Goal: Transaction & Acquisition: Book appointment/travel/reservation

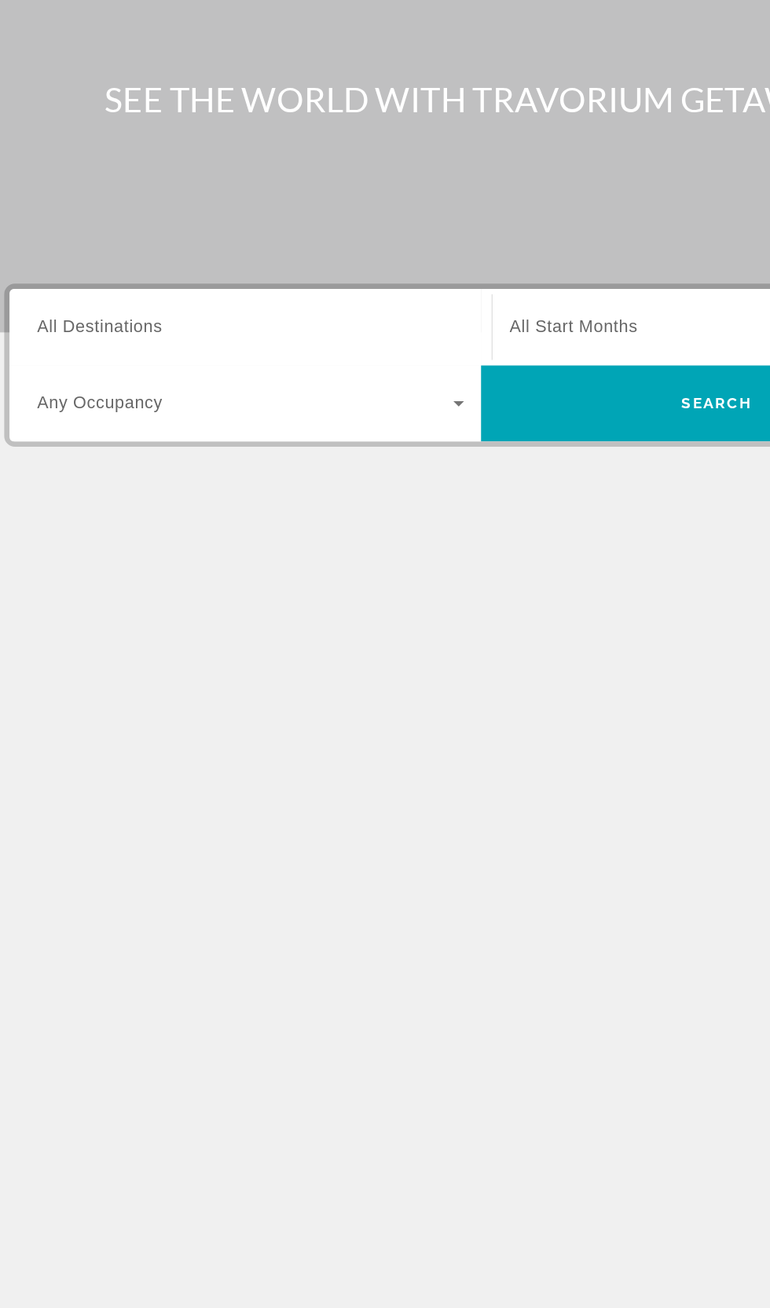
scroll to position [13, 0]
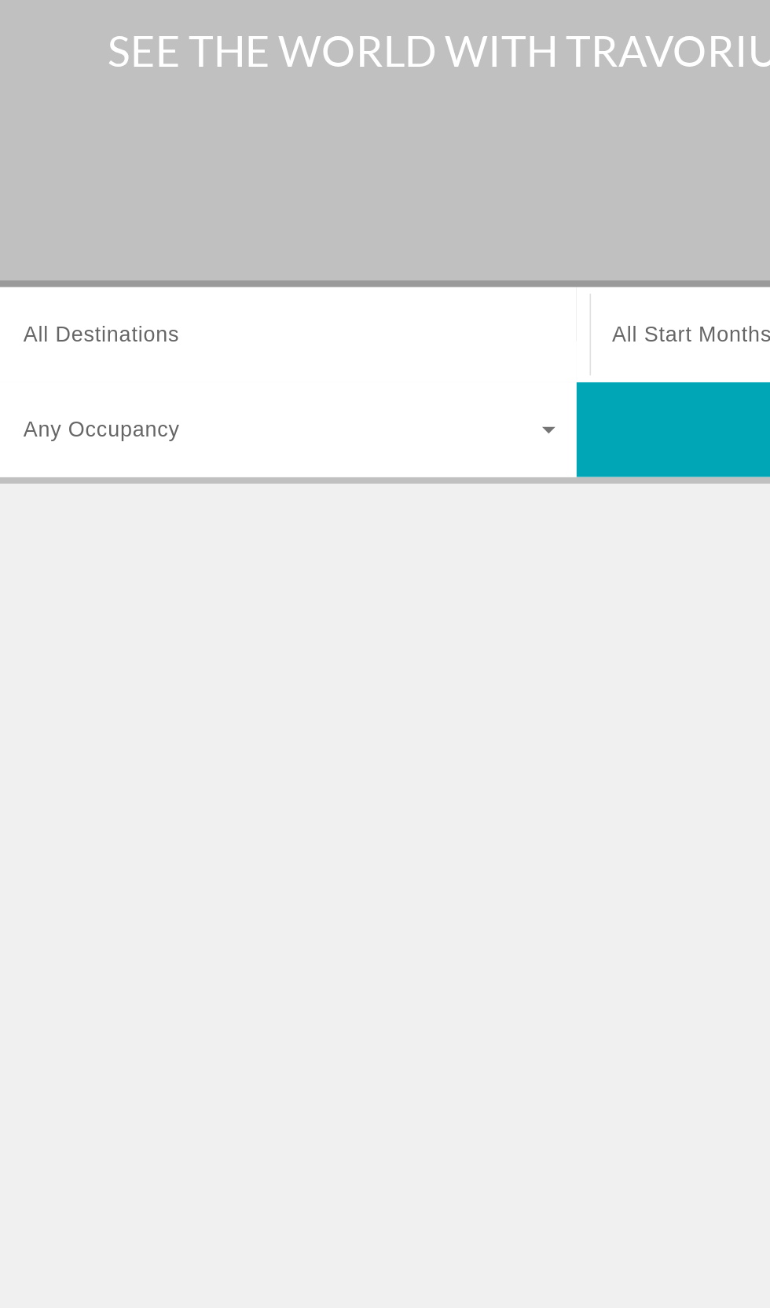
click at [92, 351] on div "Search widget" at bounding box center [214, 373] width 316 height 45
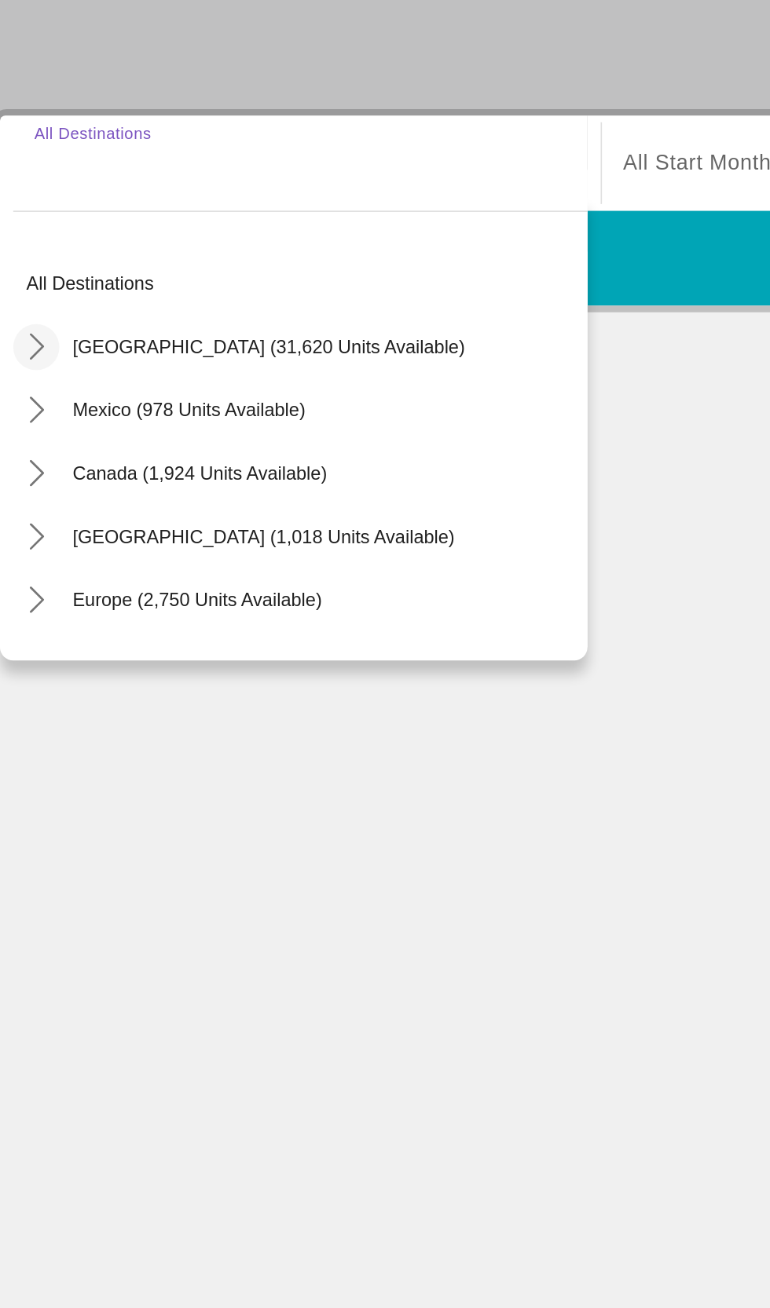
click at [50, 474] on icon "Toggle United States (31,620 units available) submenu" at bounding box center [57, 482] width 16 height 16
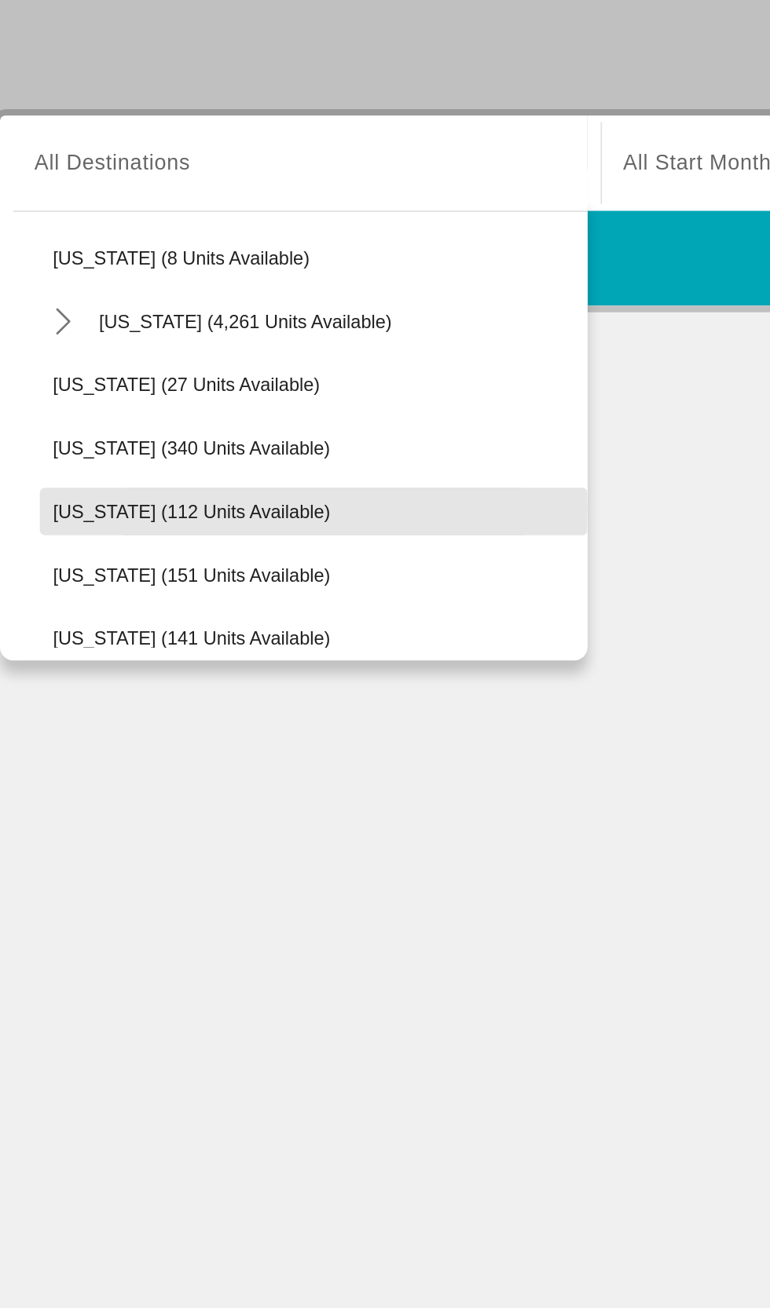
scroll to position [195, 0]
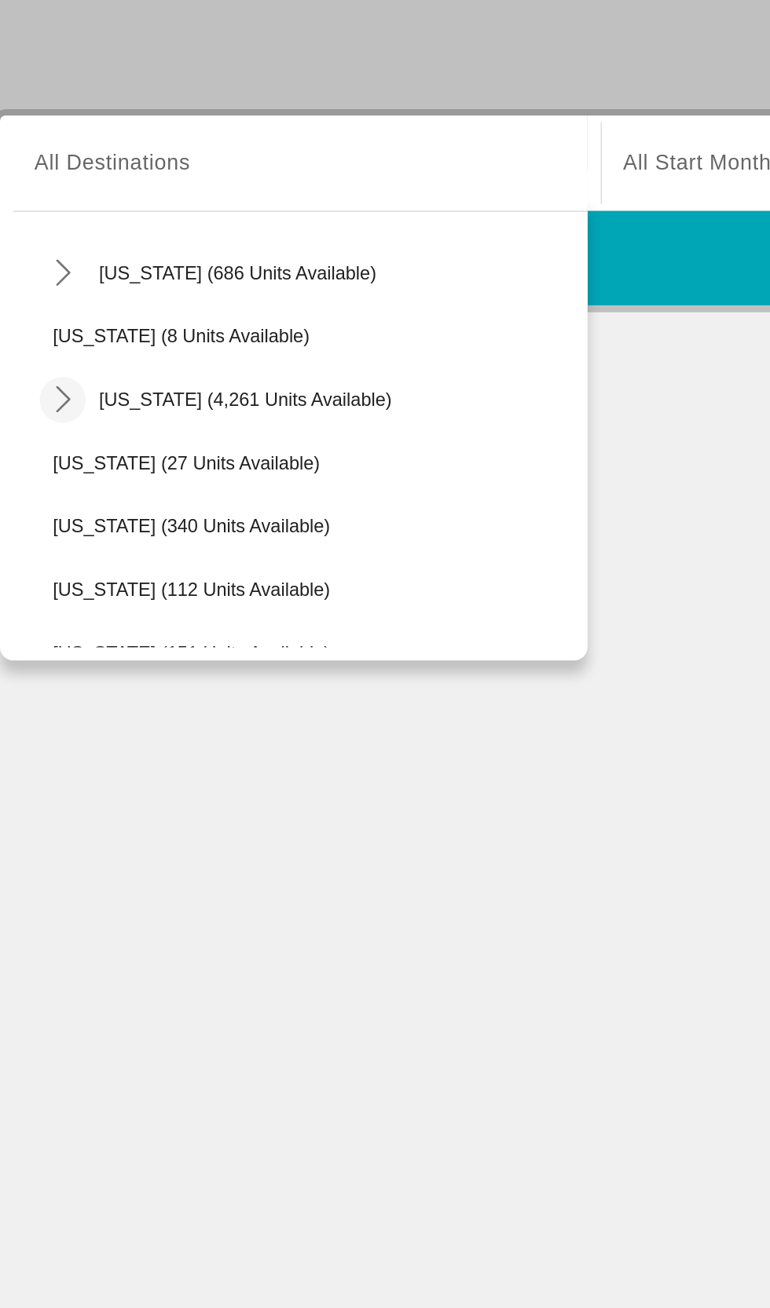
click at [71, 506] on icon "Toggle Florida (4,261 units available) submenu" at bounding box center [73, 514] width 16 height 16
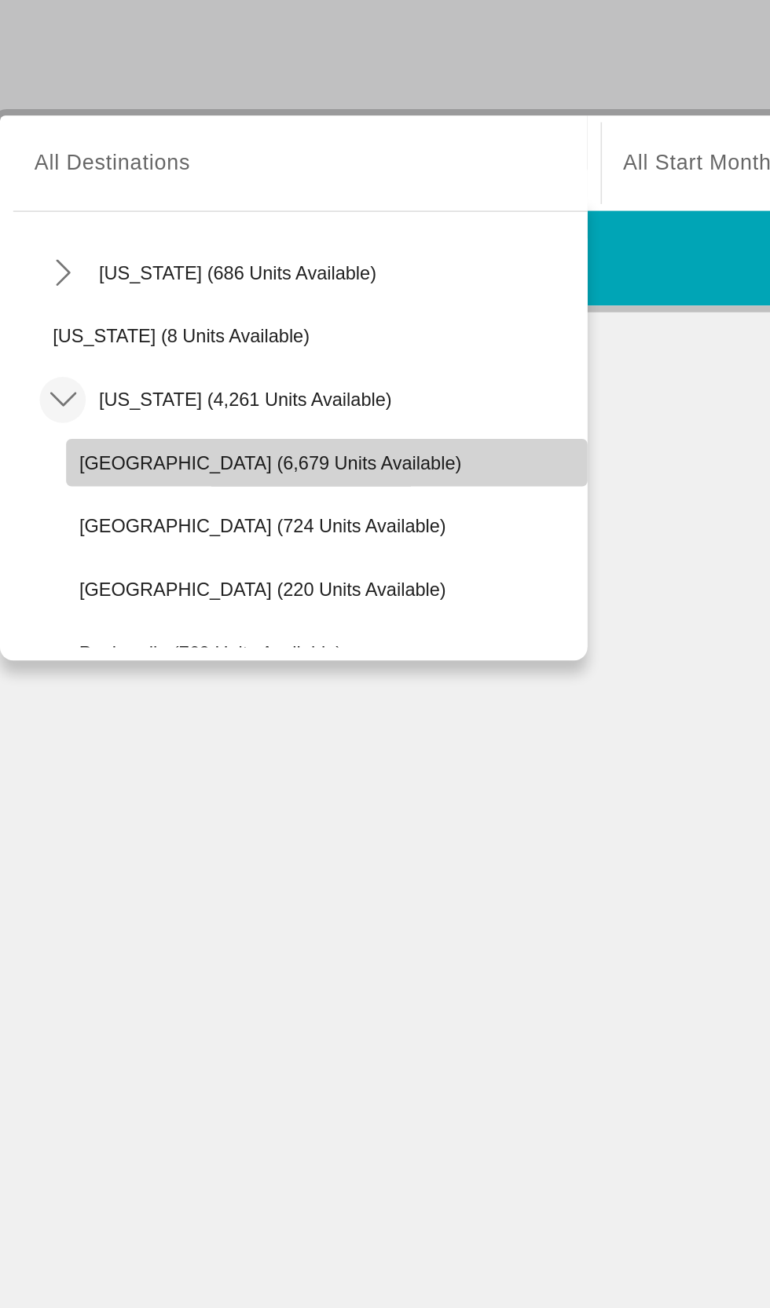
click at [94, 545] on span "[GEOGRAPHIC_DATA] (6,679 units available)" at bounding box center [195, 551] width 227 height 13
type input "**********"
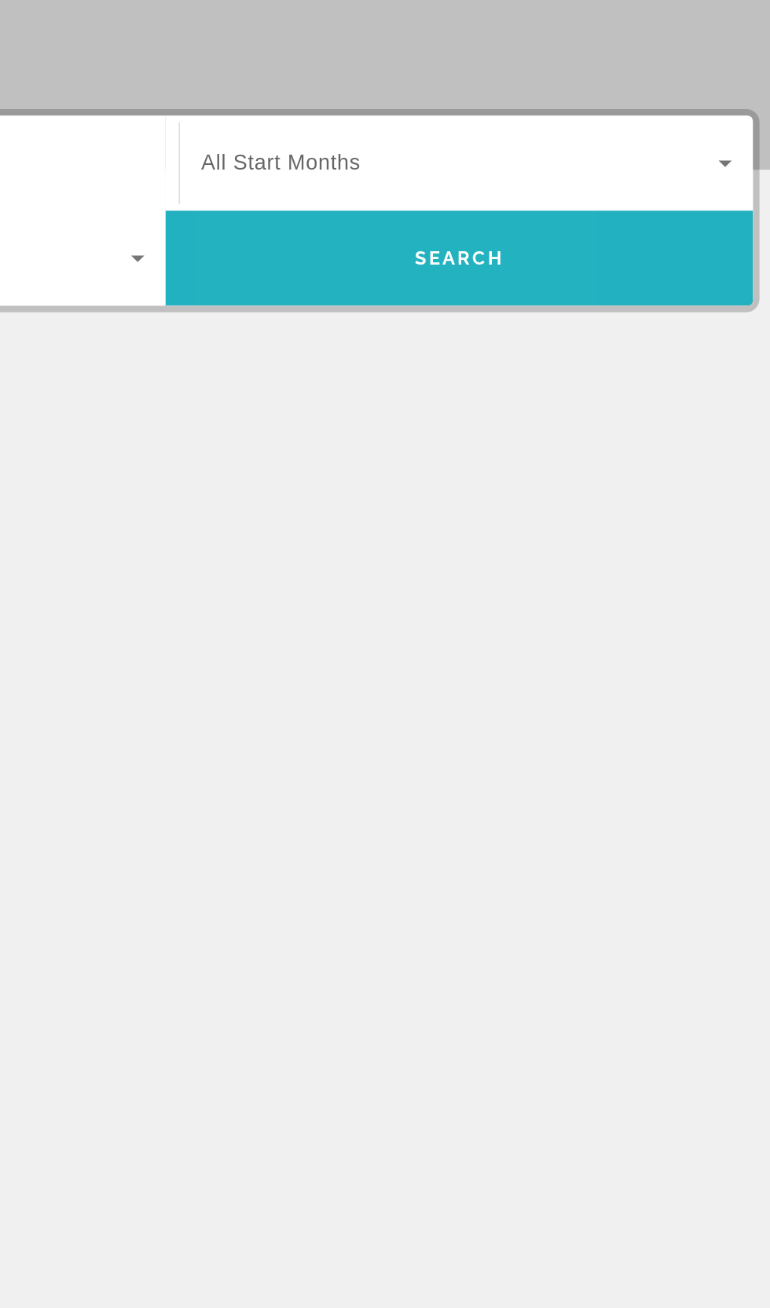
click at [511, 435] on span "Search" at bounding box center [559, 429] width 349 height 57
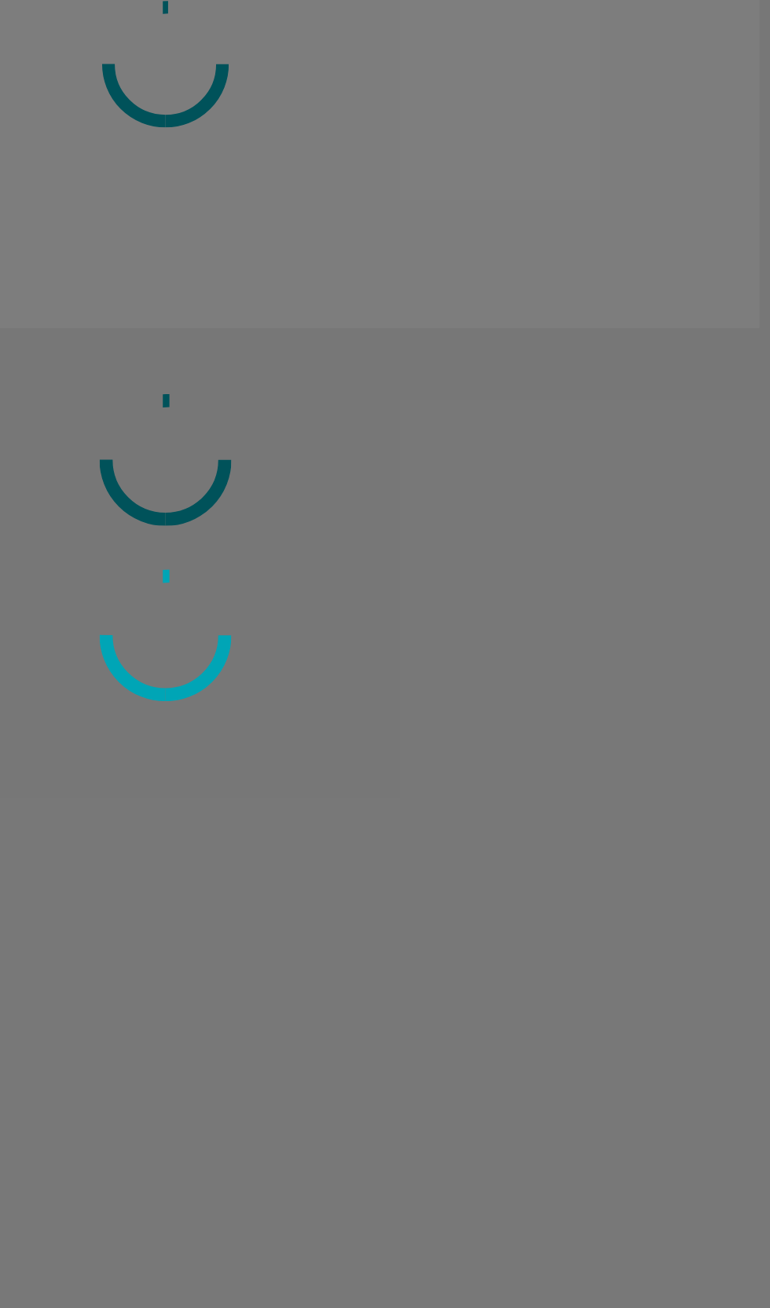
scroll to position [119, 0]
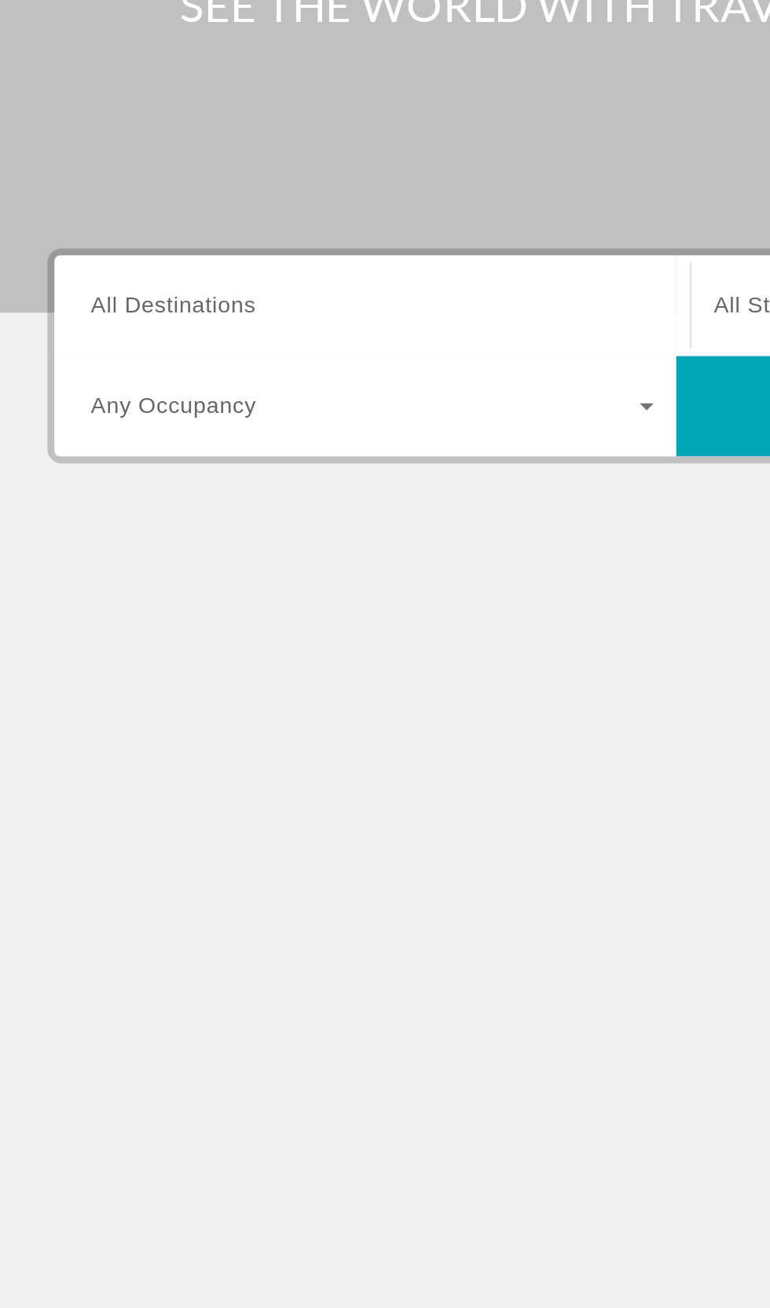
click at [90, 366] on span "All Destinations" at bounding box center [102, 372] width 93 height 13
click at [90, 365] on input "Destination All Destinations" at bounding box center [214, 373] width 316 height 19
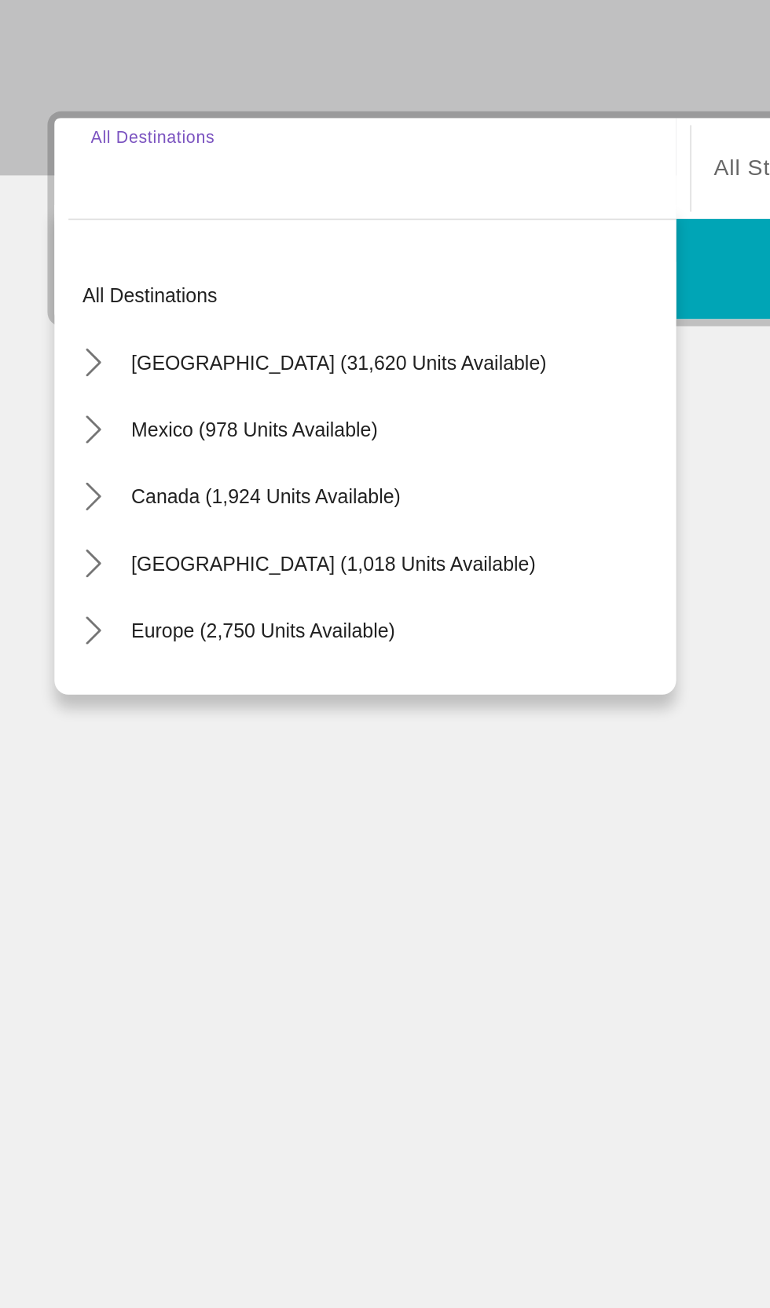
scroll to position [2, 0]
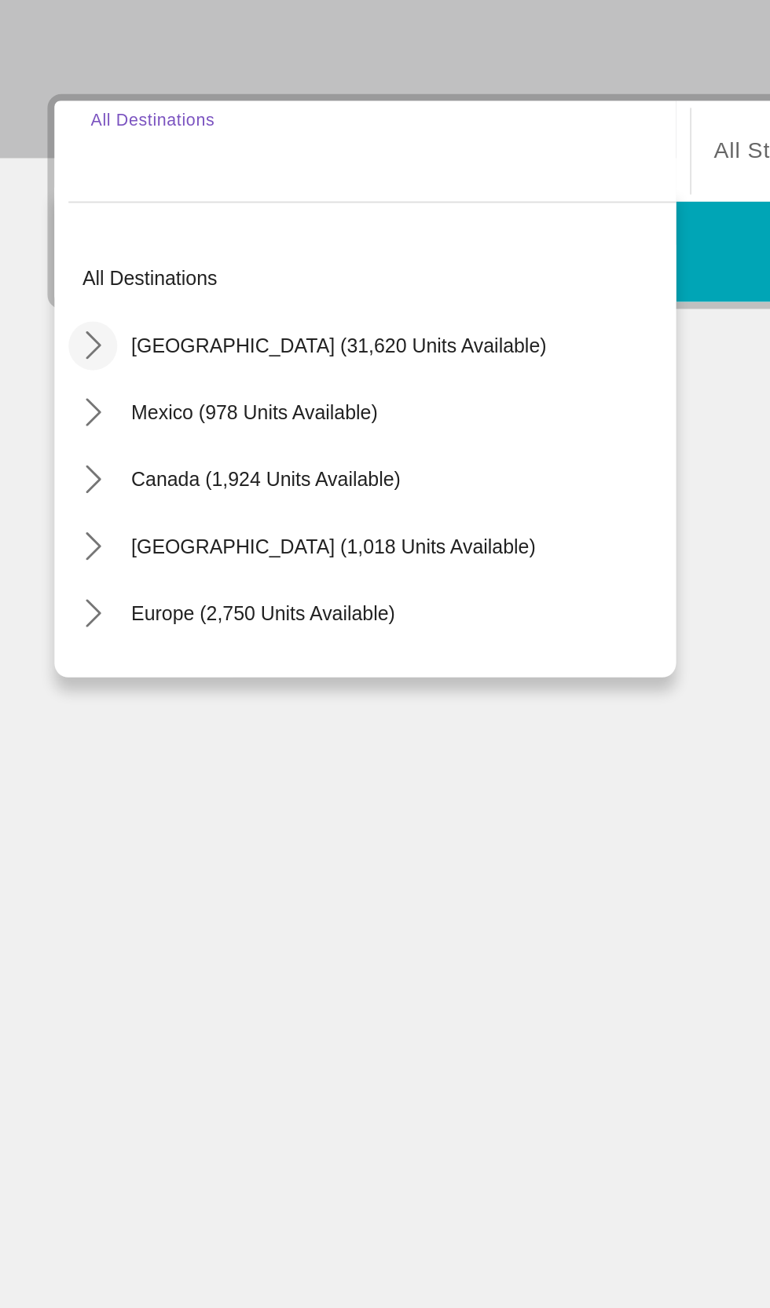
click at [60, 485] on icon "Toggle United States (31,620 units available) submenu" at bounding box center [57, 482] width 16 height 16
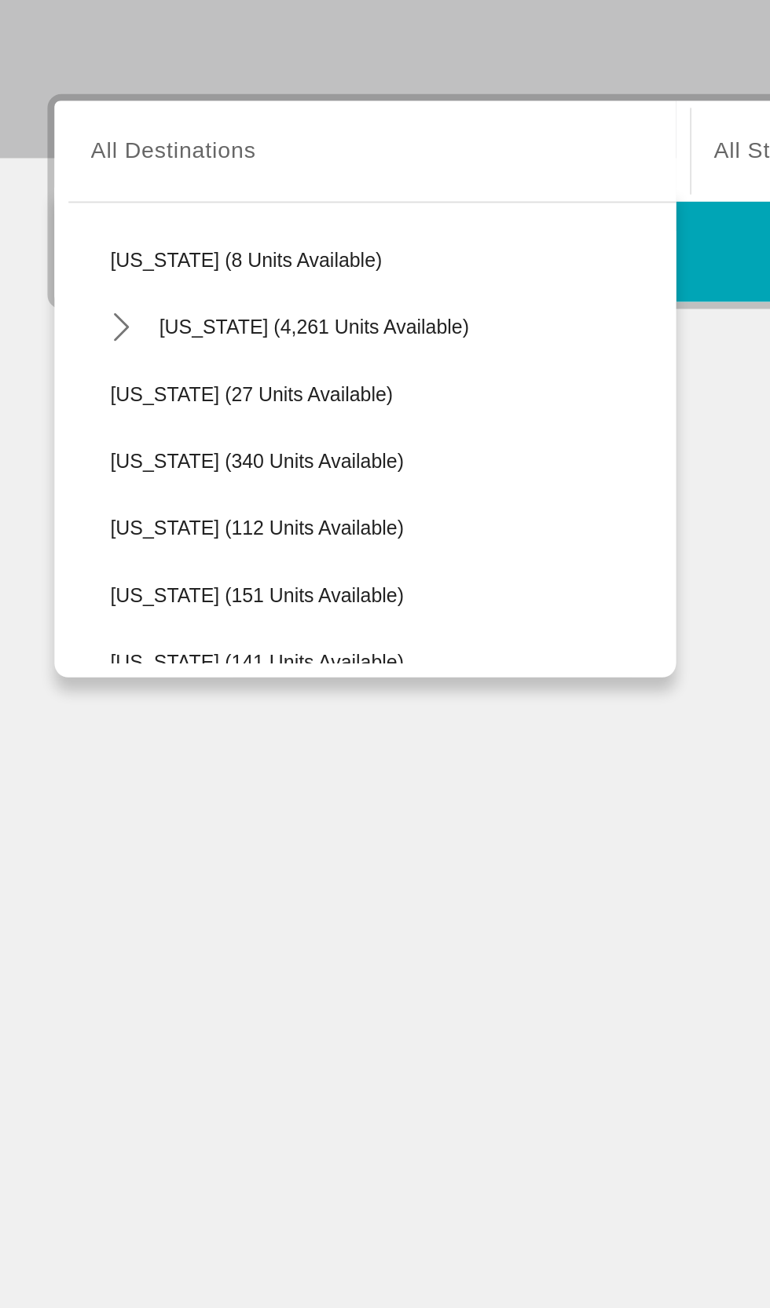
scroll to position [238, 0]
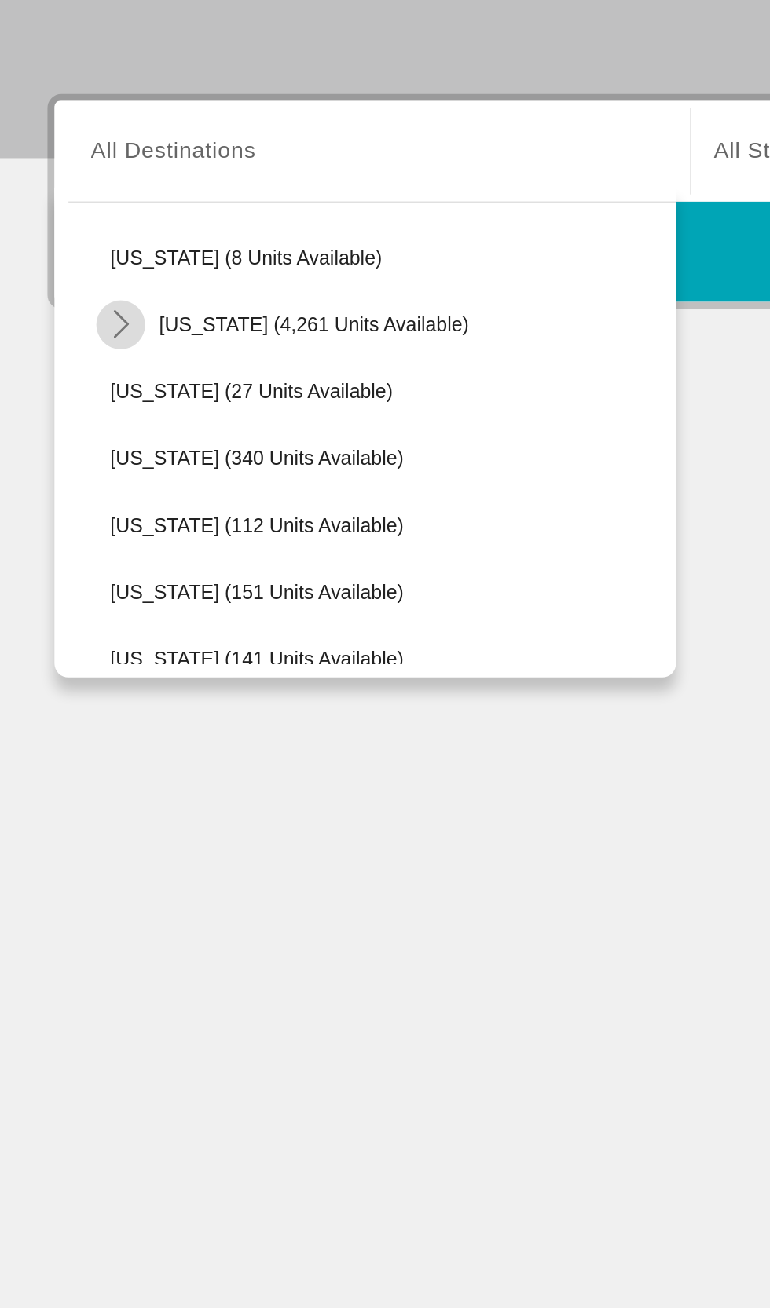
click at [79, 481] on mat-icon "Toggle Florida (4,261 units available) submenu" at bounding box center [72, 470] width 27 height 27
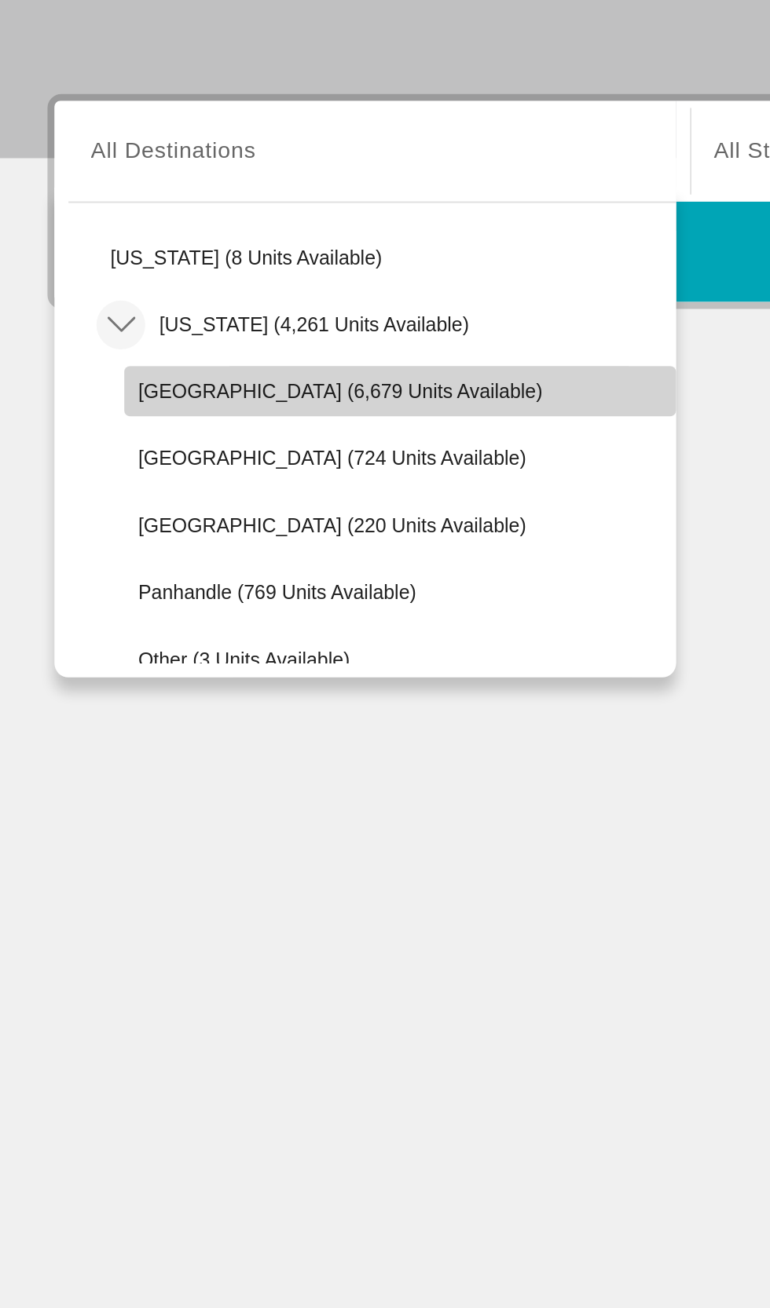
click at [90, 510] on span "[GEOGRAPHIC_DATA] (6,679 units available)" at bounding box center [195, 508] width 227 height 13
type input "**********"
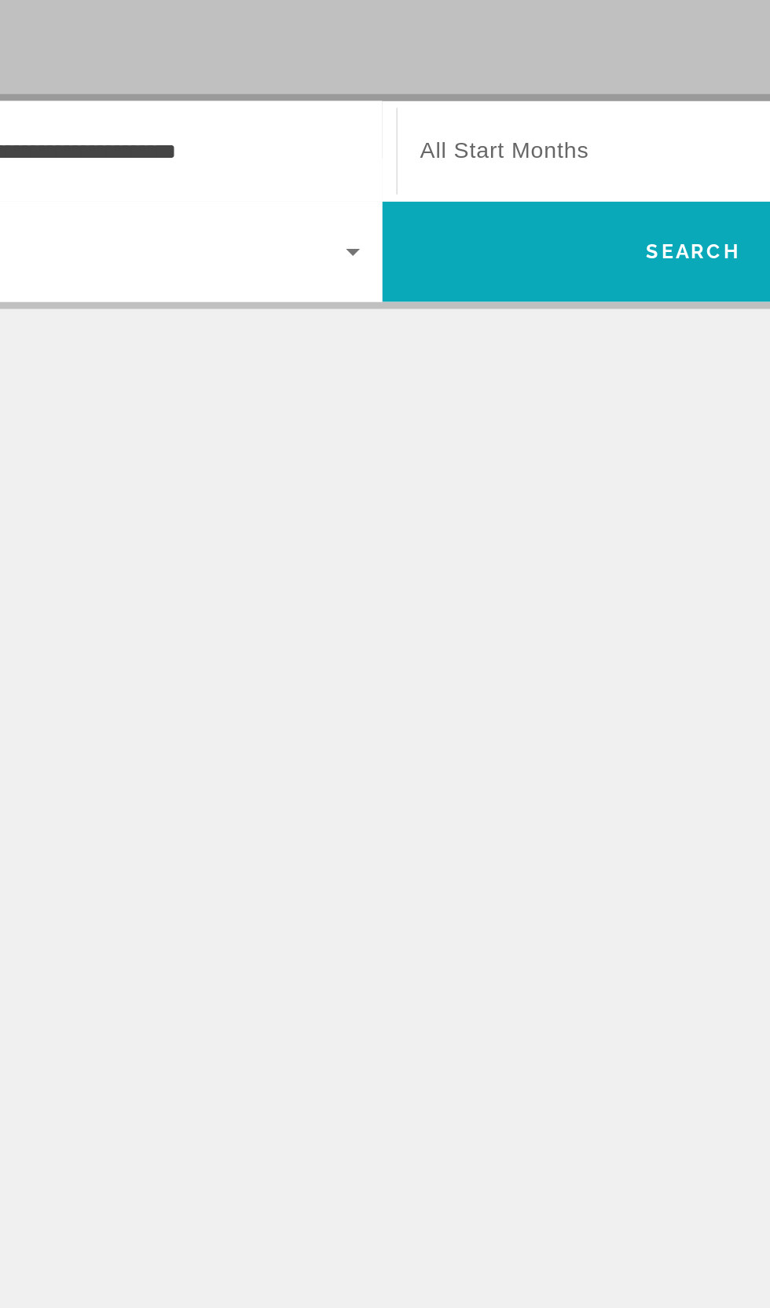
click at [454, 444] on span "Search" at bounding box center [559, 430] width 349 height 38
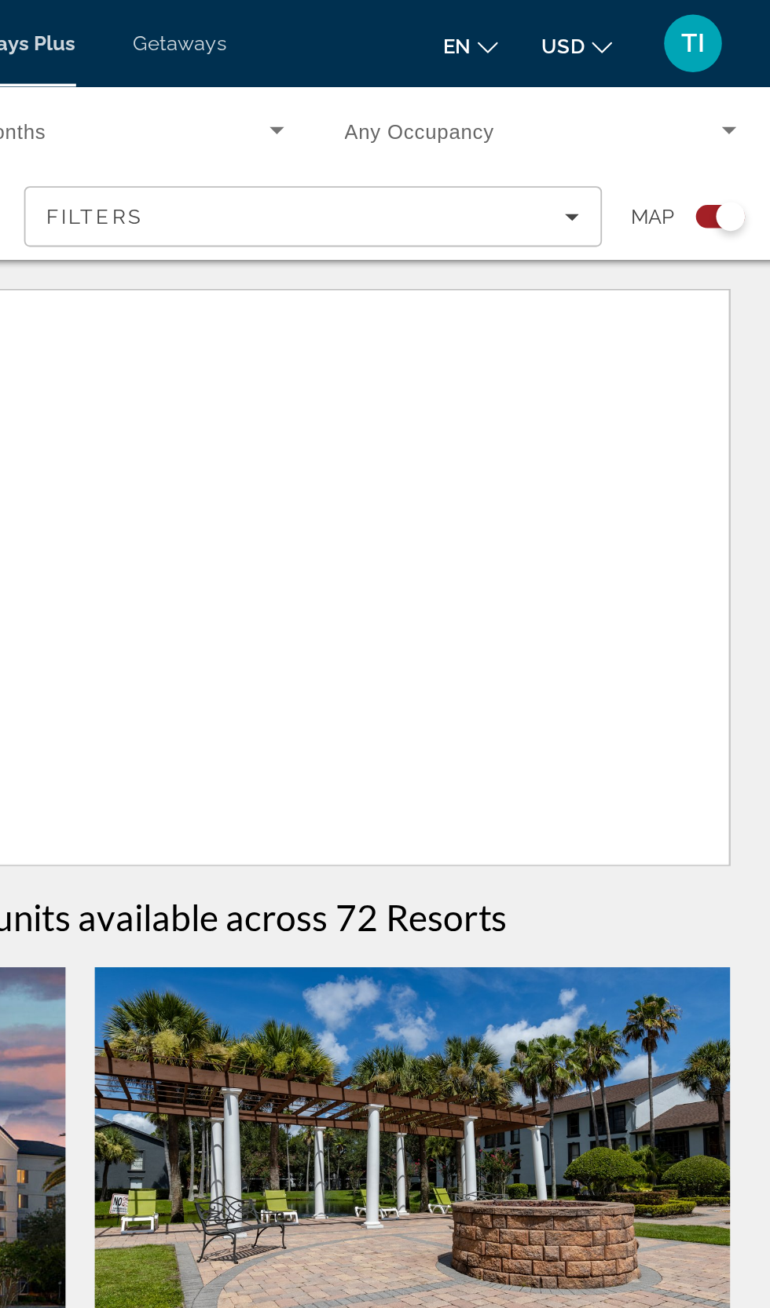
click at [443, 27] on span "Getaways" at bounding box center [439, 23] width 51 height 13
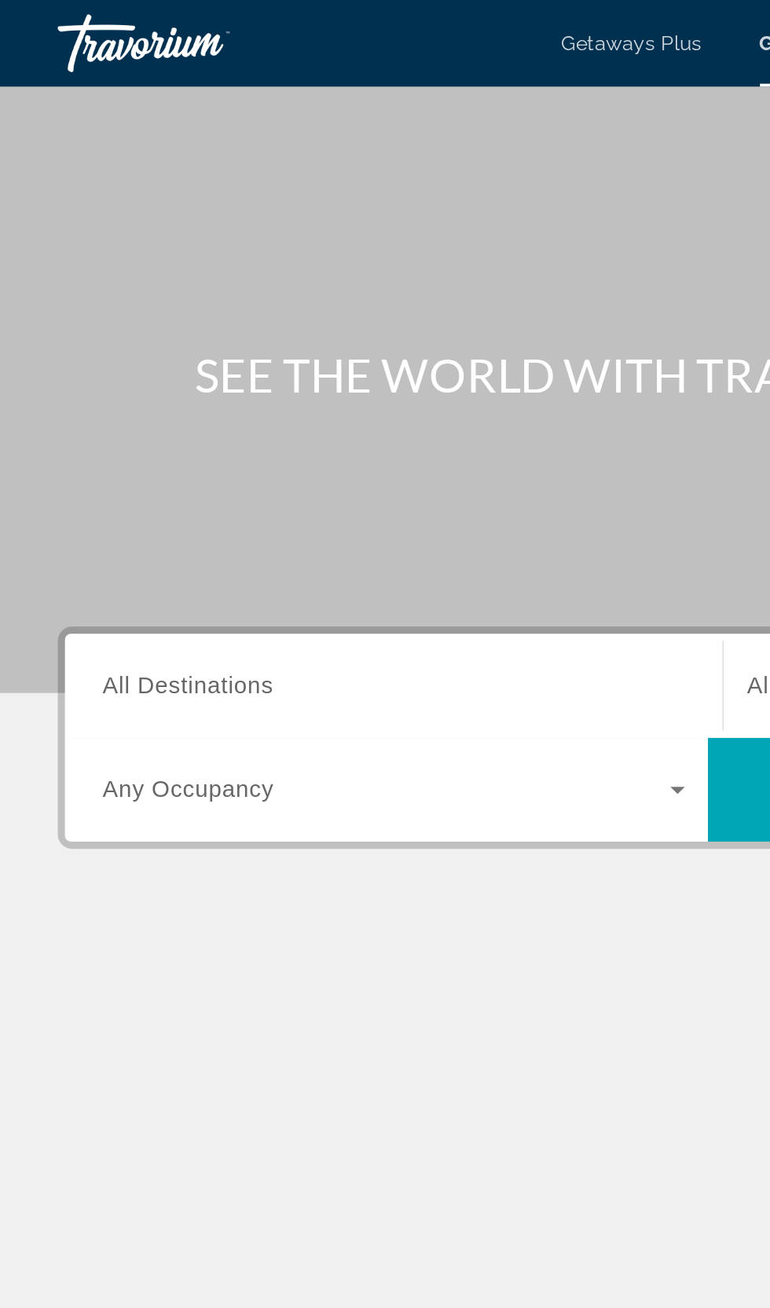
click at [88, 366] on span "All Destinations" at bounding box center [102, 372] width 93 height 13
click at [88, 366] on input "Destination All Destinations" at bounding box center [214, 373] width 316 height 19
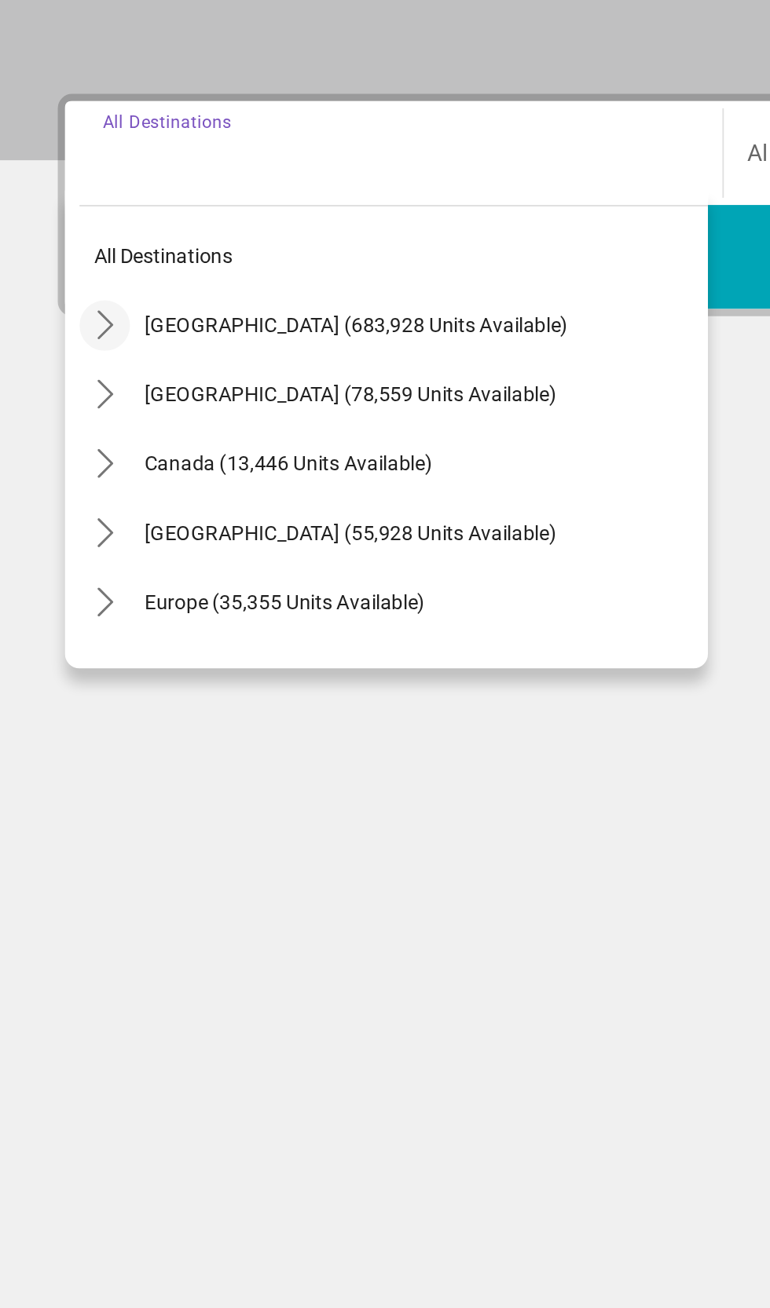
click at [52, 474] on icon "Toggle United States (683,928 units available) submenu" at bounding box center [57, 467] width 16 height 16
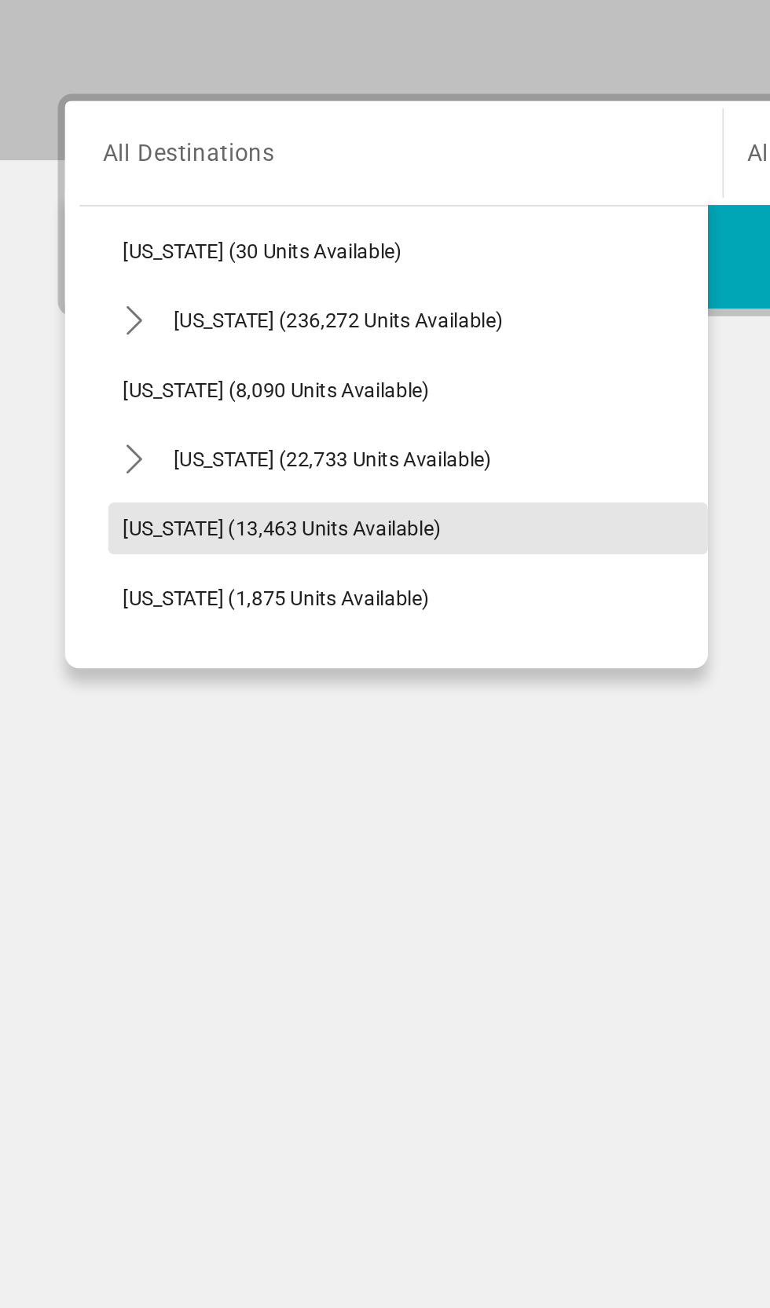
scroll to position [180, 0]
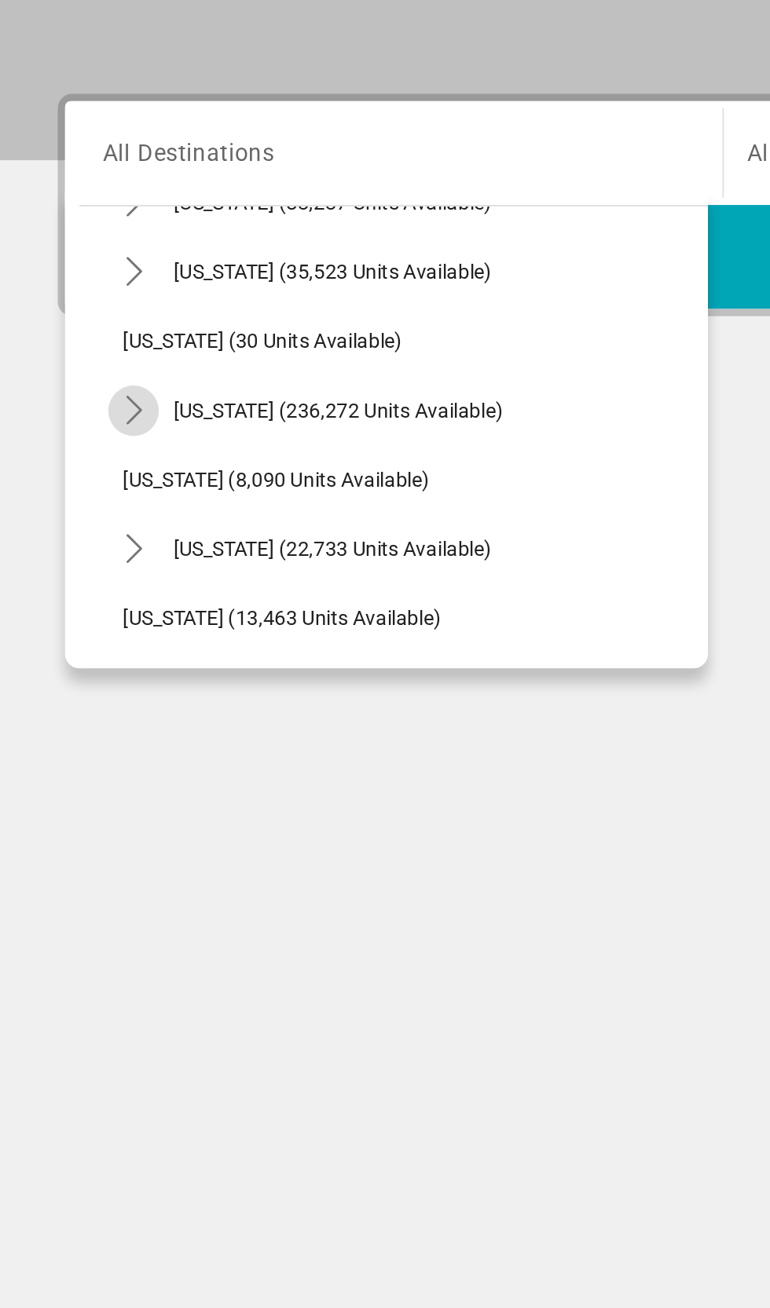
click at [70, 521] on mat-icon "Toggle Florida (236,272 units available) submenu" at bounding box center [72, 512] width 27 height 27
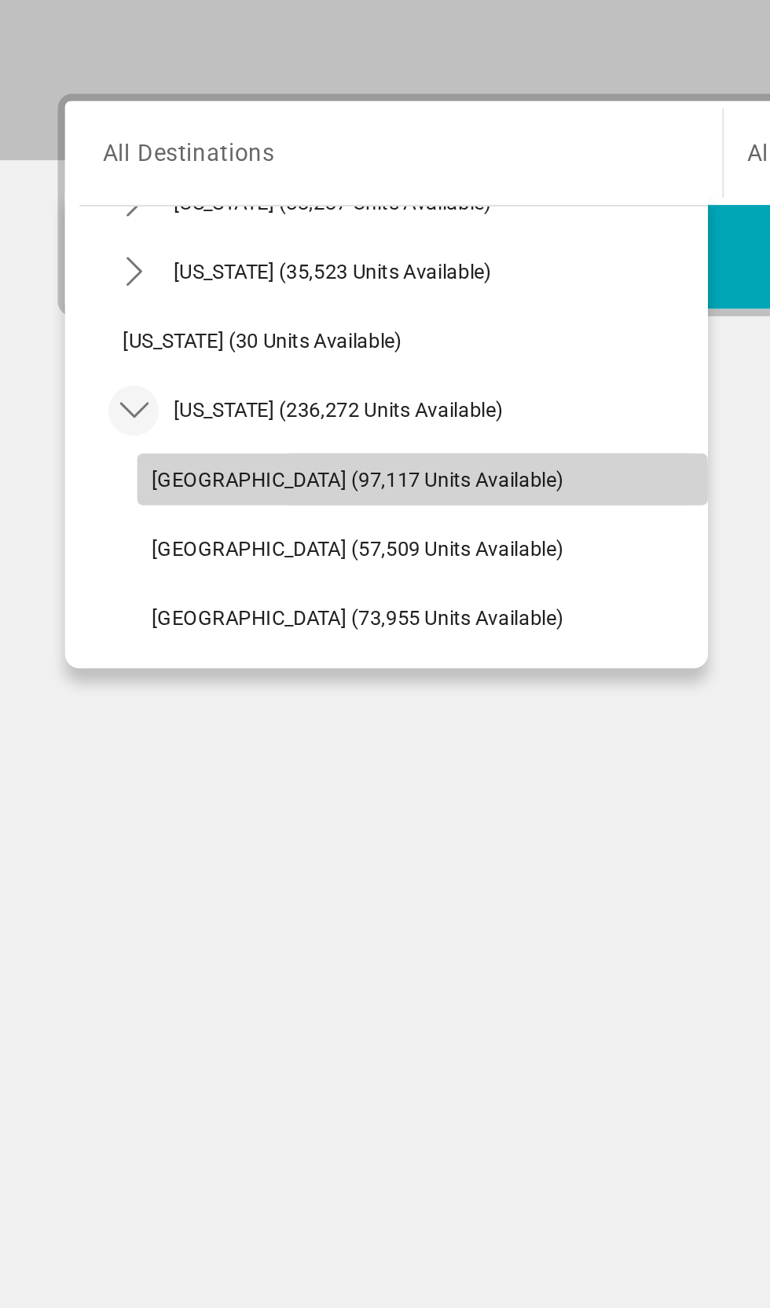
click at [108, 561] on span "Select destination: Orlando & Disney Area (97,117 units available)" at bounding box center [230, 551] width 310 height 38
type input "**********"
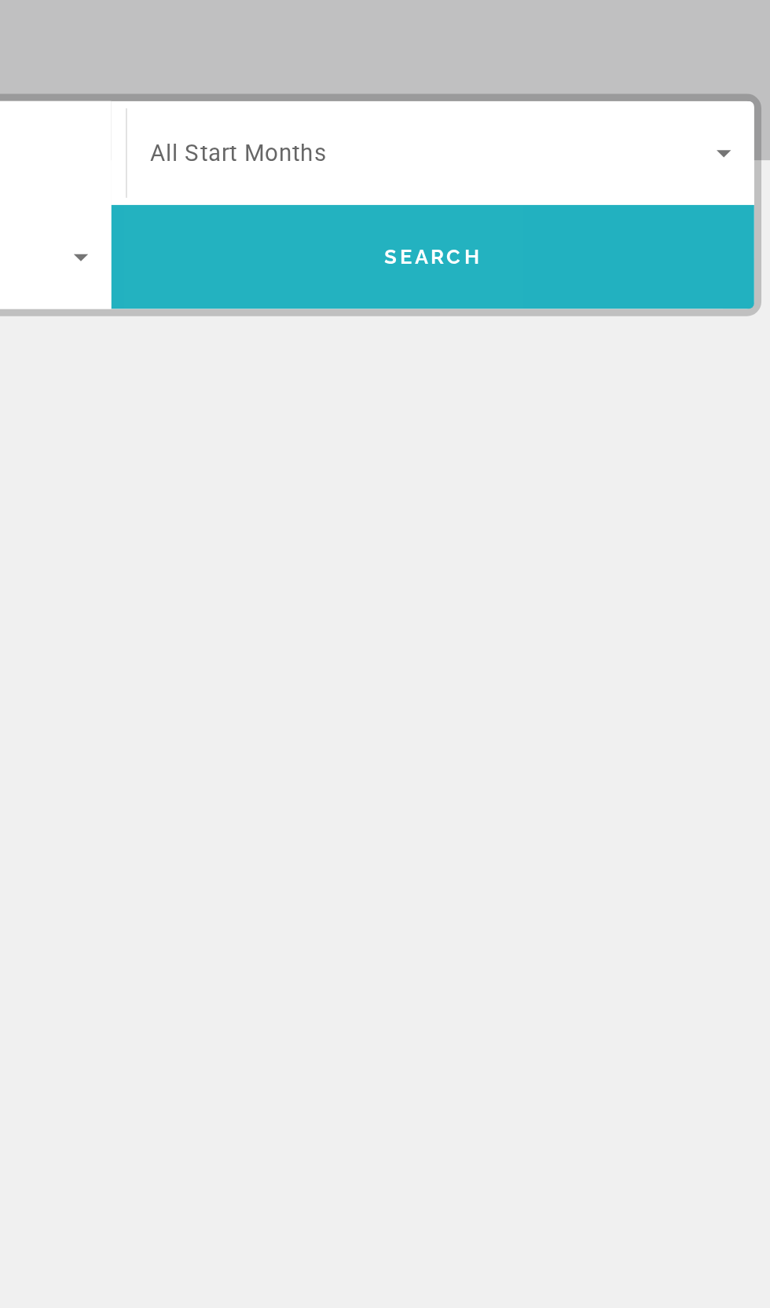
click at [510, 440] on span "Search" at bounding box center [559, 430] width 349 height 38
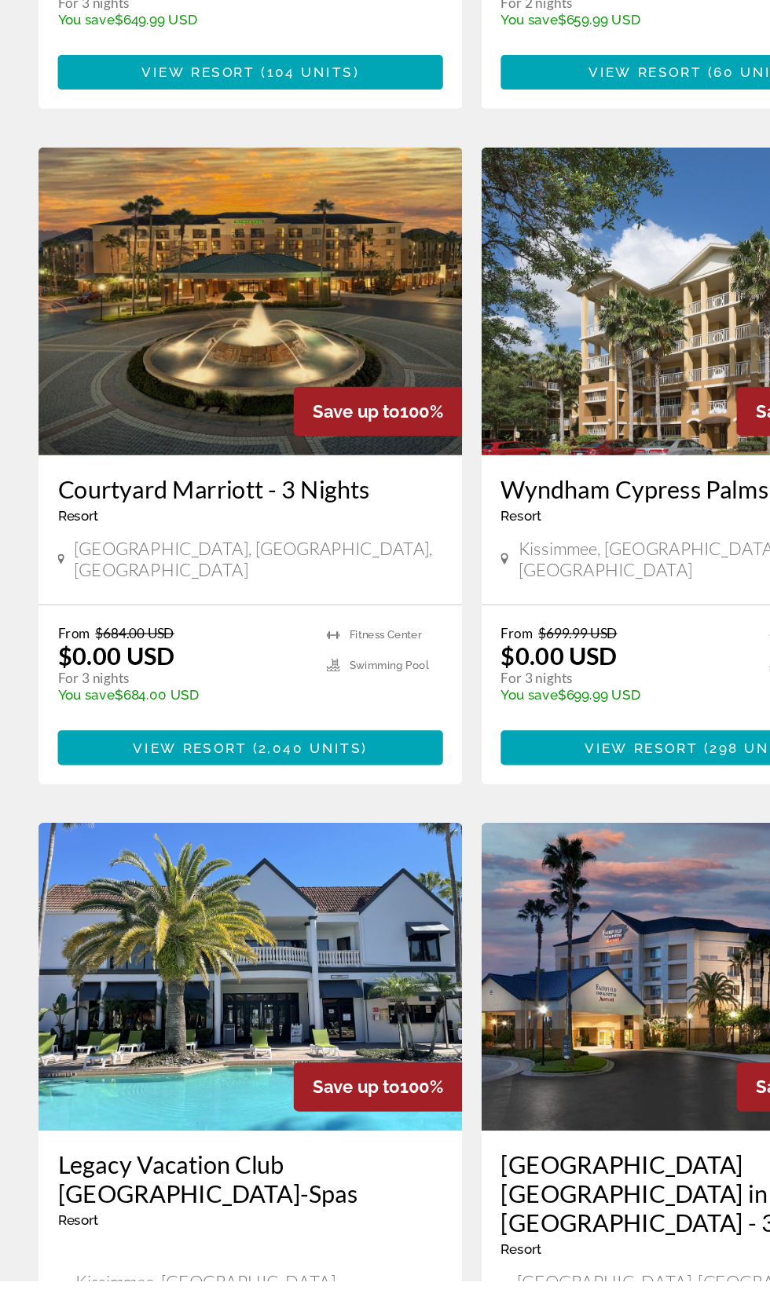
scroll to position [2345, 0]
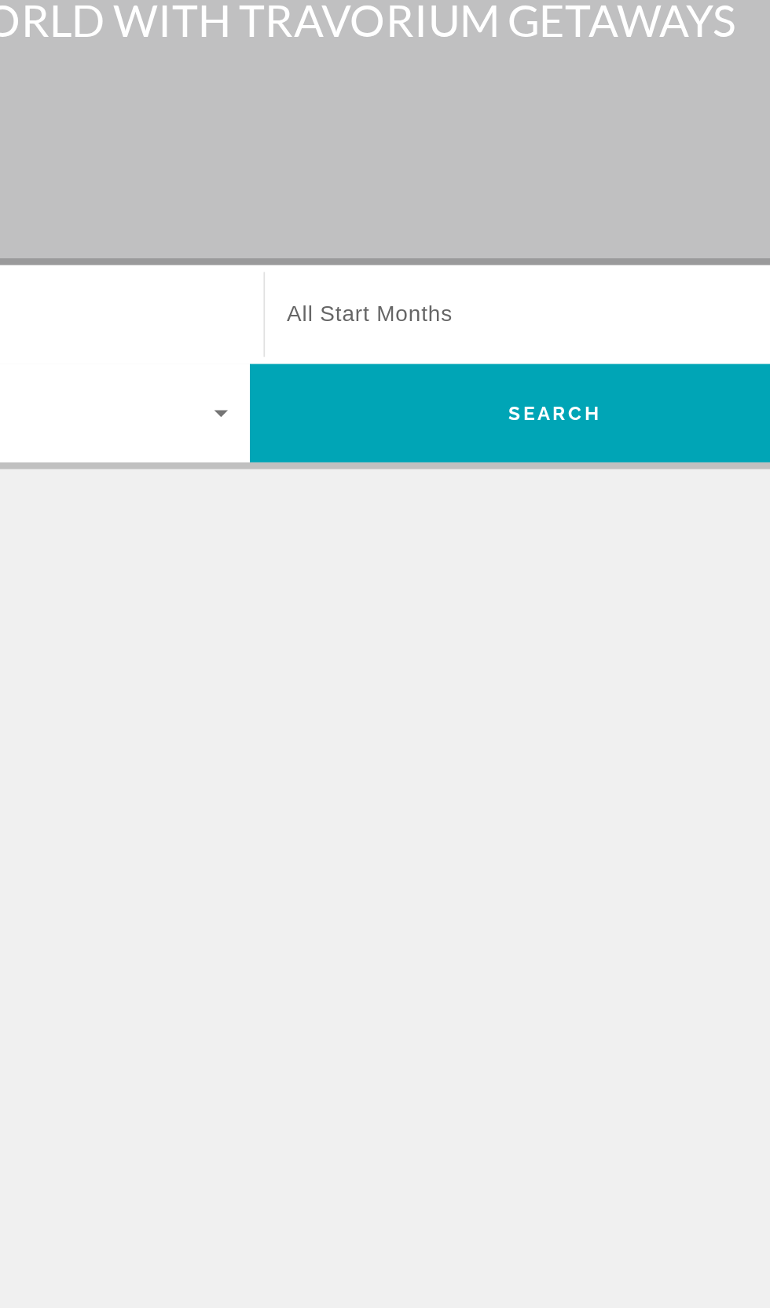
scroll to position [9, 0]
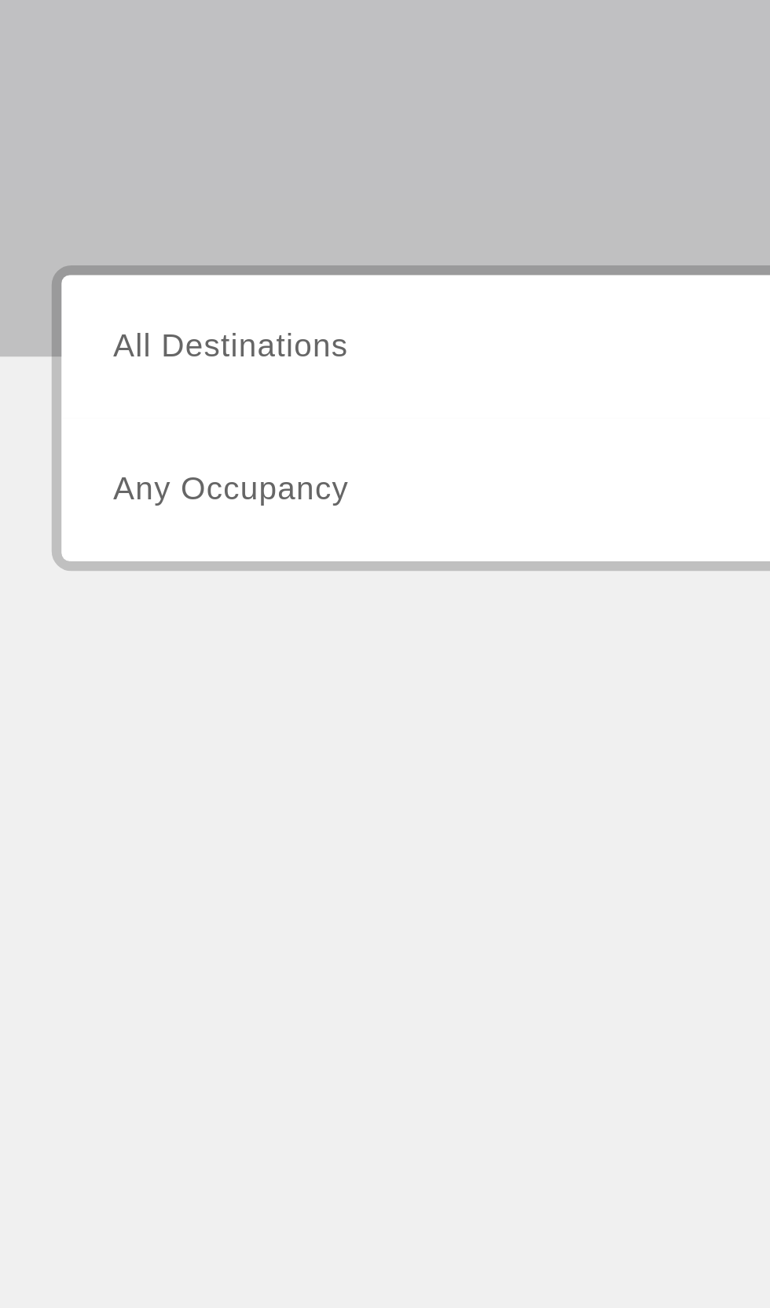
click at [179, 364] on input "Destination All Destinations" at bounding box center [214, 373] width 316 height 19
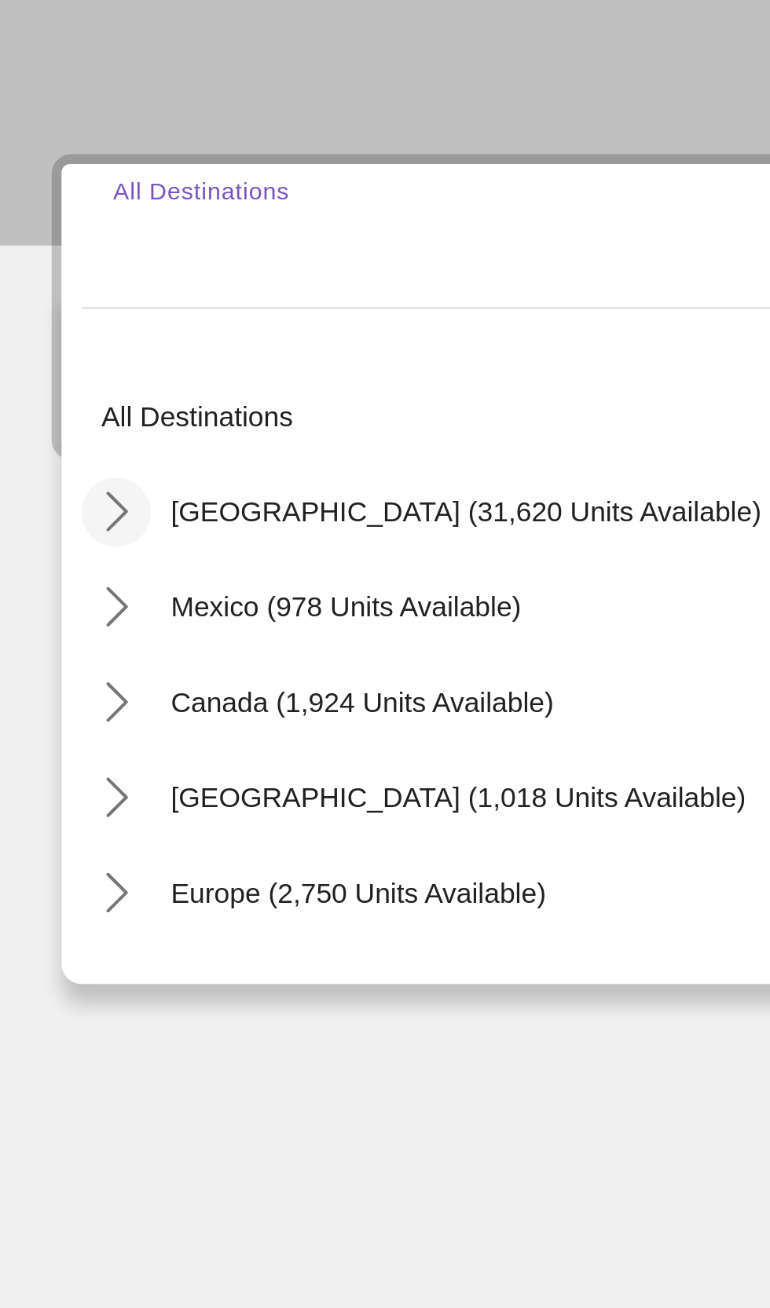
click at [56, 476] on icon "Toggle United States (31,620 units available) submenu" at bounding box center [57, 482] width 9 height 16
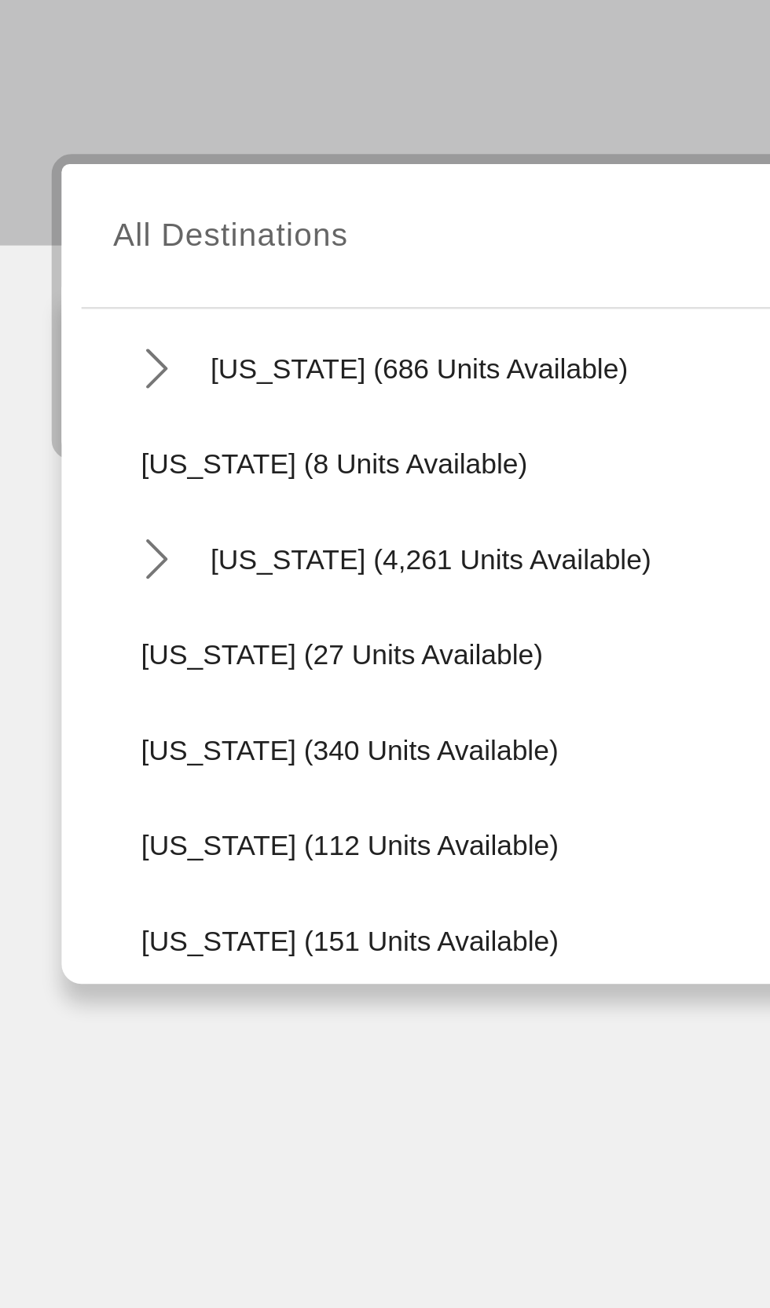
scroll to position [206, 0]
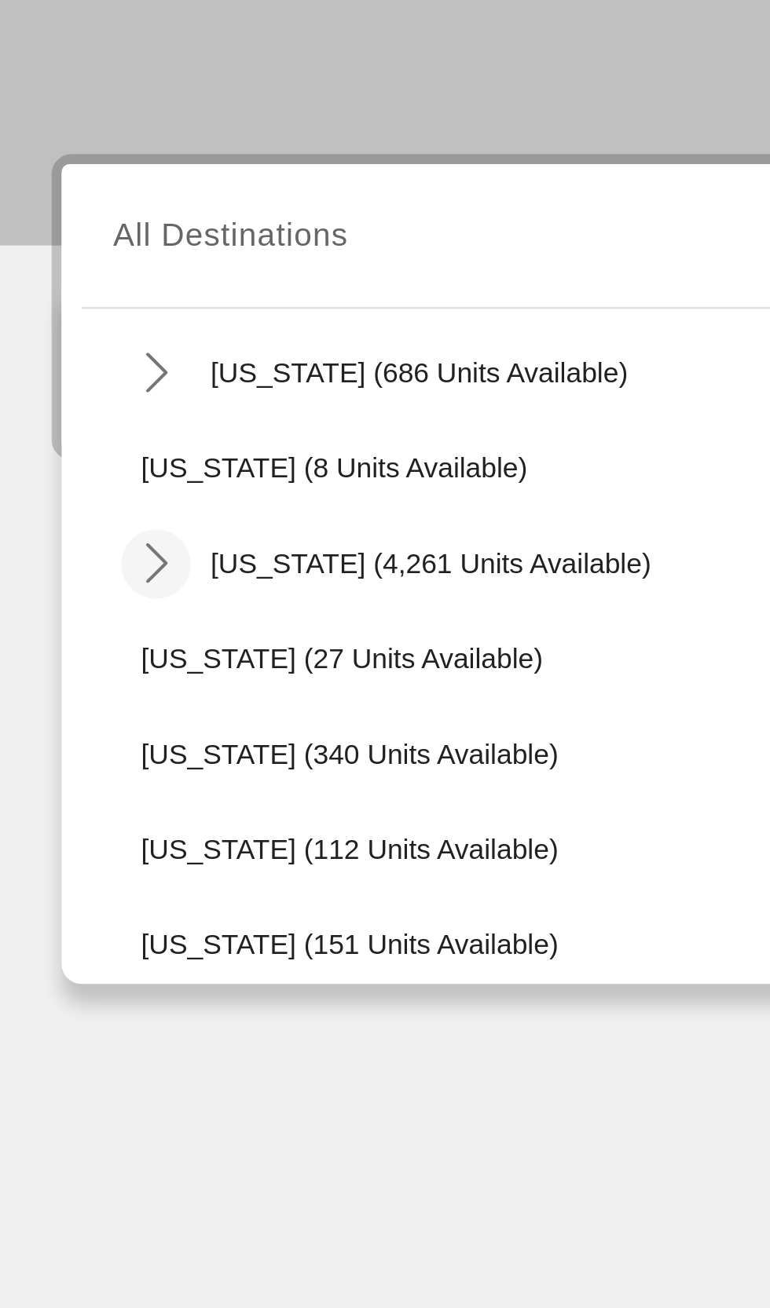
click at [75, 498] on icon "Toggle Florida (4,261 units available) submenu" at bounding box center [73, 503] width 16 height 16
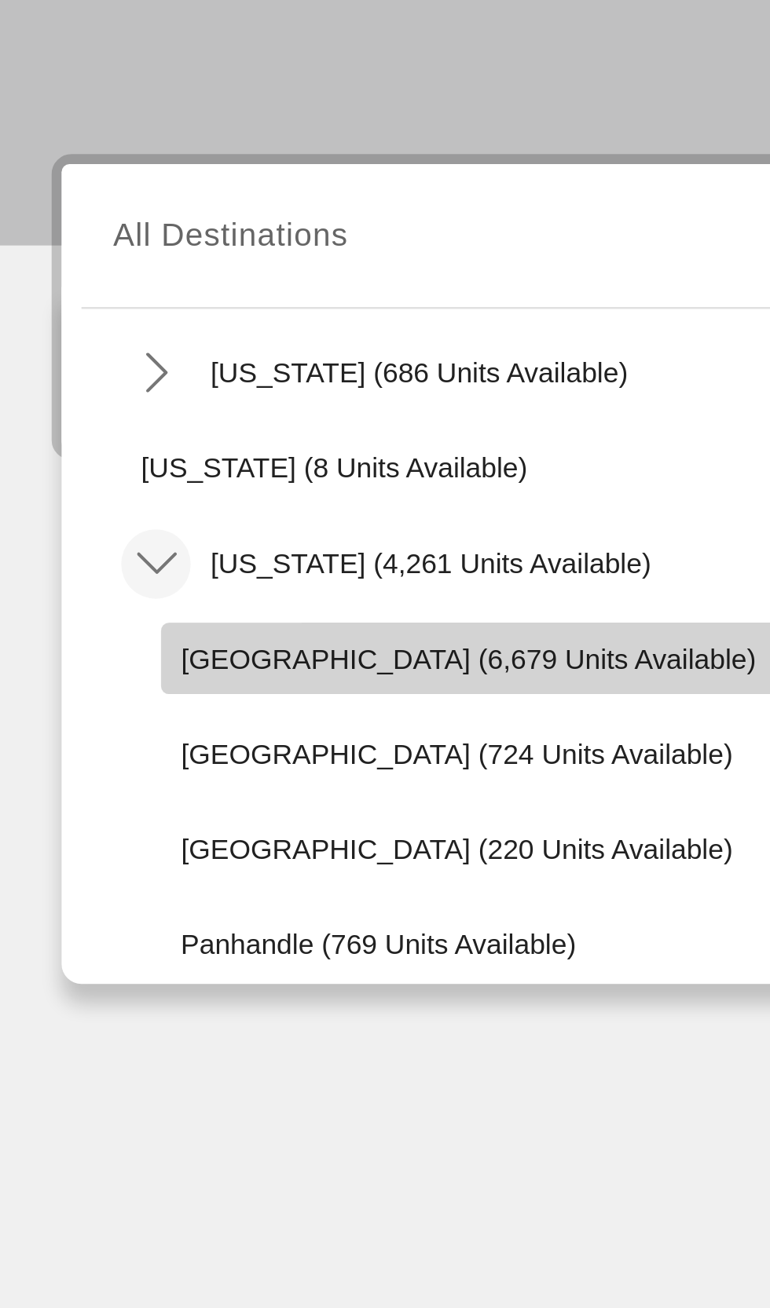
click at [218, 534] on span "[GEOGRAPHIC_DATA] (6,679 units available)" at bounding box center [195, 540] width 227 height 13
type input "**********"
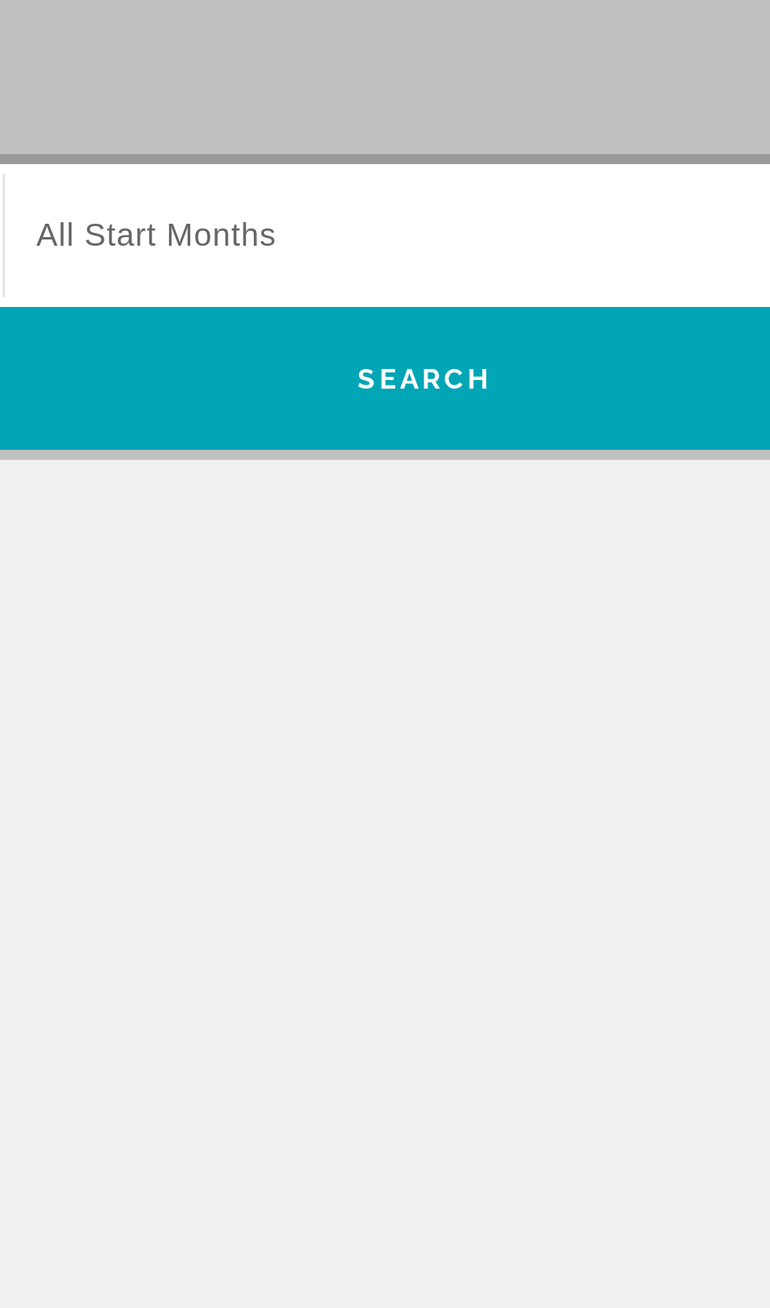
click at [622, 364] on span "Search widget" at bounding box center [560, 373] width 308 height 19
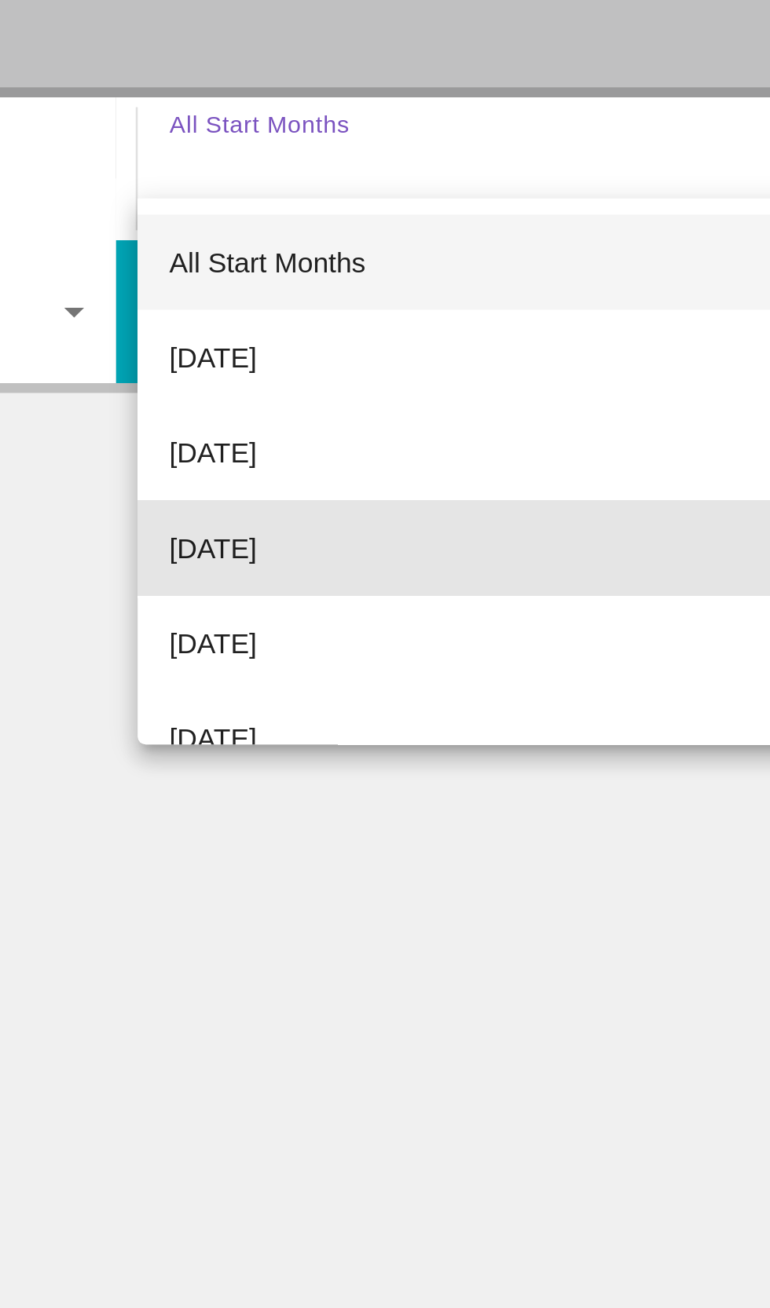
scroll to position [0, 0]
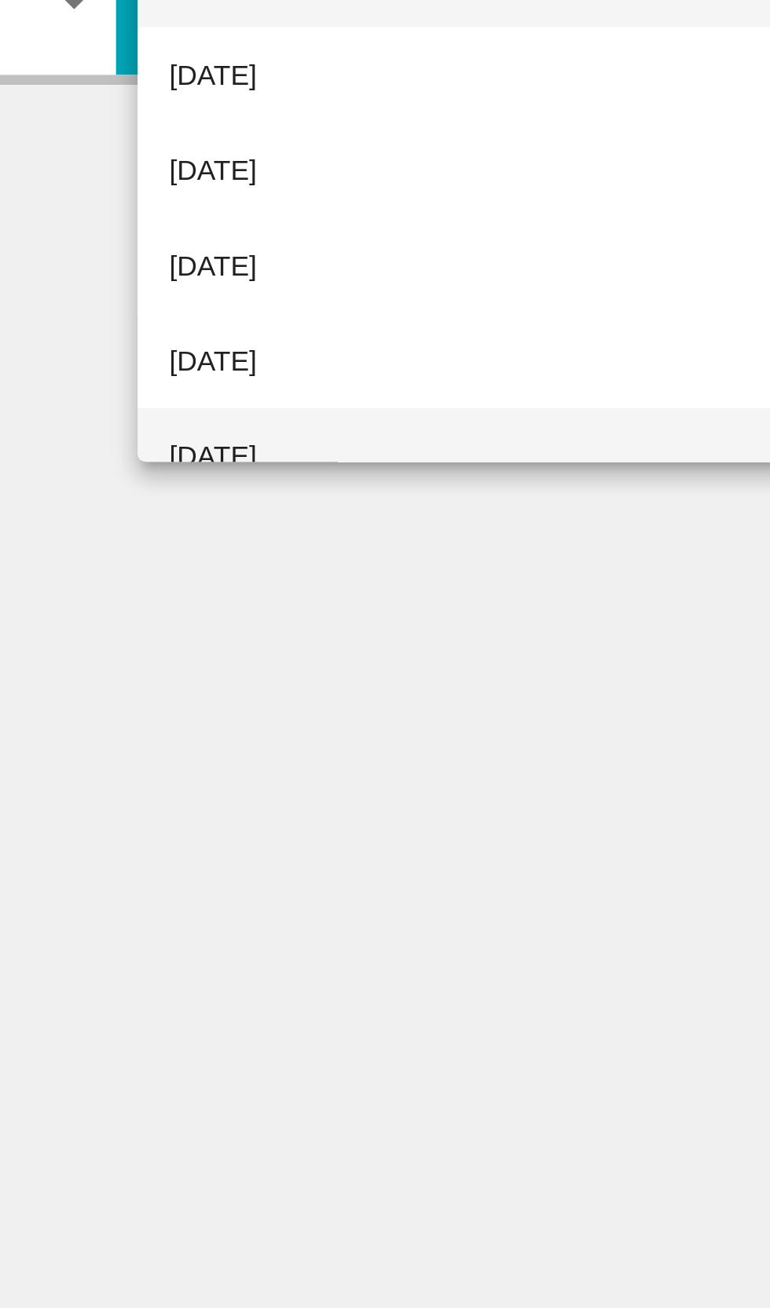
click at [481, 608] on mat-option "[DATE]" at bounding box center [563, 609] width 341 height 38
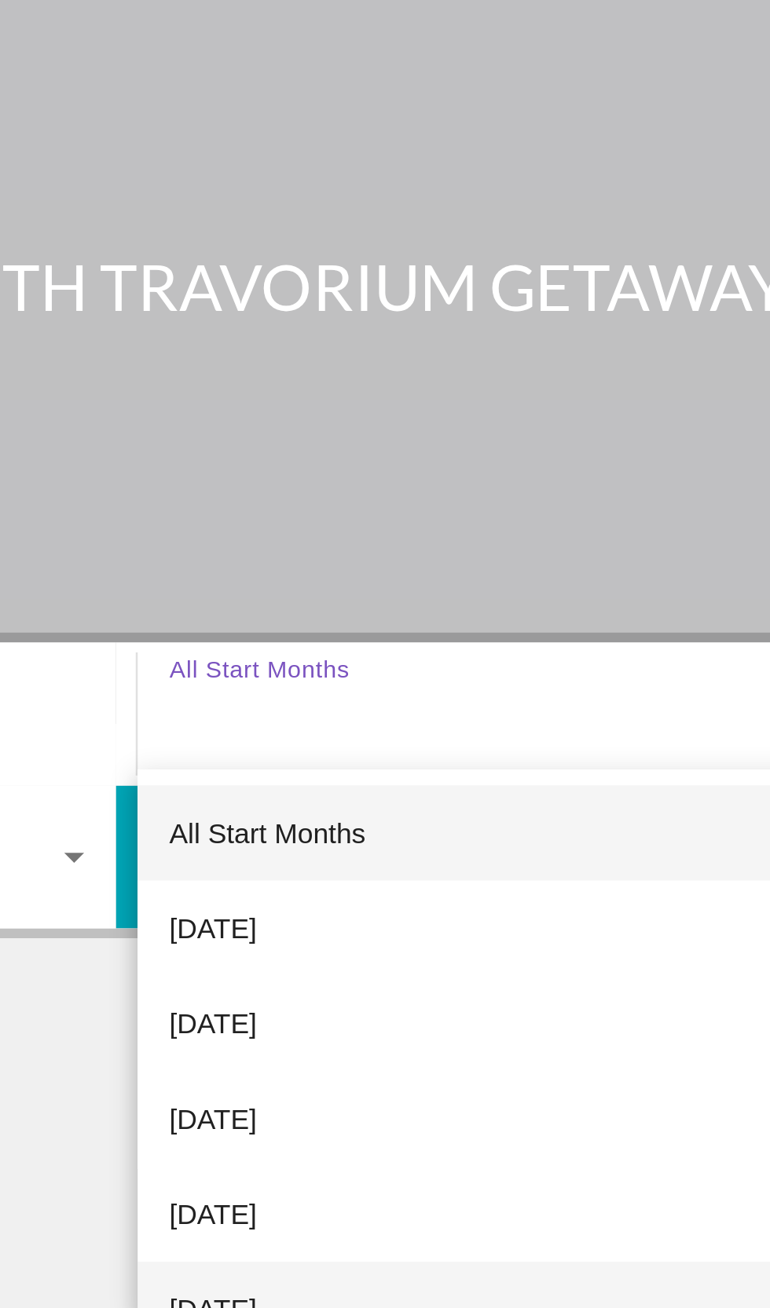
scroll to position [16, 0]
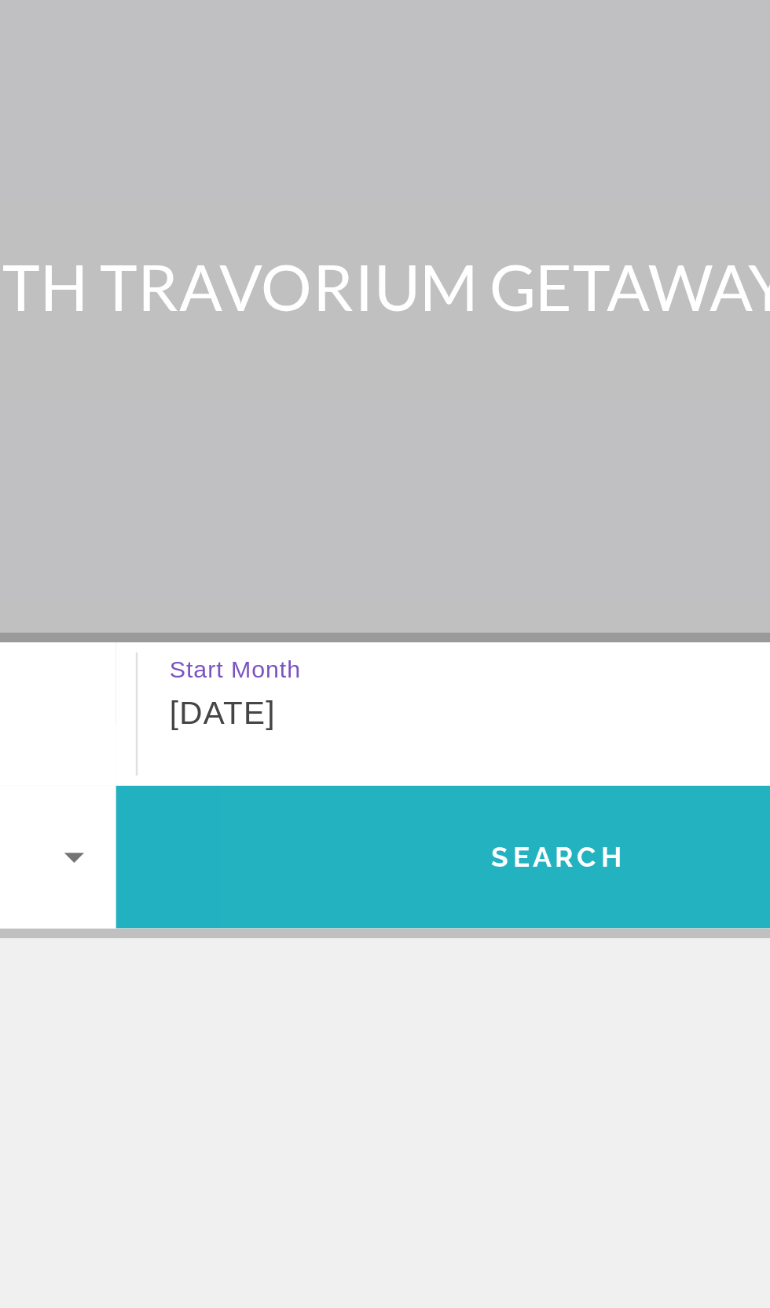
click at [543, 442] on span "Search" at bounding box center [559, 430] width 349 height 38
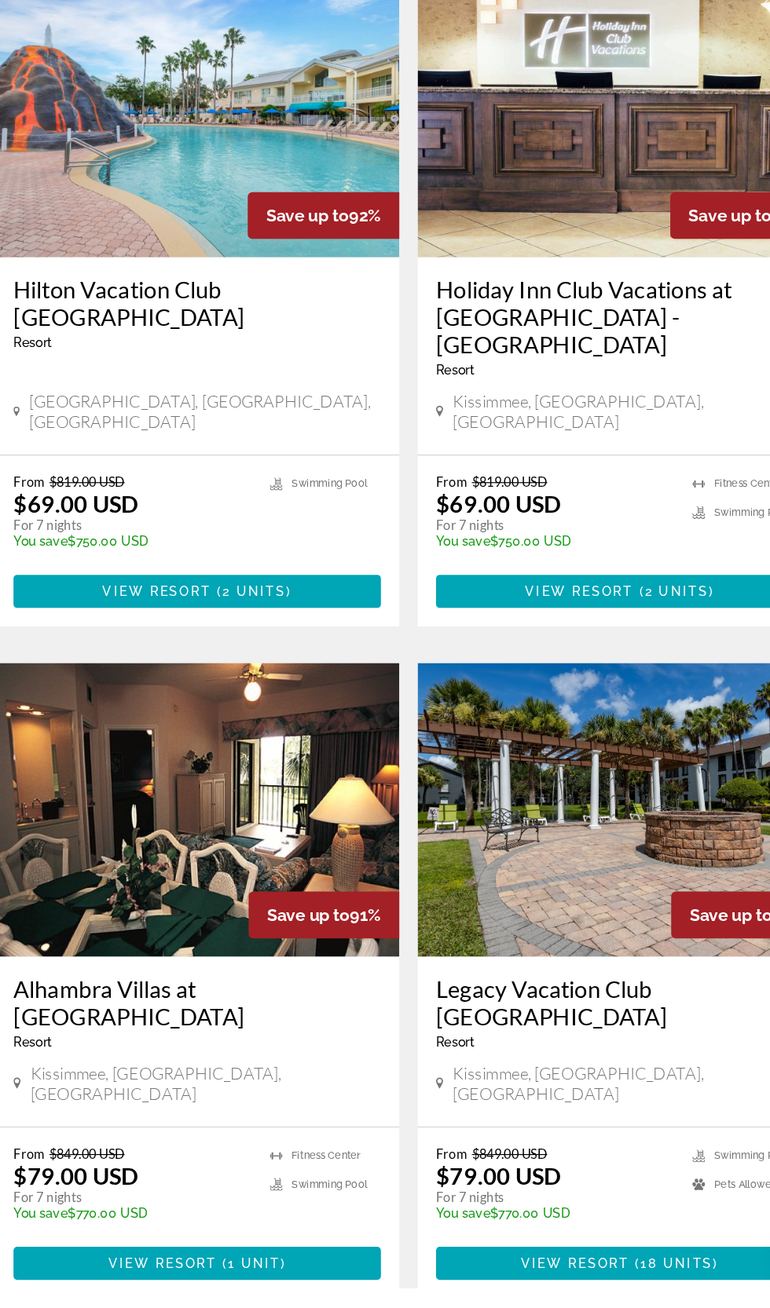
scroll to position [2651, 0]
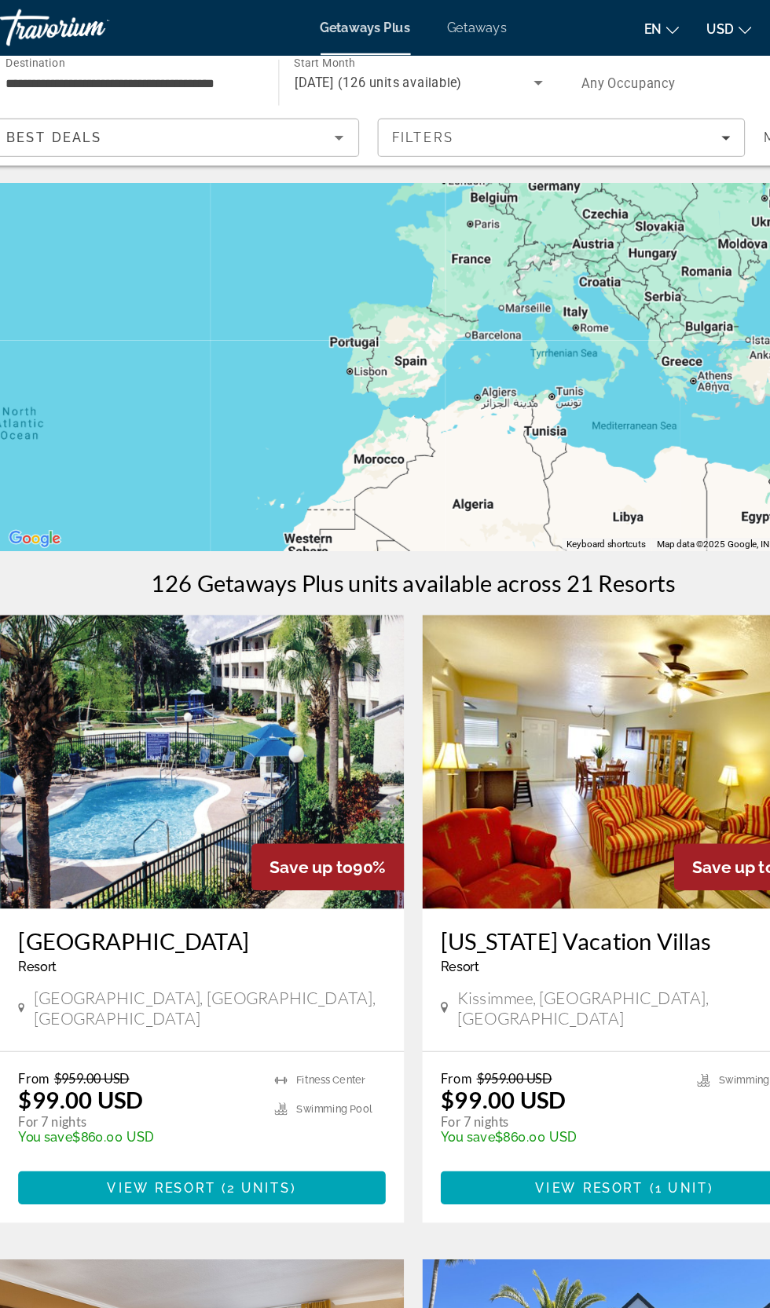
click at [457, 17] on span "Getaways" at bounding box center [439, 23] width 51 height 13
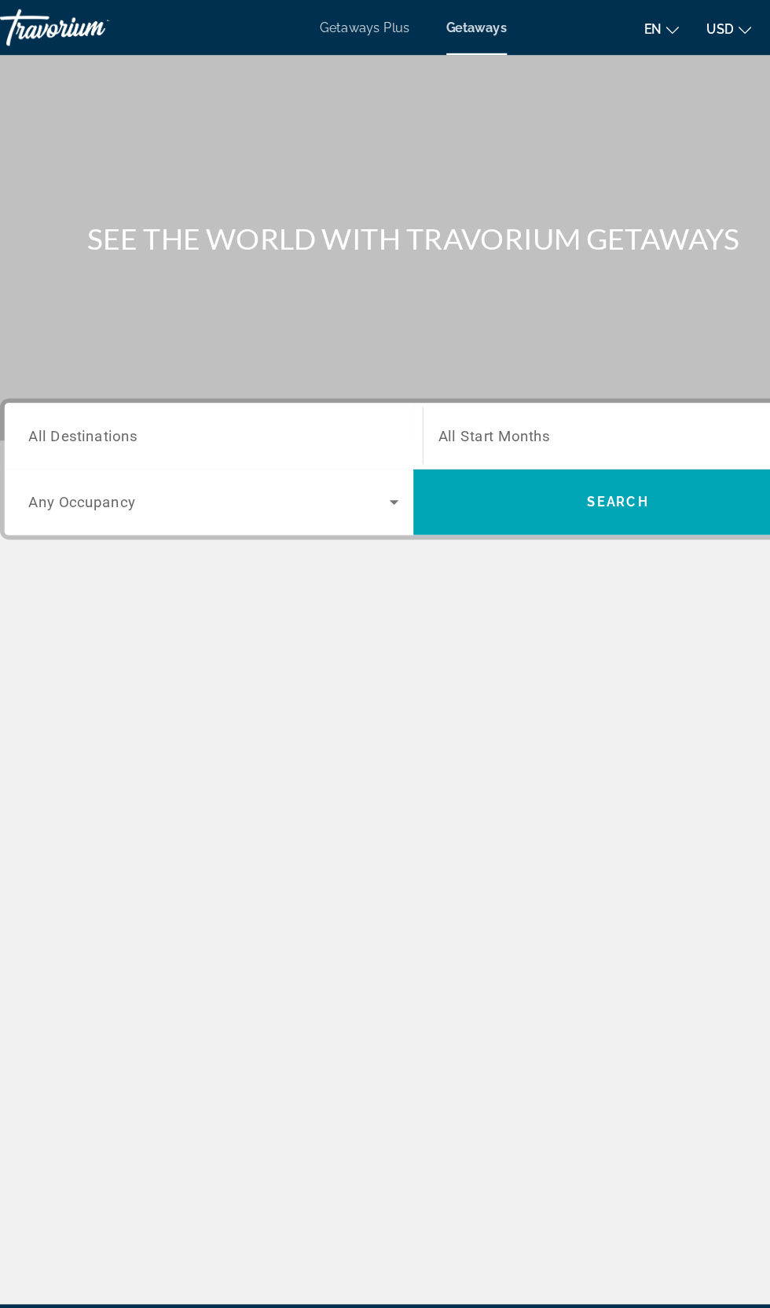
click at [283, 379] on input "Destination All Destinations" at bounding box center [214, 373] width 316 height 19
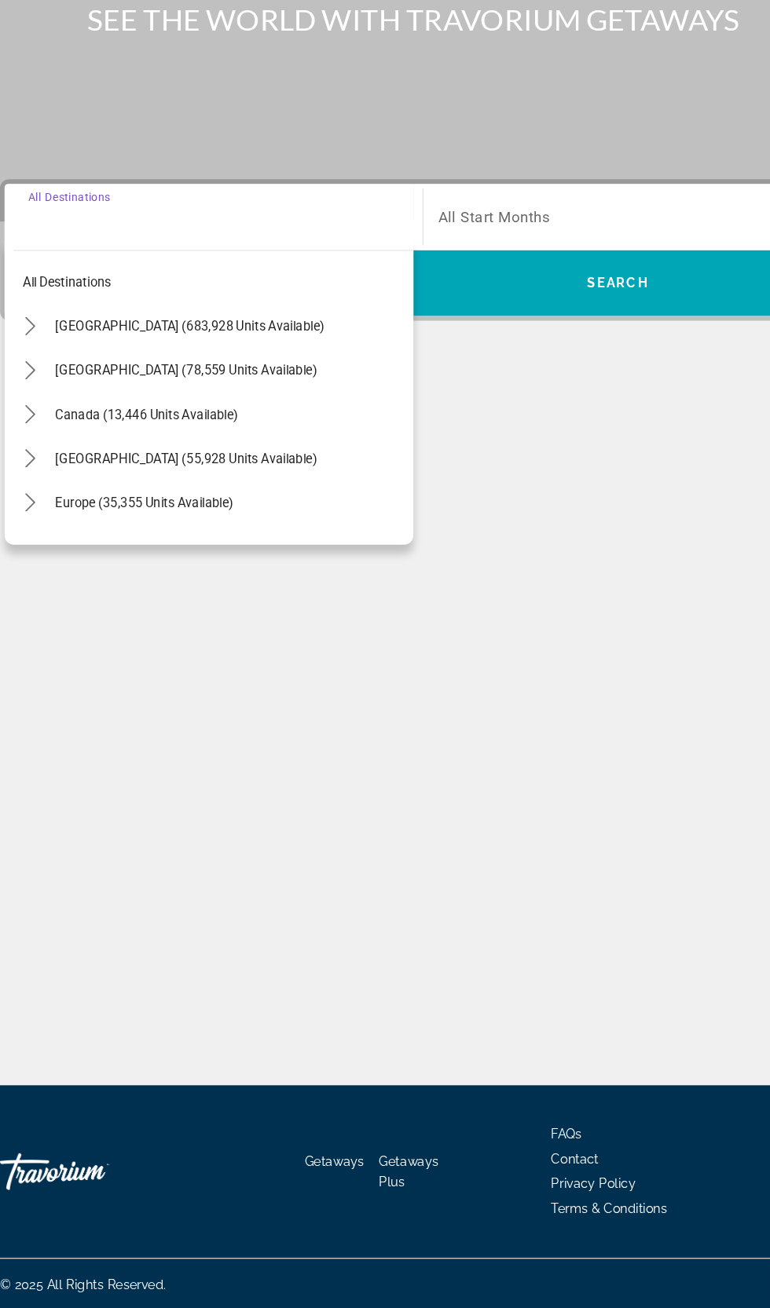
scroll to position [101, 0]
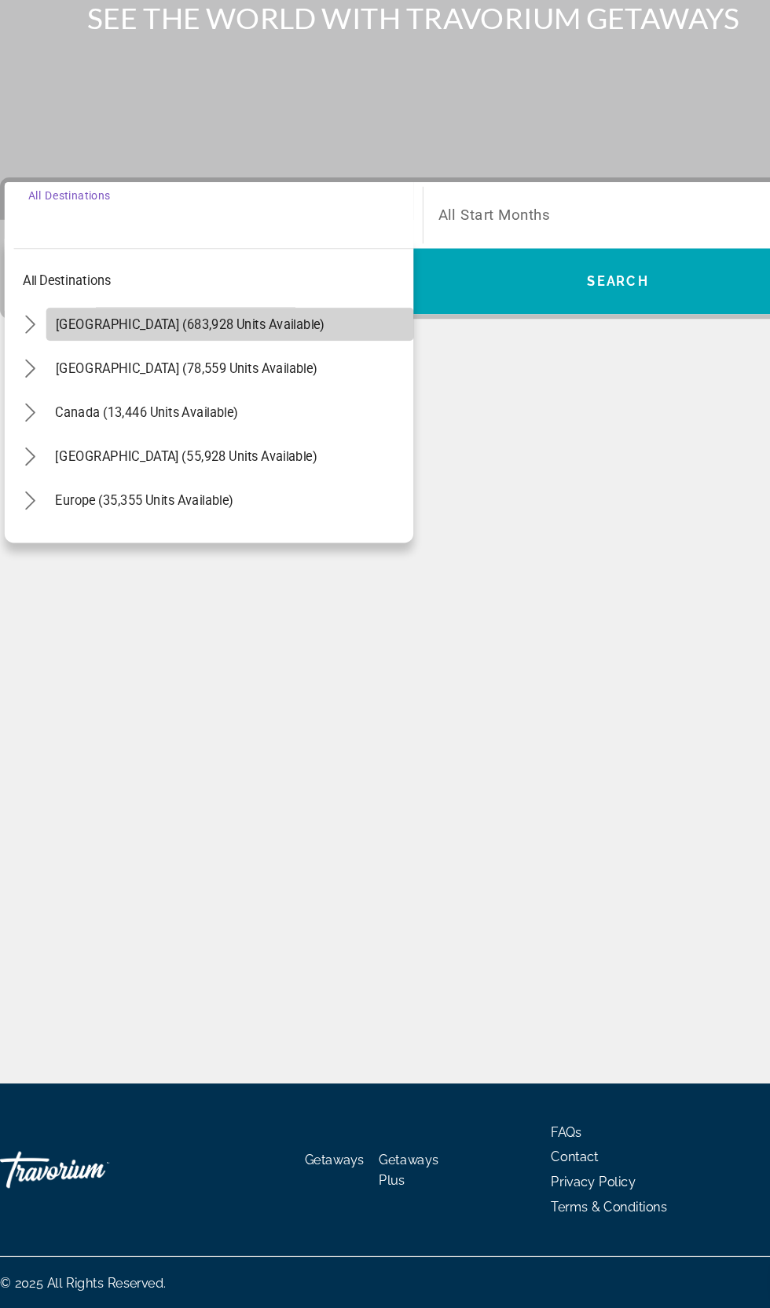
click at [78, 448] on span "Select destination: United States (683,928 units available)" at bounding box center [228, 467] width 314 height 38
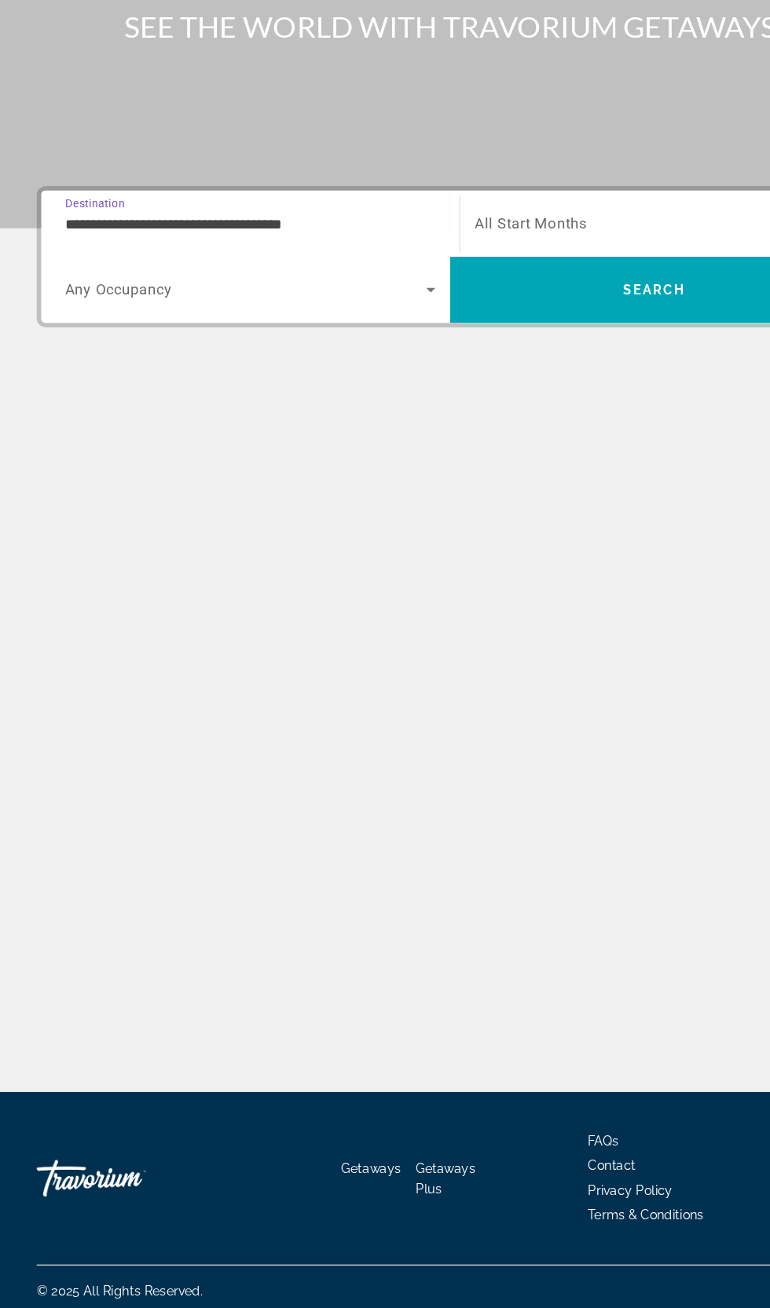
click at [188, 364] on input "**********" at bounding box center [214, 373] width 316 height 19
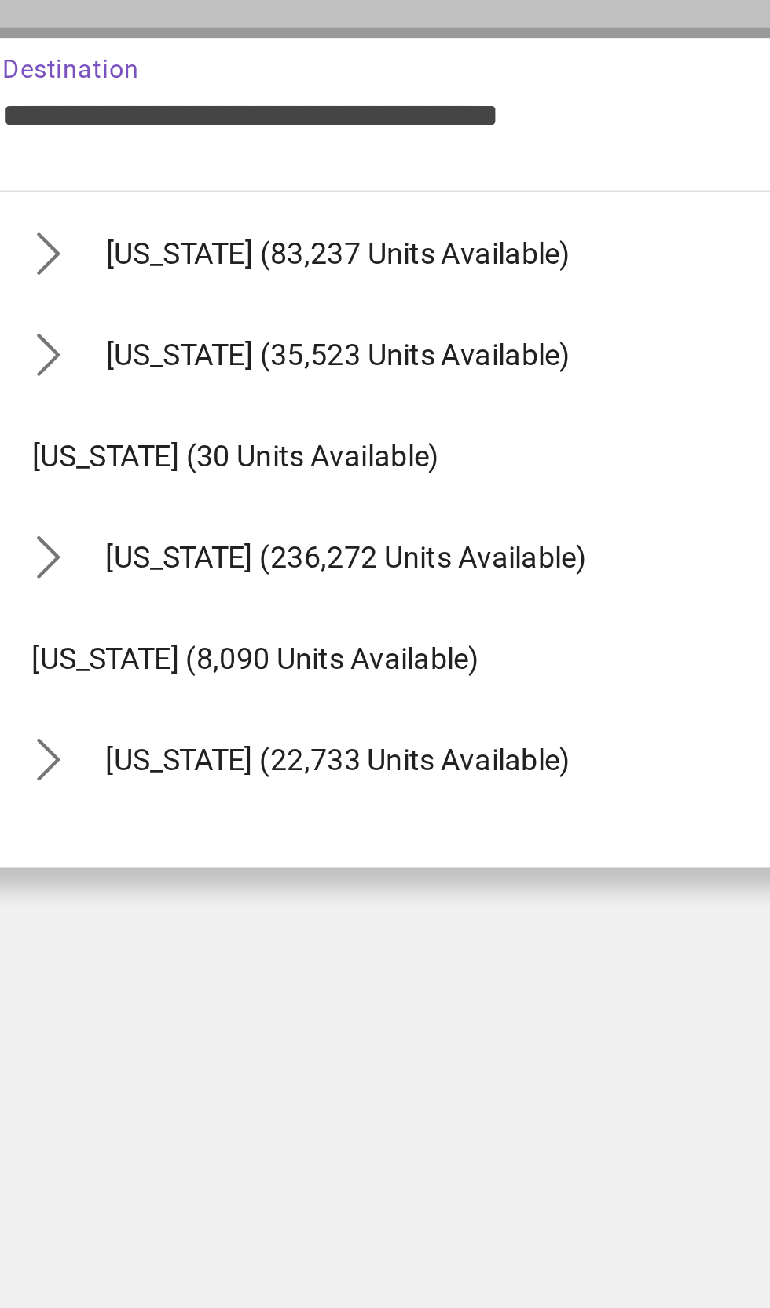
scroll to position [170, 0]
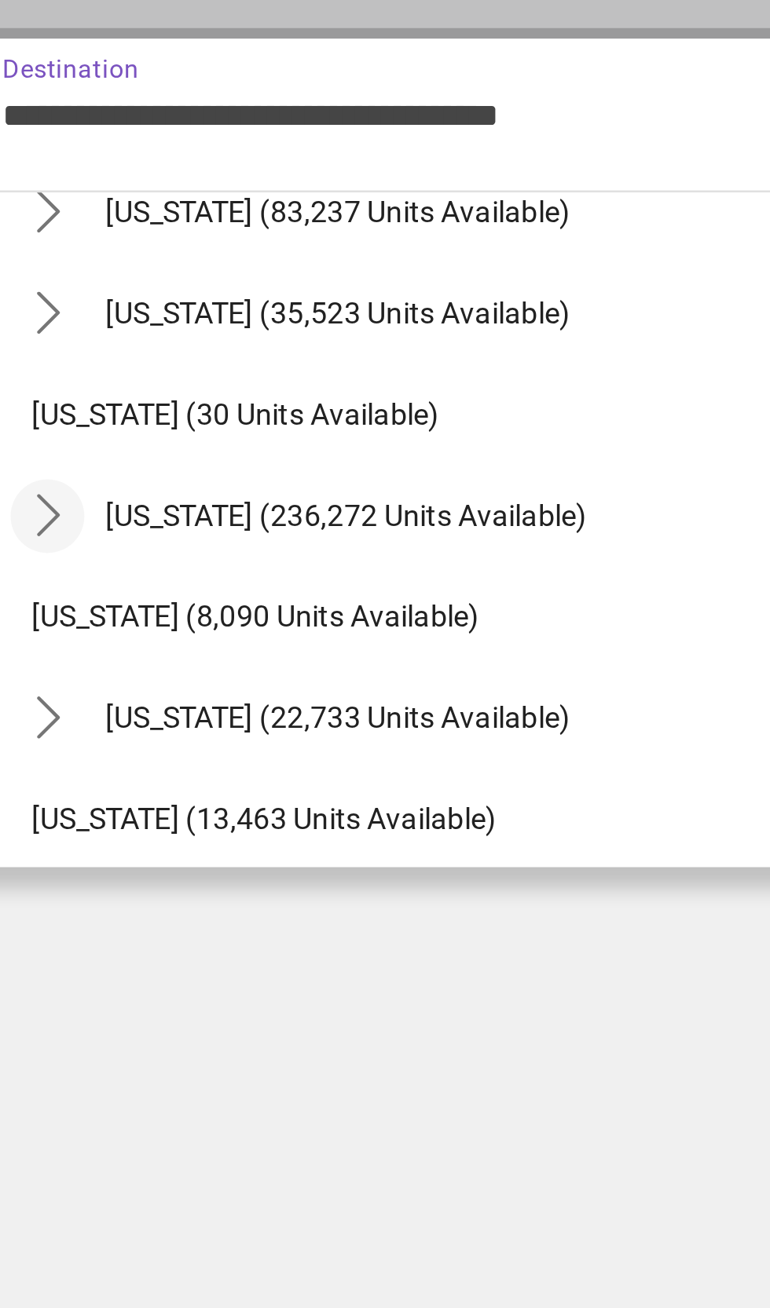
click at [75, 523] on icon "Toggle Florida (236,272 units available) submenu" at bounding box center [72, 522] width 9 height 16
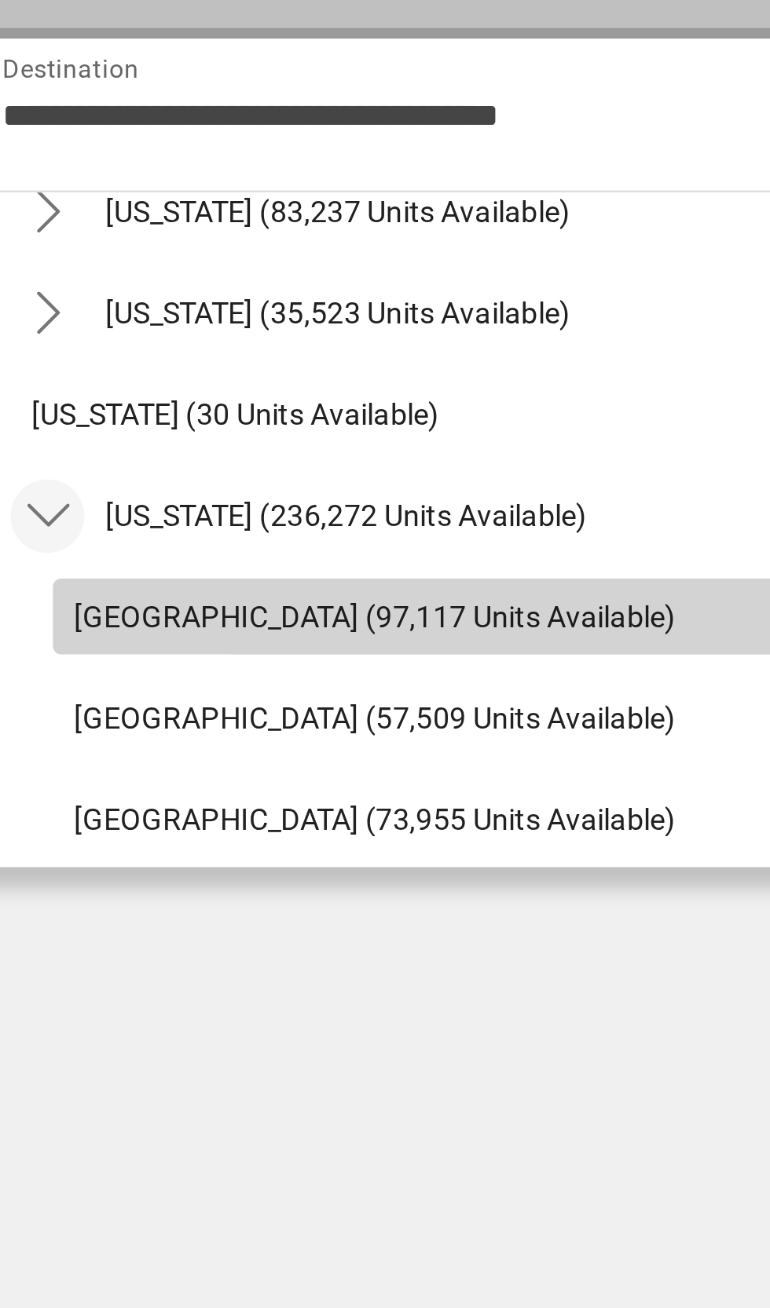
click at [188, 558] on span "[GEOGRAPHIC_DATA] (97,117 units available)" at bounding box center [194, 560] width 224 height 13
type input "**********"
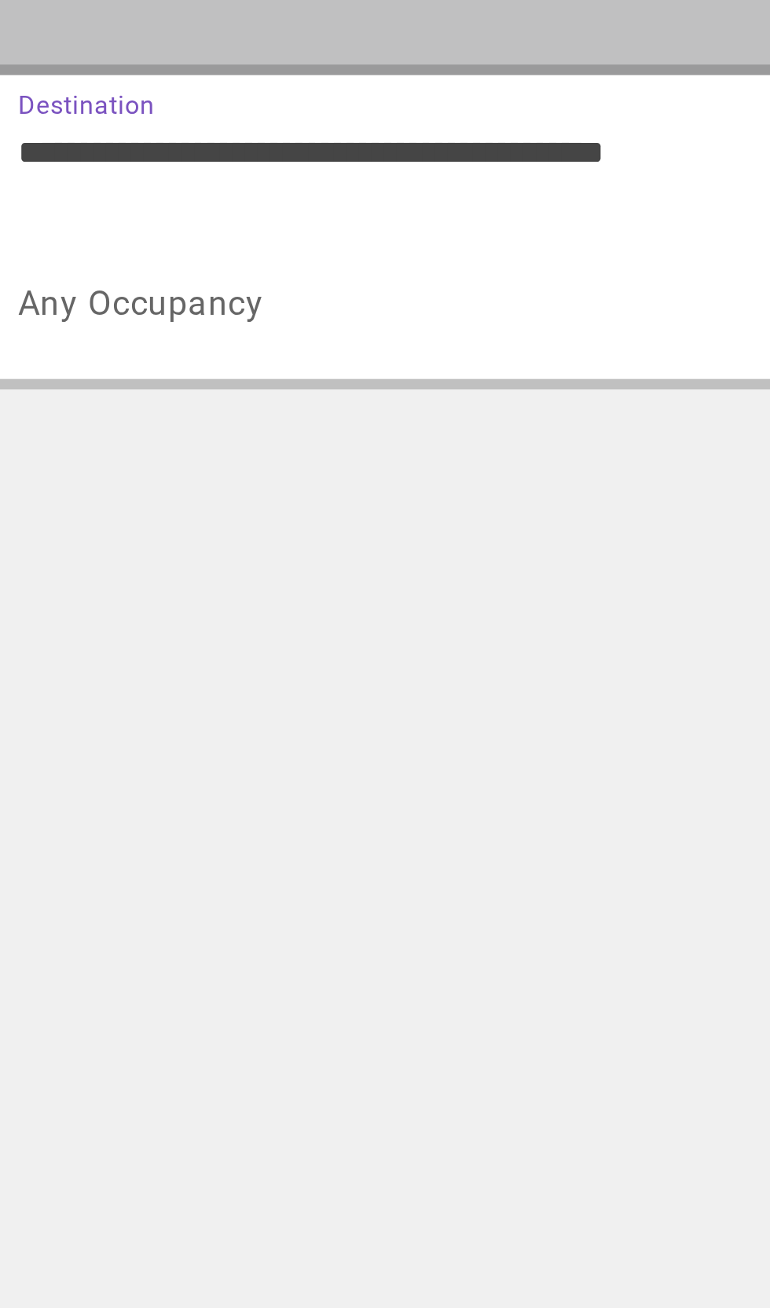
scroll to position [0, 0]
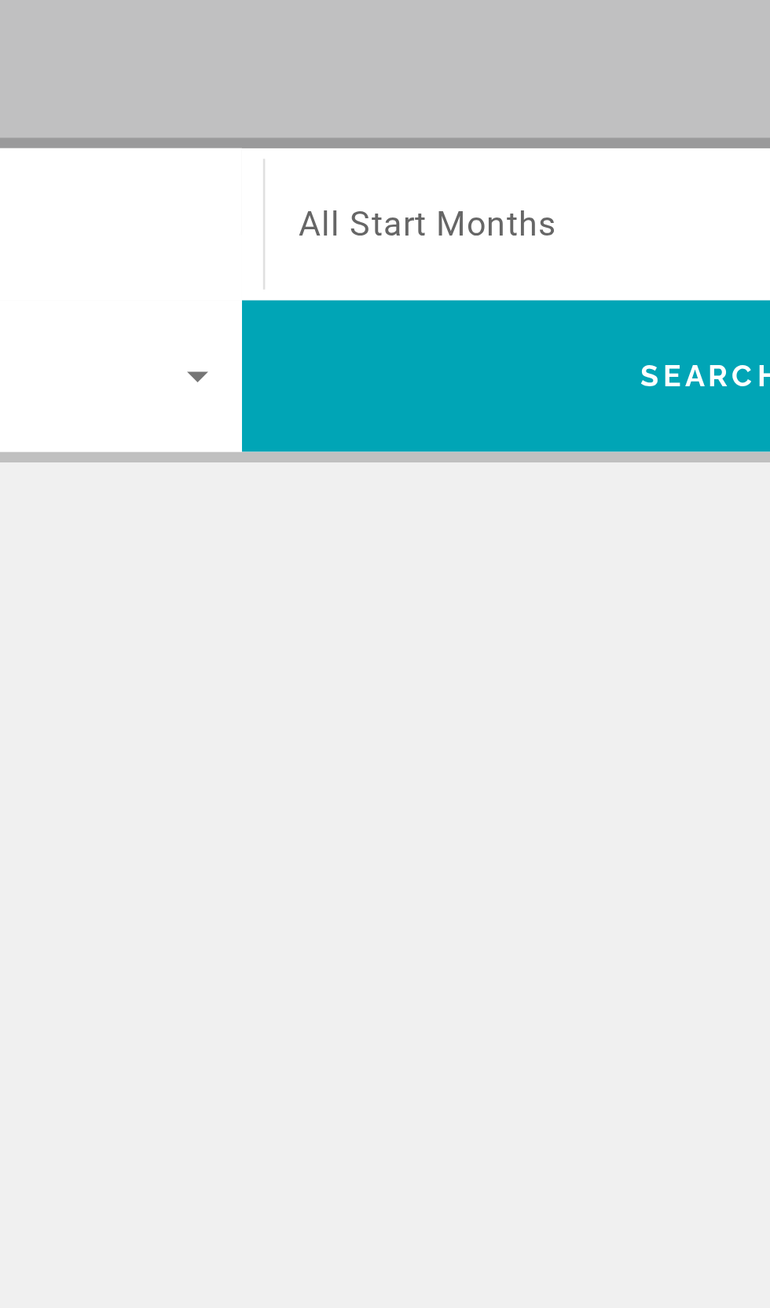
click at [501, 377] on span "All Start Months" at bounding box center [454, 373] width 96 height 15
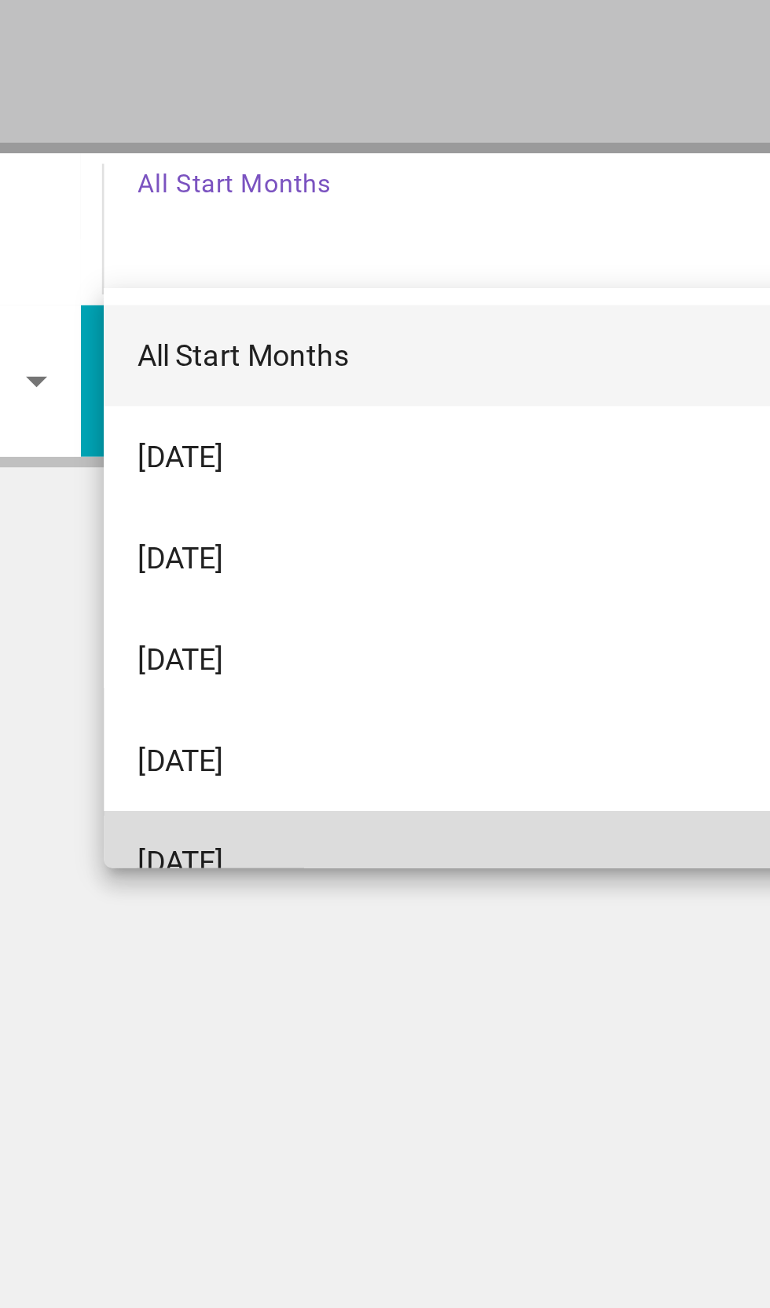
click at [496, 607] on mat-option "[DATE]" at bounding box center [563, 609] width 341 height 38
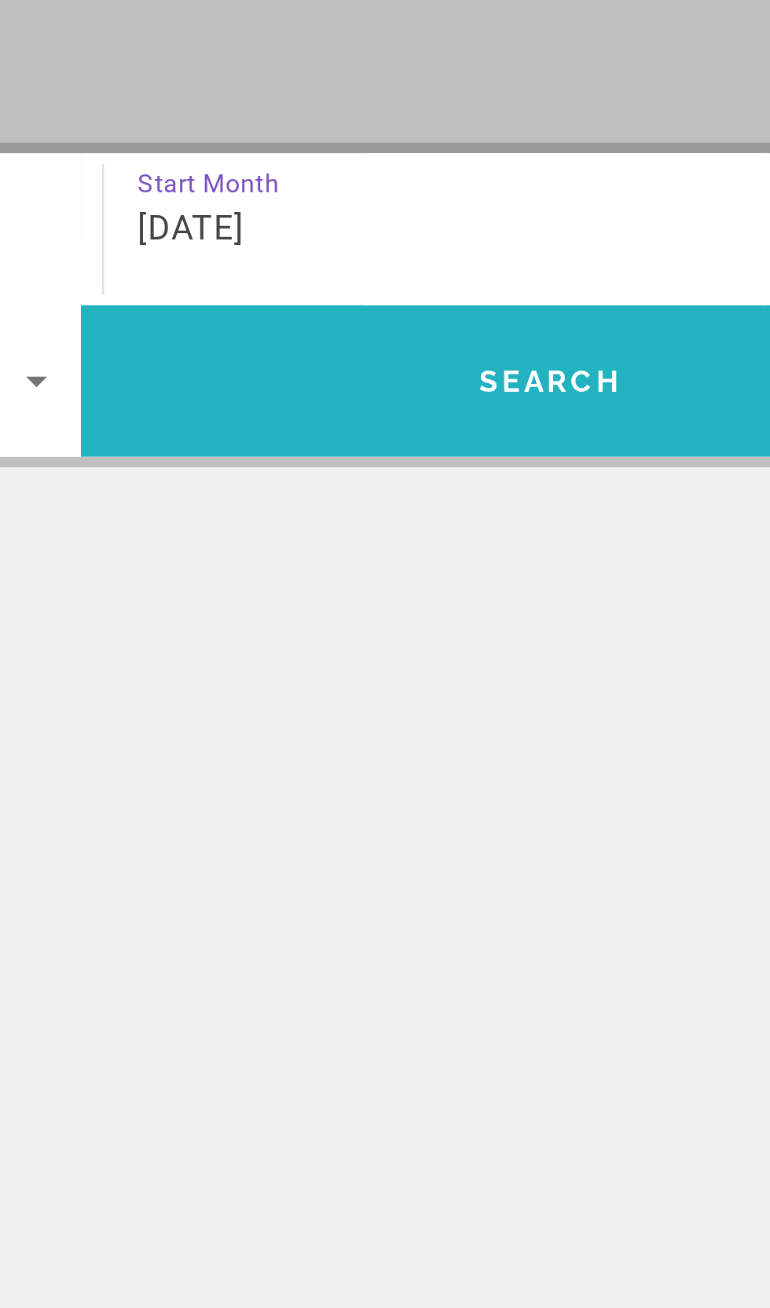
click at [441, 444] on span "Search" at bounding box center [559, 430] width 349 height 38
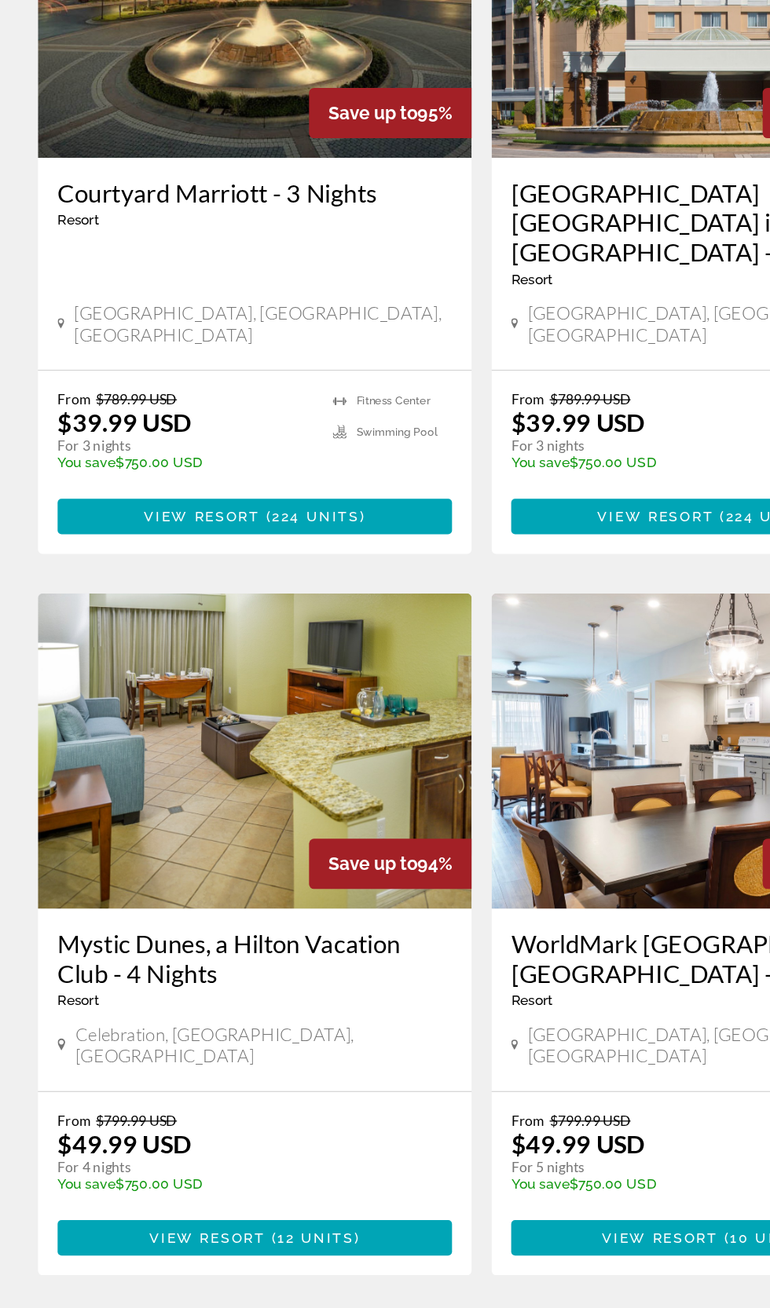
scroll to position [2357, 0]
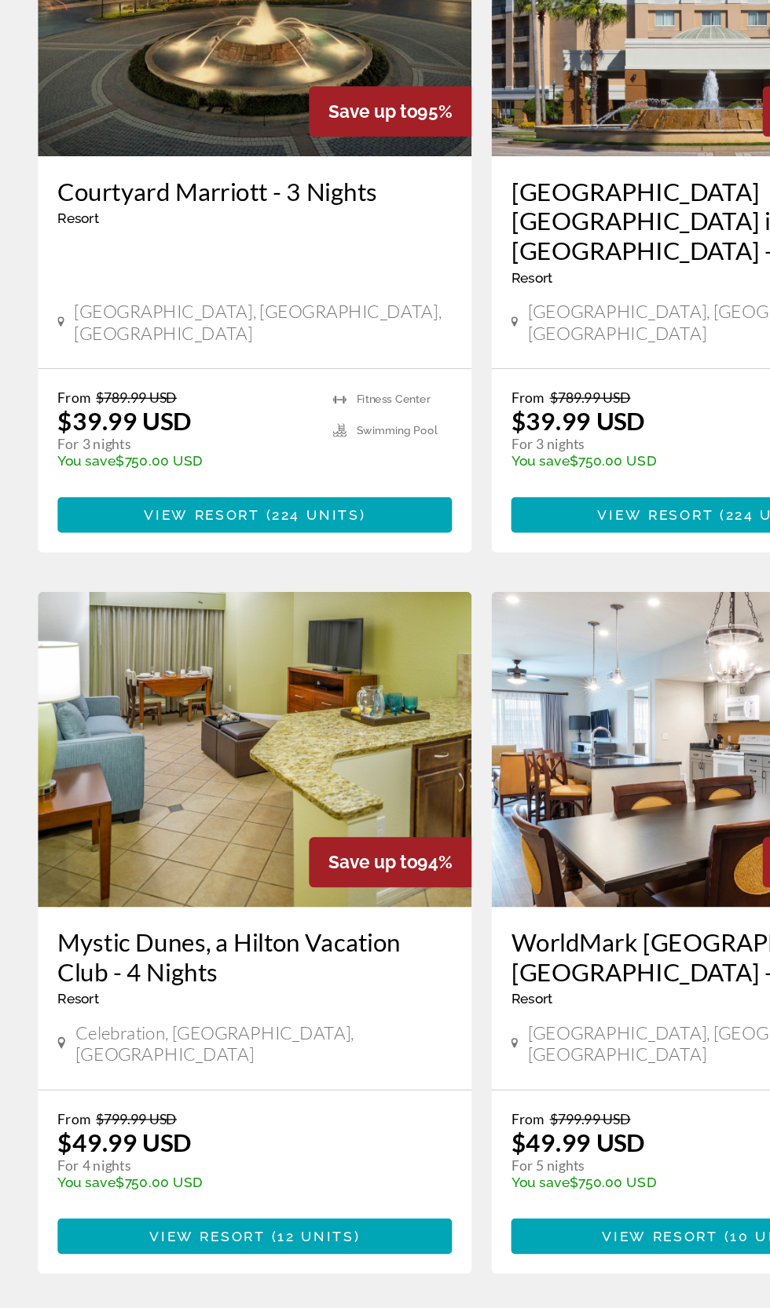
click at [276, 1307] on span "2" at bounding box center [275, 1327] width 8 height 17
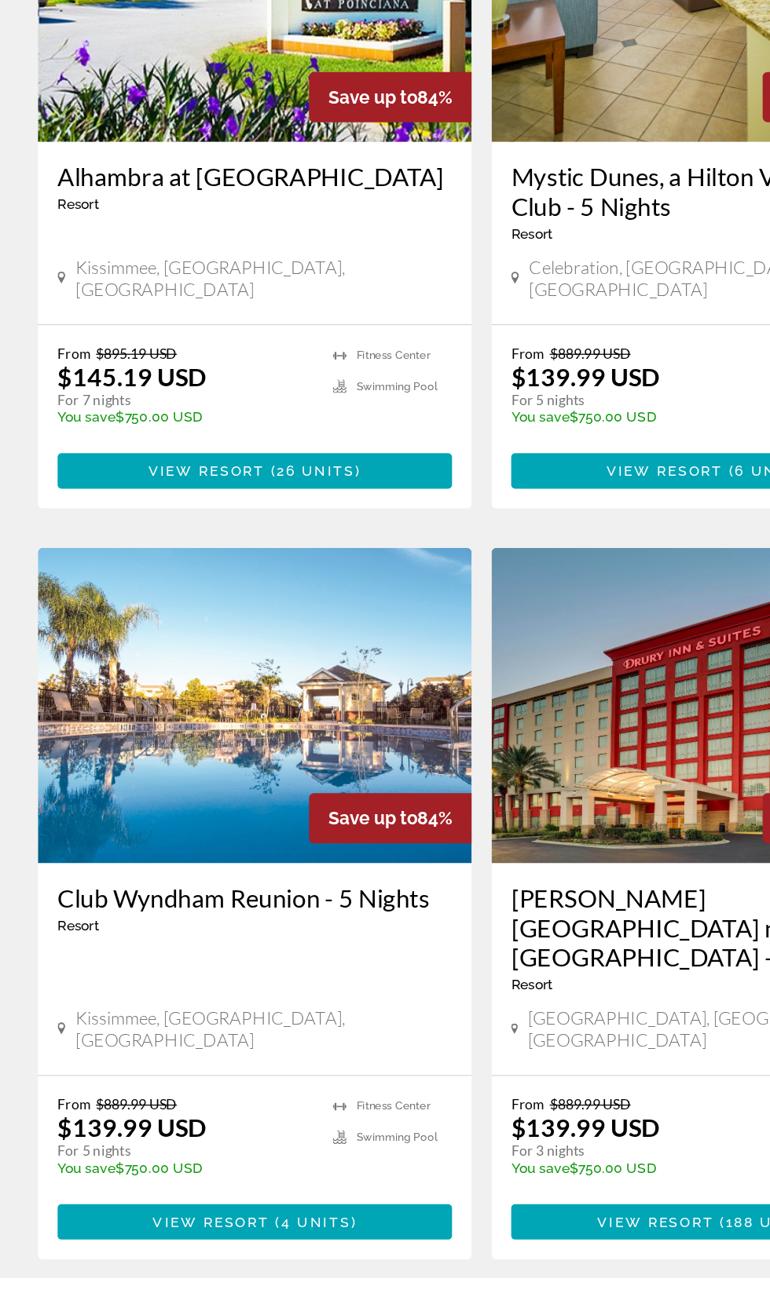
scroll to position [2392, 0]
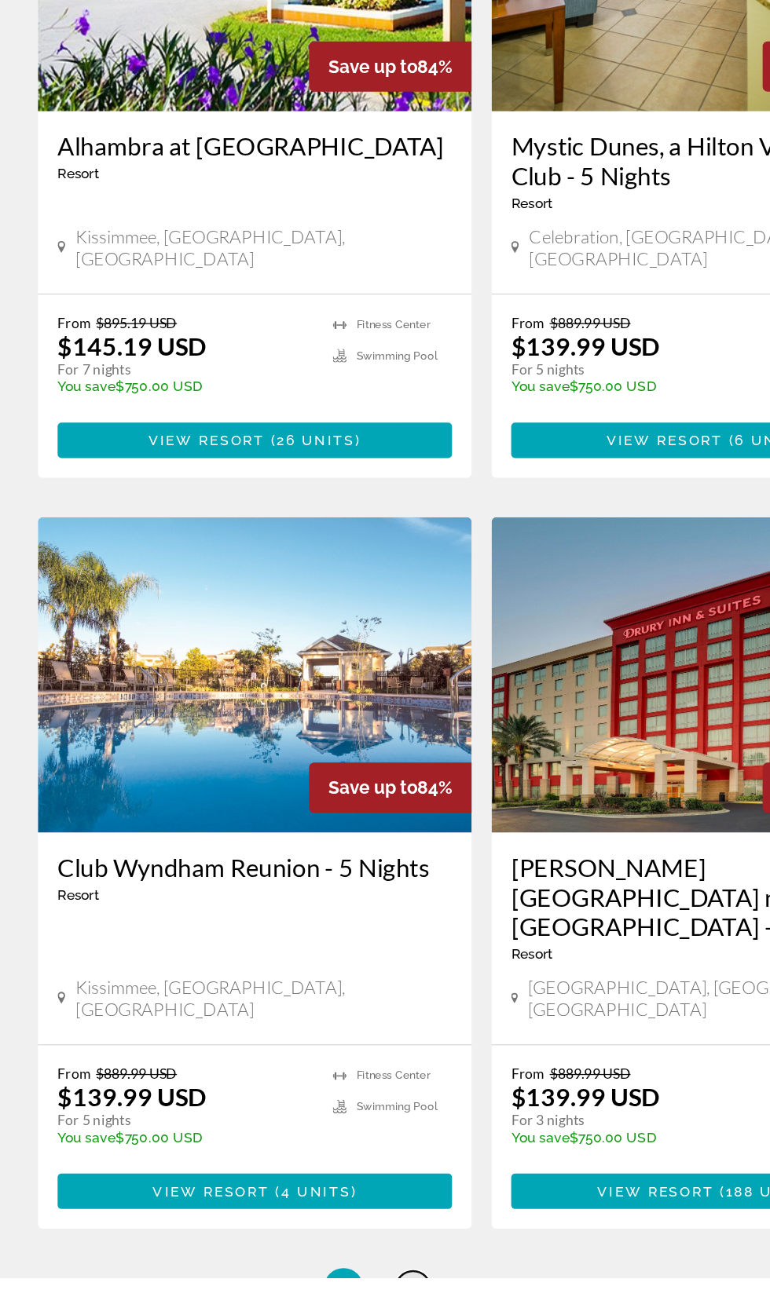
click at [330, 1307] on span "3" at bounding box center [330, 1315] width 8 height 17
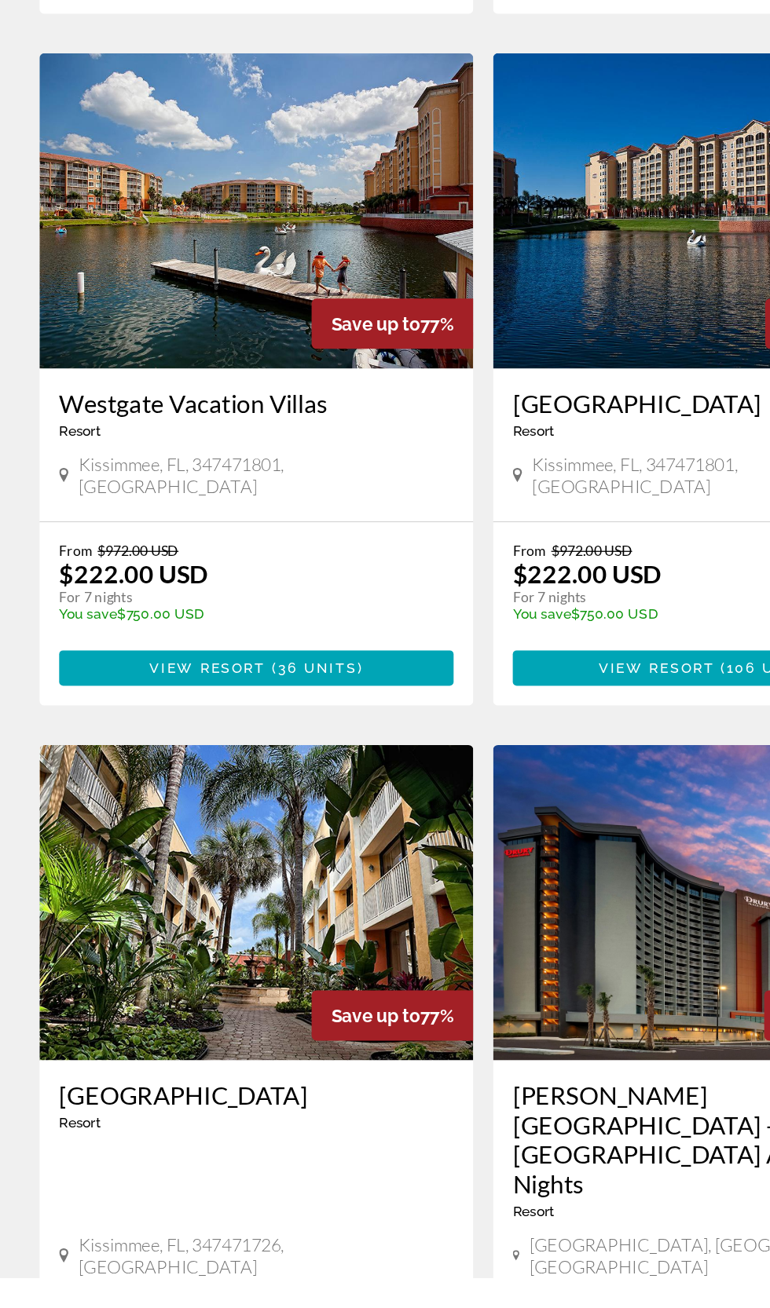
scroll to position [2274, 0]
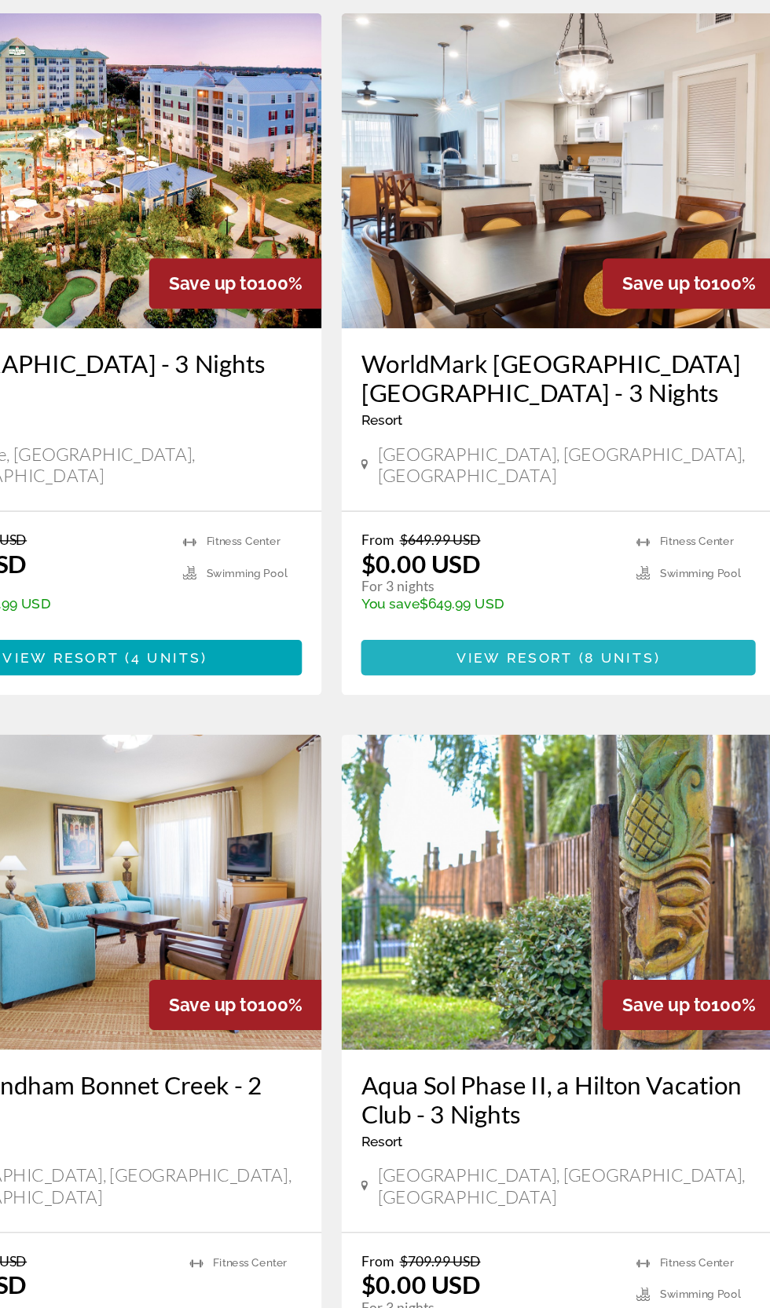
click at [642, 704] on span "( 8 units )" at bounding box center [612, 710] width 70 height 13
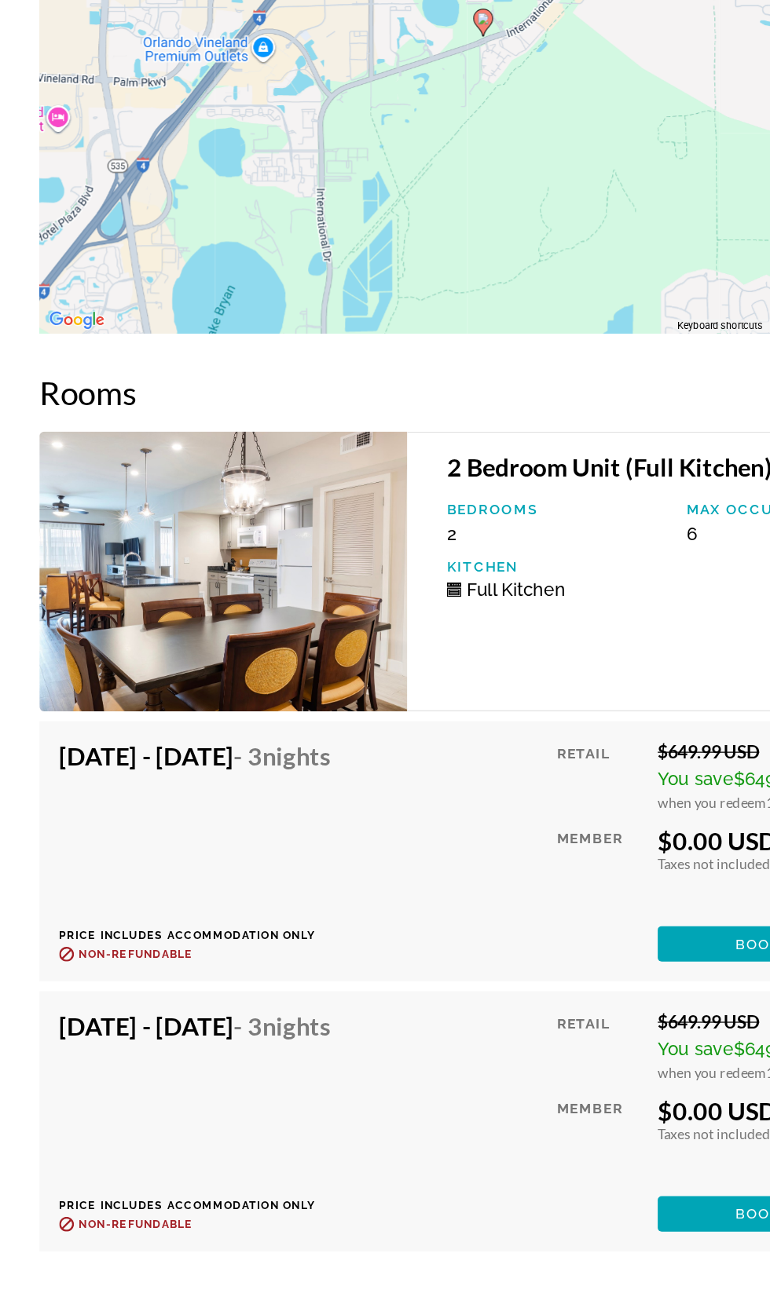
scroll to position [2984, 0]
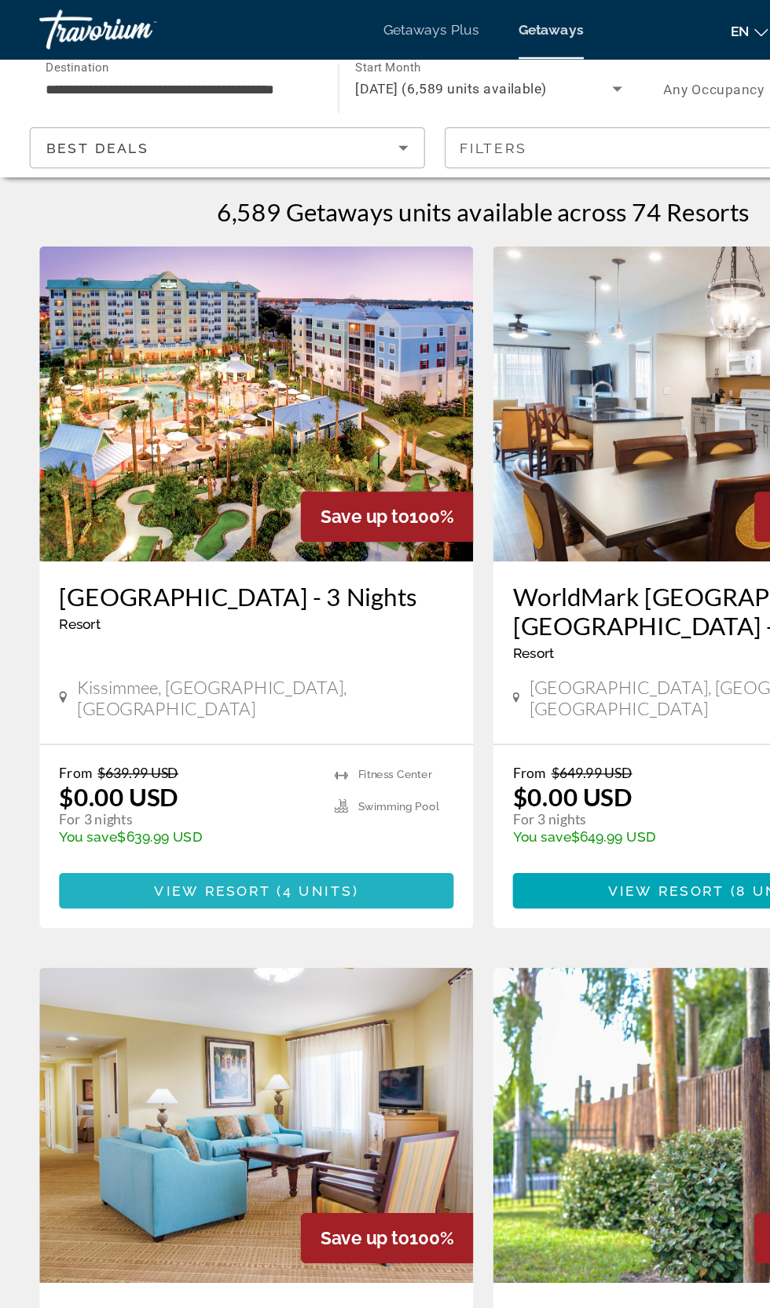
click at [77, 705] on span "Main content" at bounding box center [204, 710] width 314 height 38
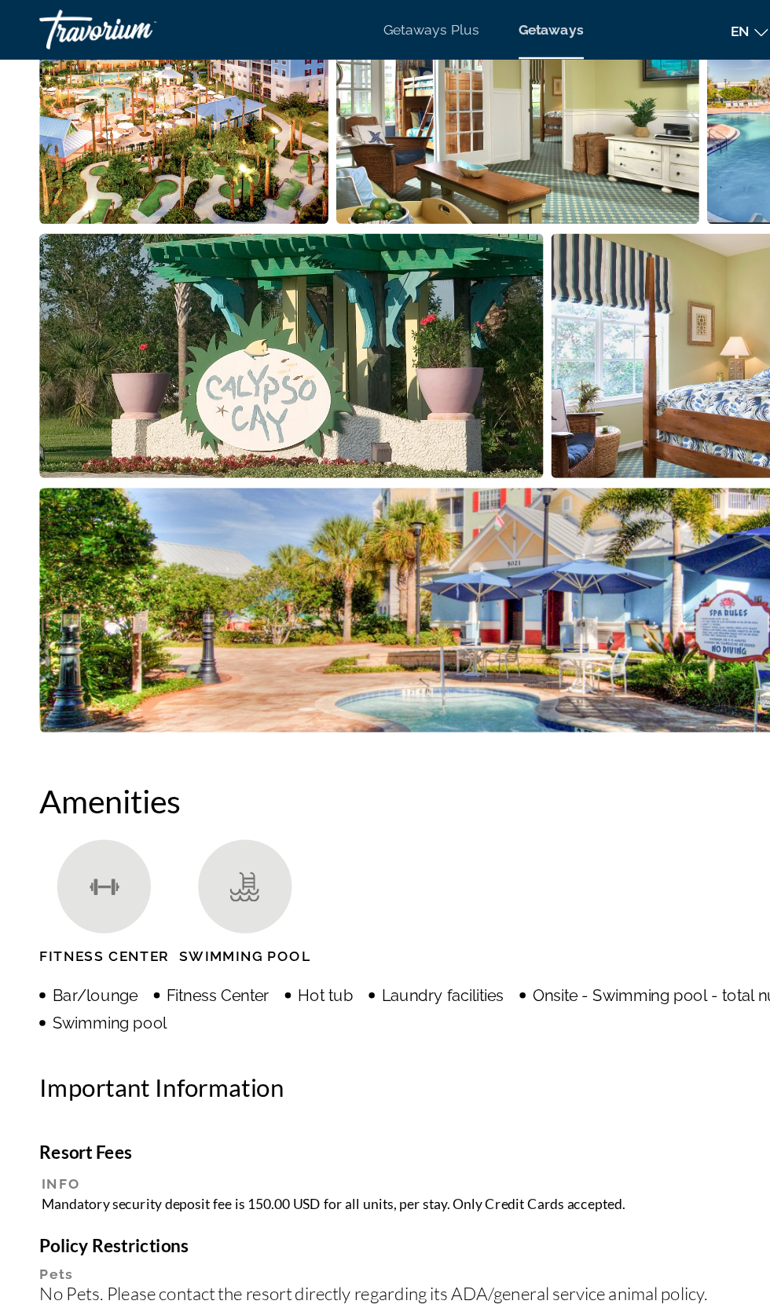
scroll to position [1129, 0]
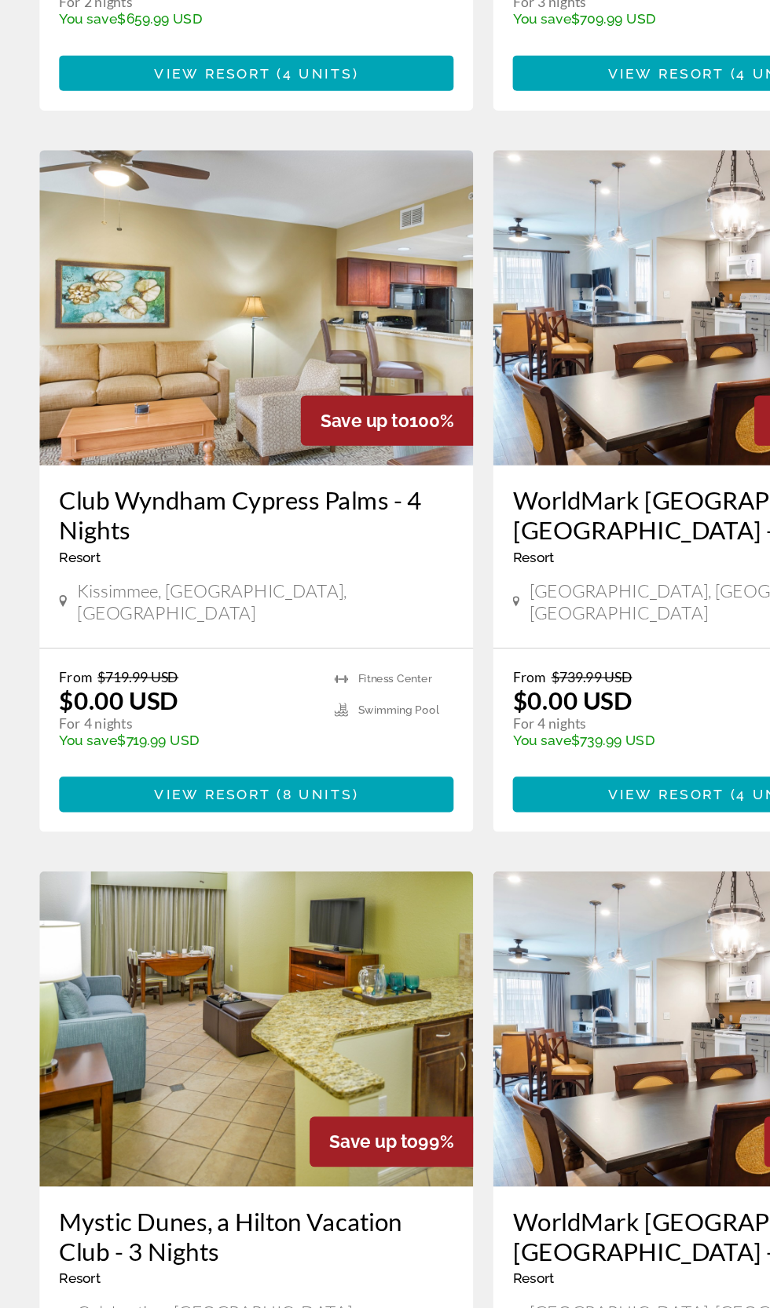
scroll to position [961, 0]
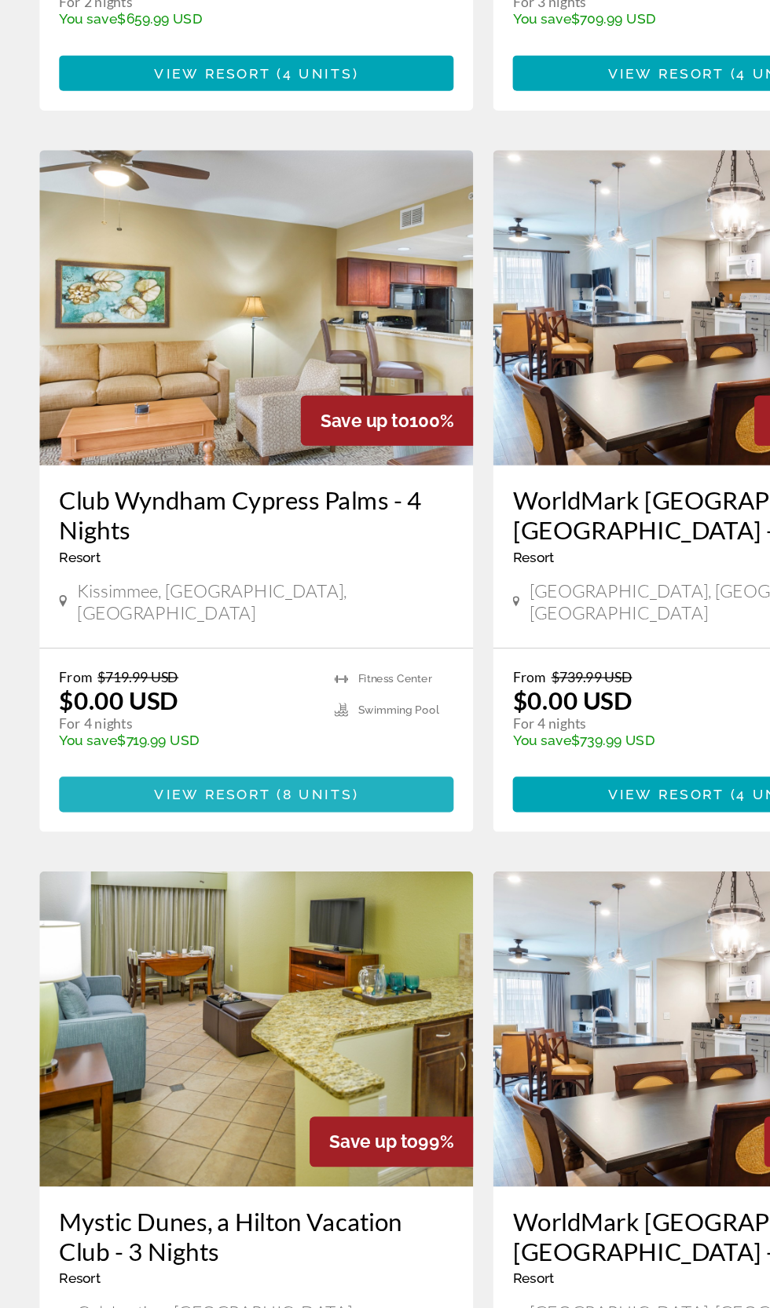
click at [324, 880] on span "Main content" at bounding box center [204, 899] width 314 height 38
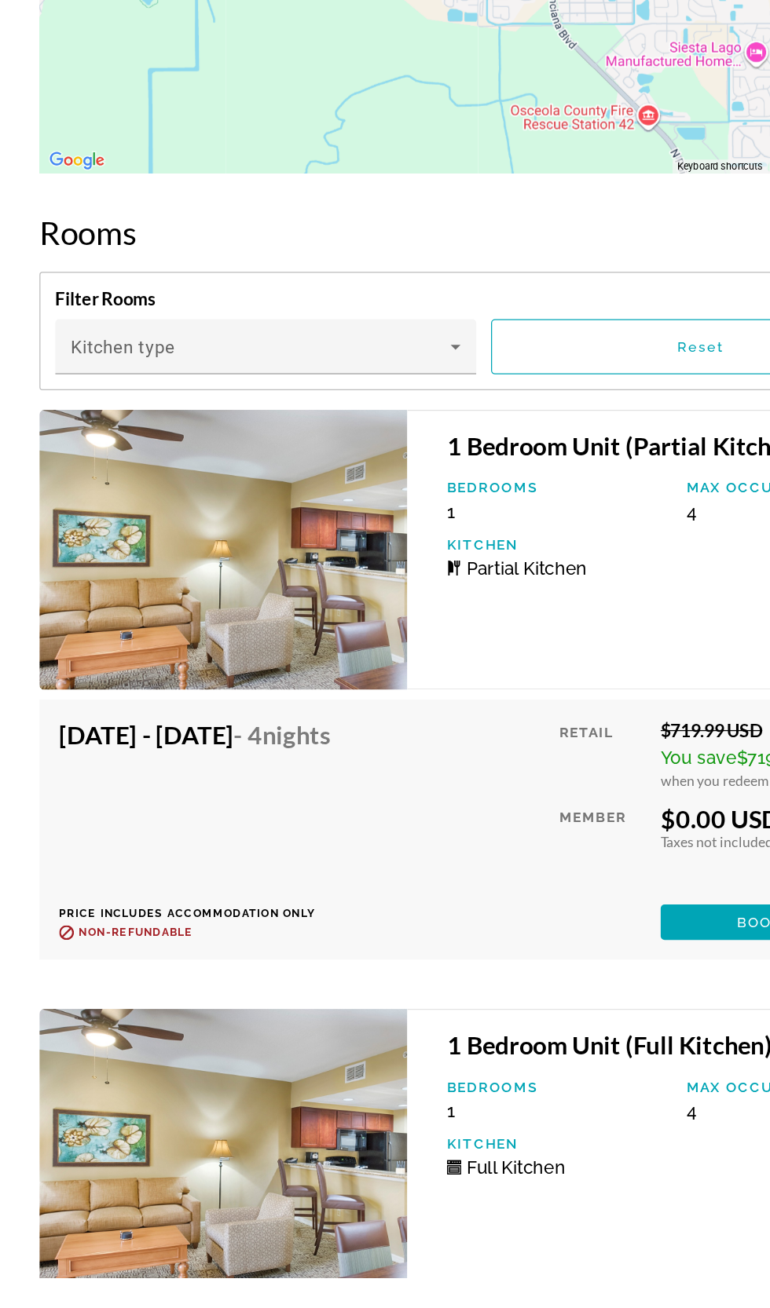
scroll to position [3276, 0]
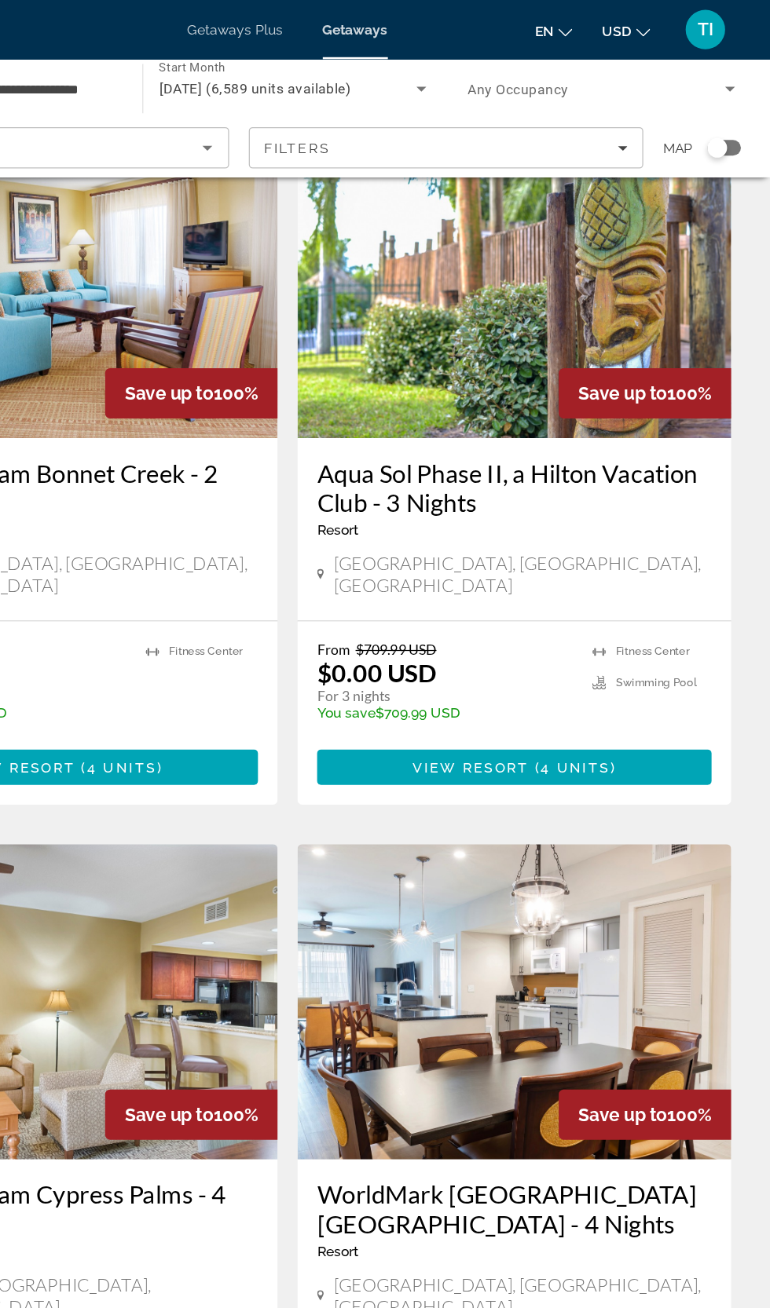
scroll to position [670, 0]
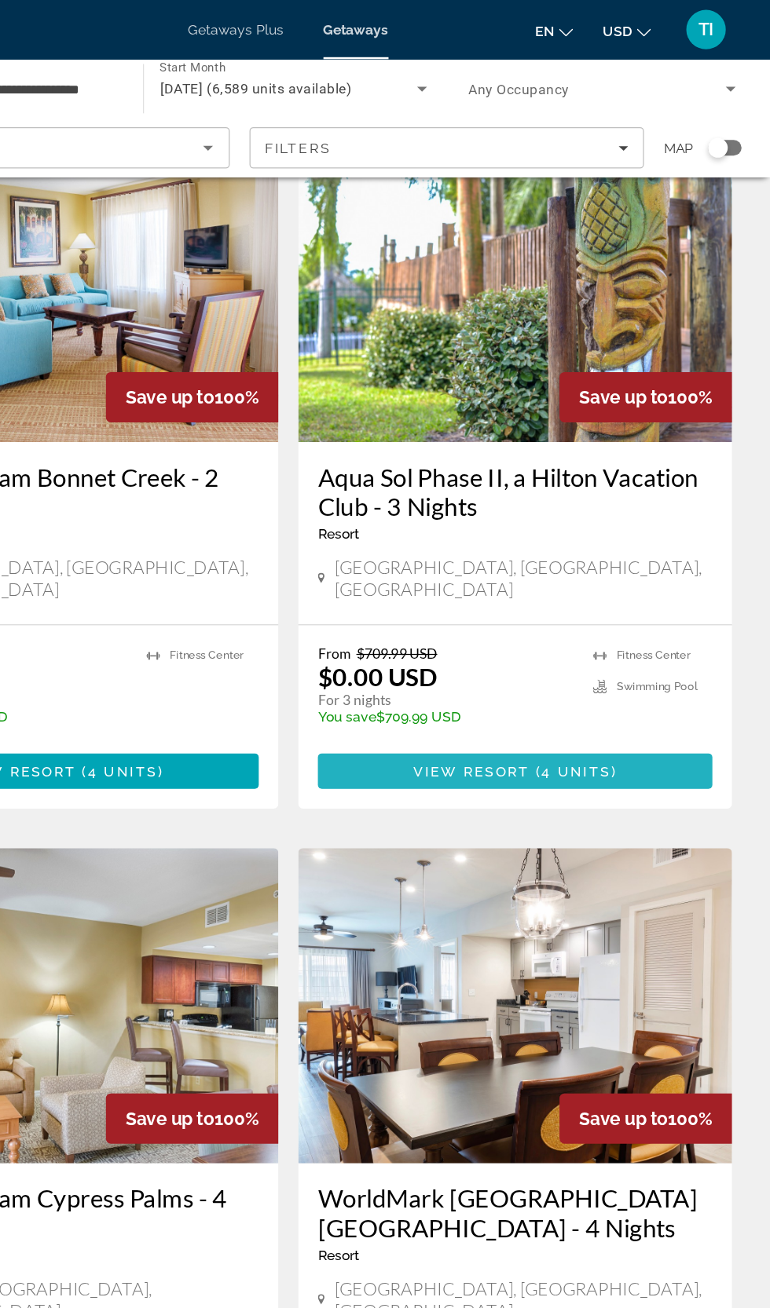
click at [659, 596] on span "Main content" at bounding box center [565, 615] width 314 height 38
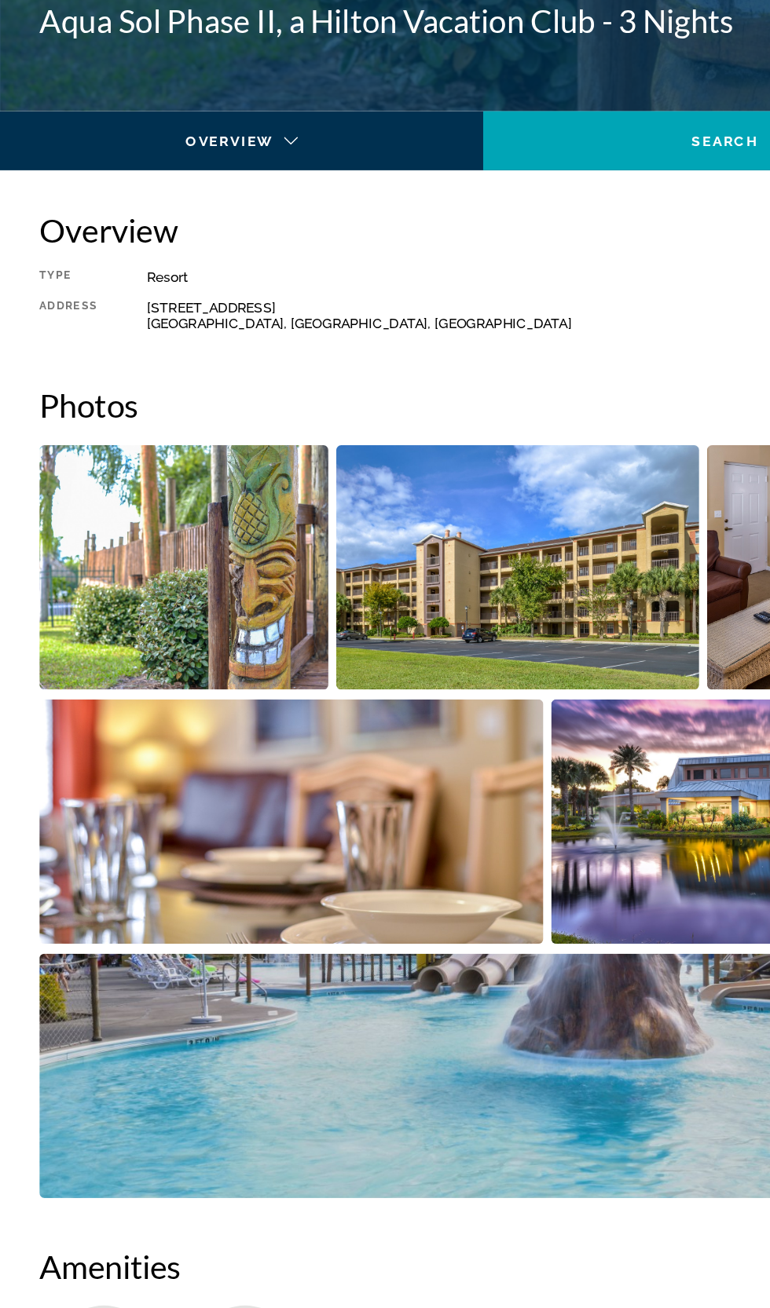
scroll to position [439, 0]
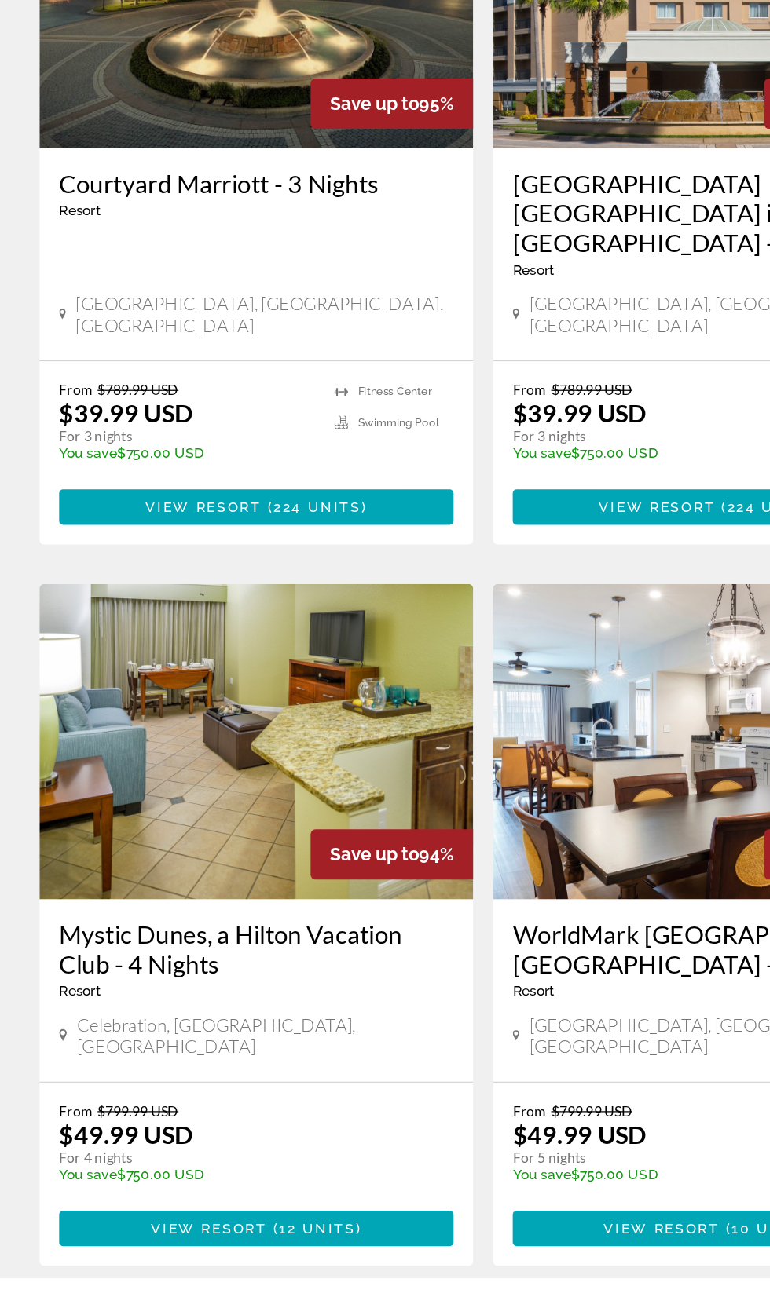
scroll to position [2368, 0]
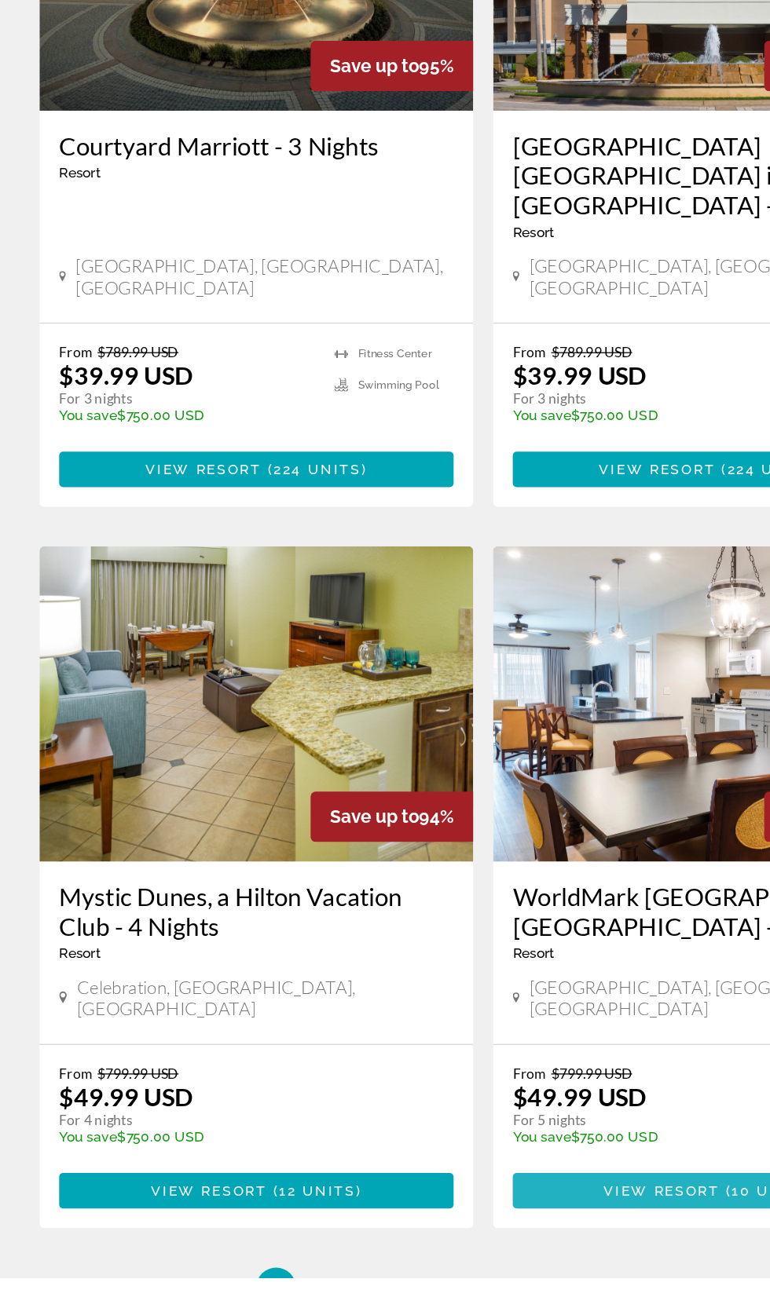
click at [536, 1220] on span "Main content" at bounding box center [565, 1239] width 314 height 38
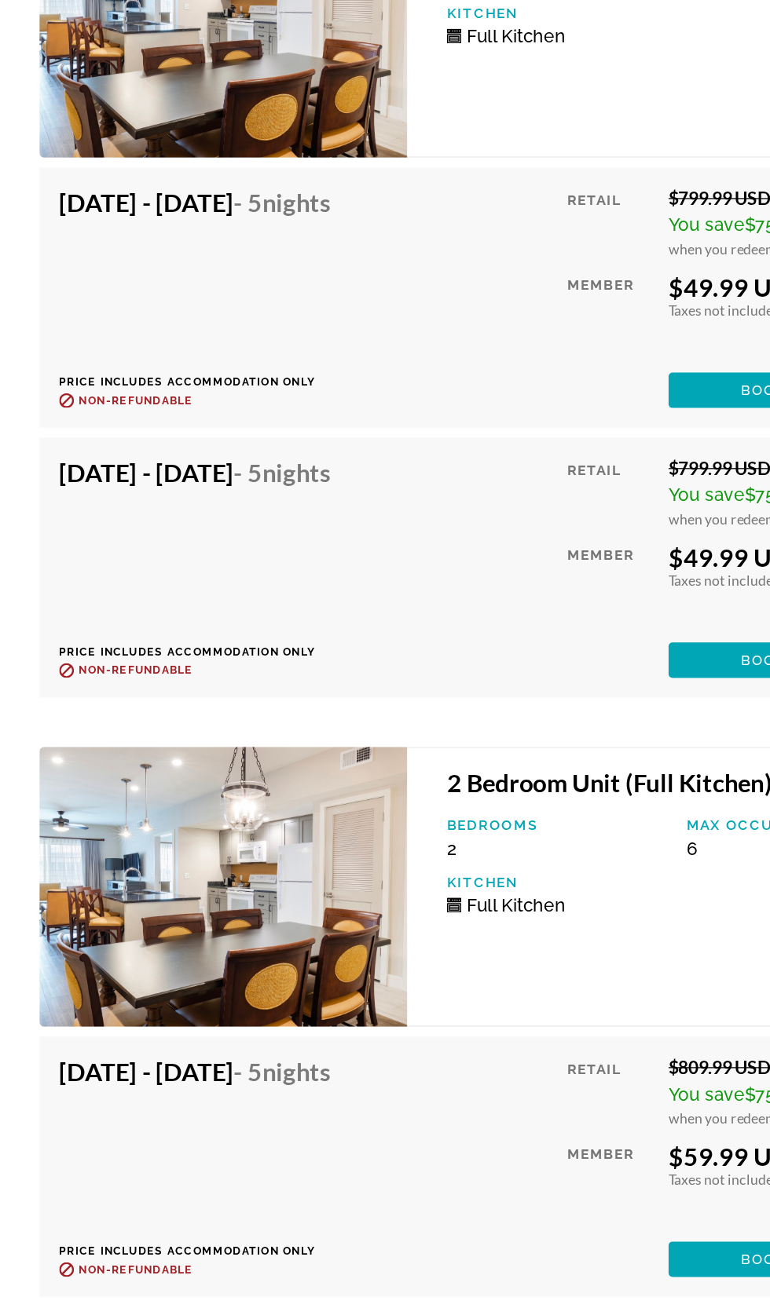
scroll to position [3681, 0]
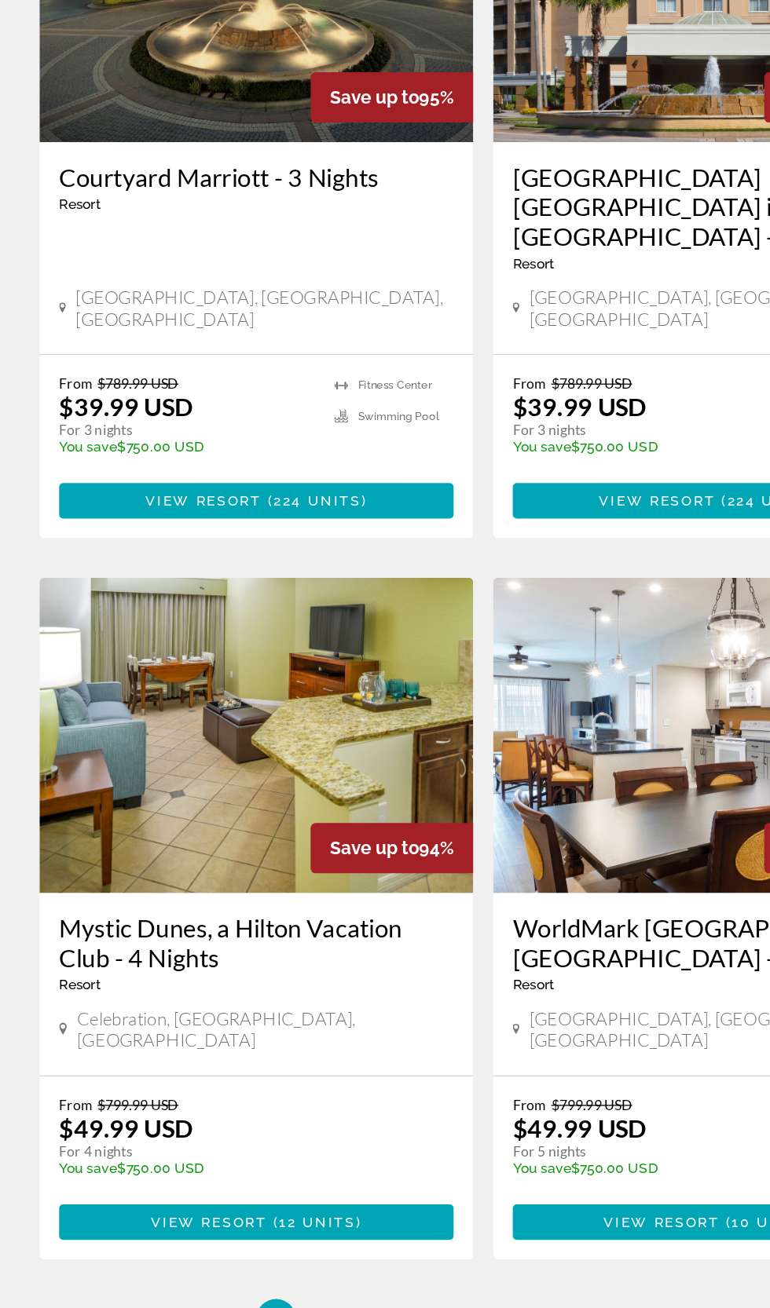
scroll to position [2368, 0]
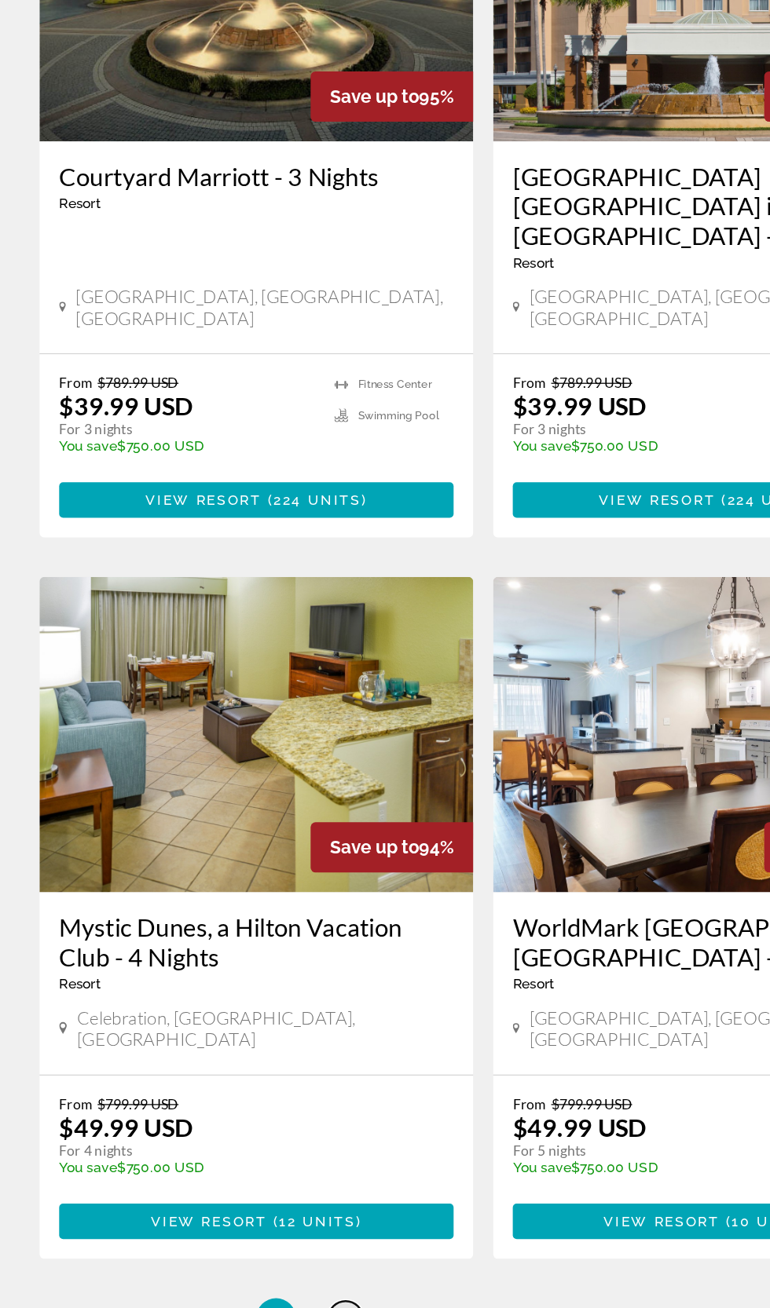
click at [275, 1307] on span "2" at bounding box center [275, 1315] width 8 height 17
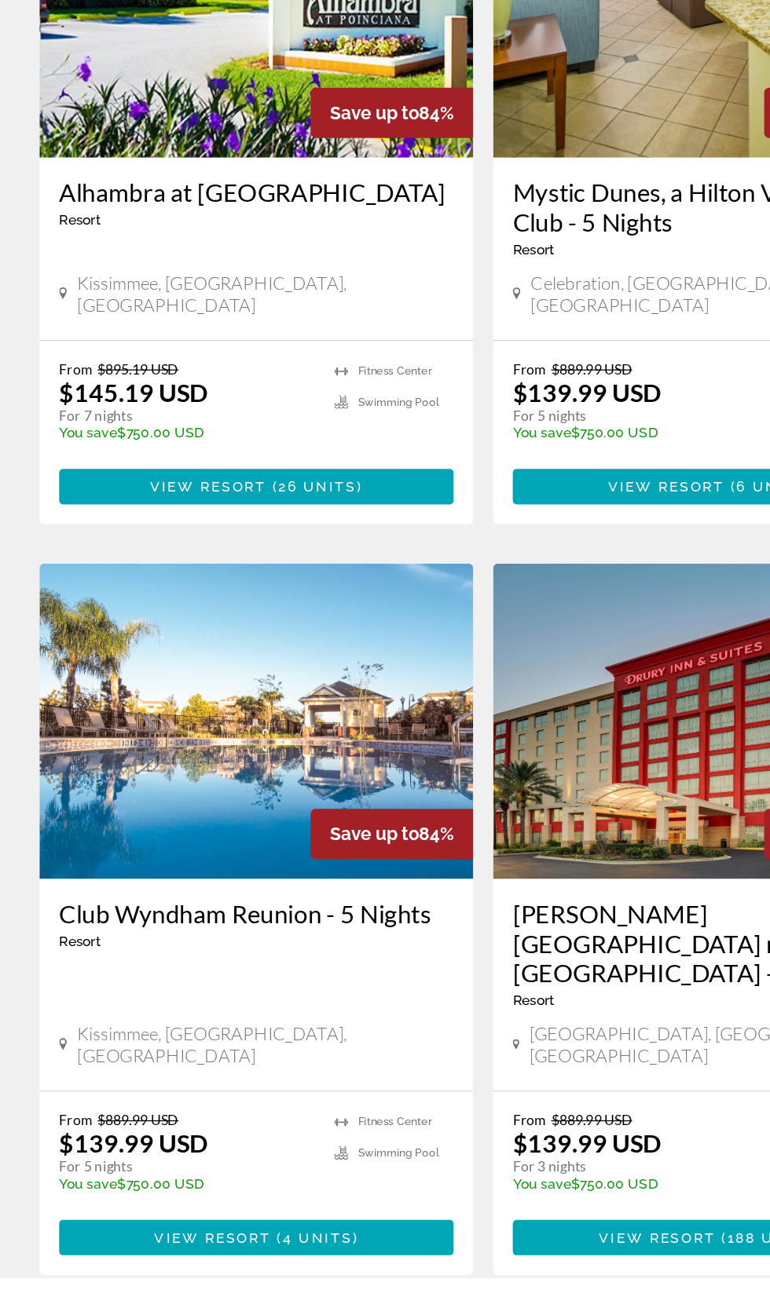
scroll to position [2368, 0]
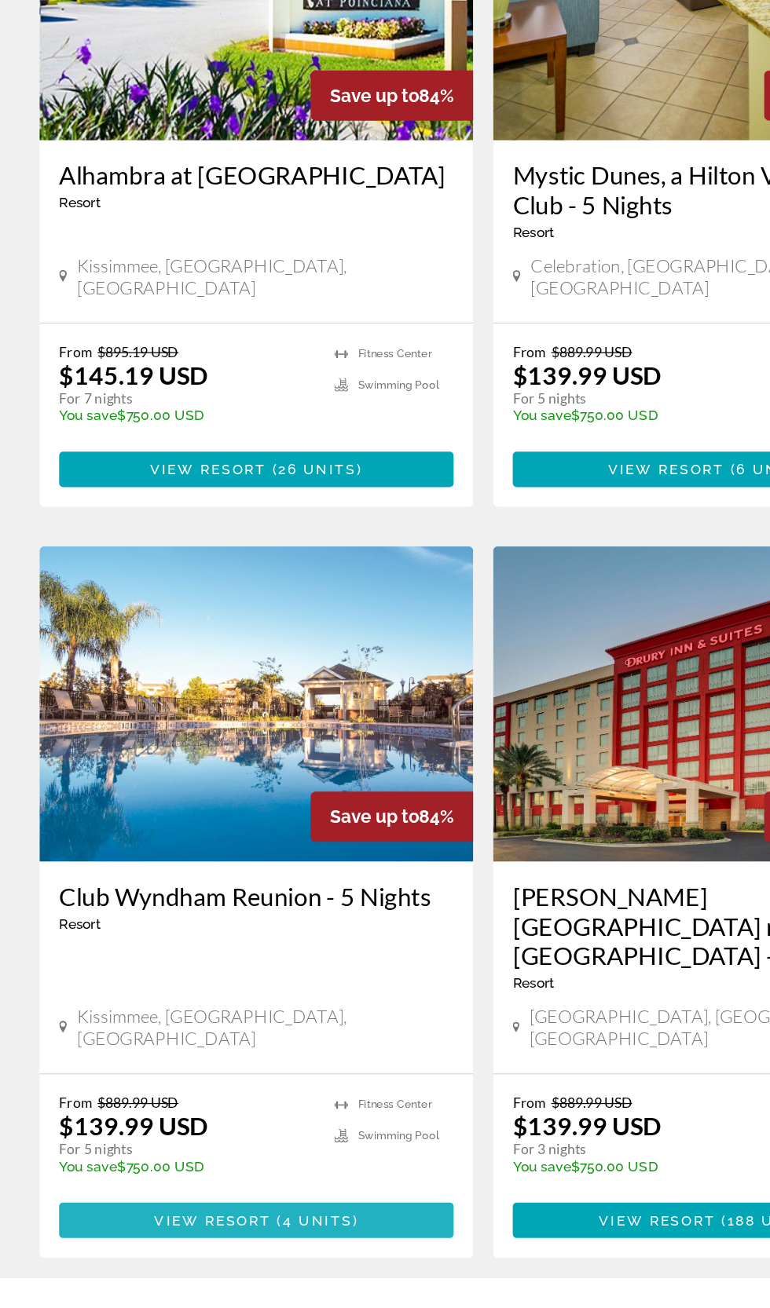
click at [300, 1244] on span "Main content" at bounding box center [204, 1263] width 314 height 38
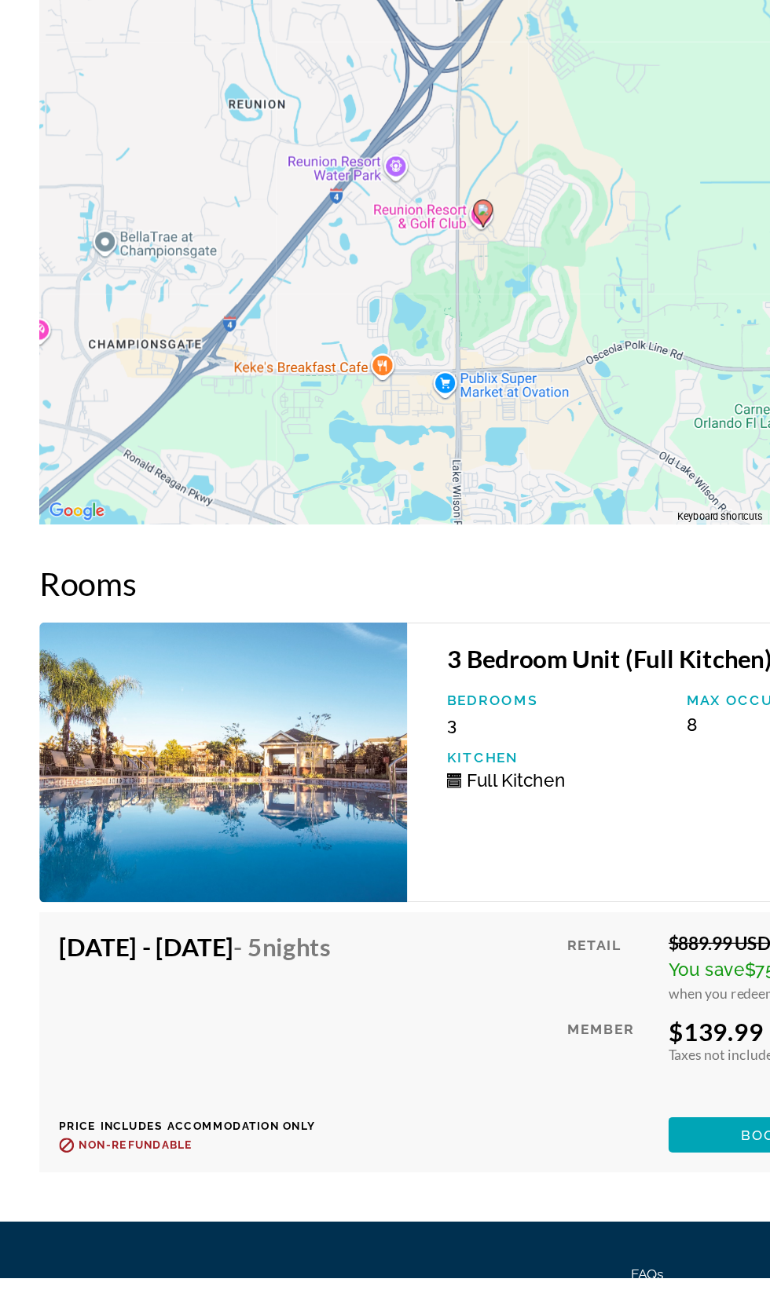
scroll to position [2653, 0]
